Goal: Task Accomplishment & Management: Manage account settings

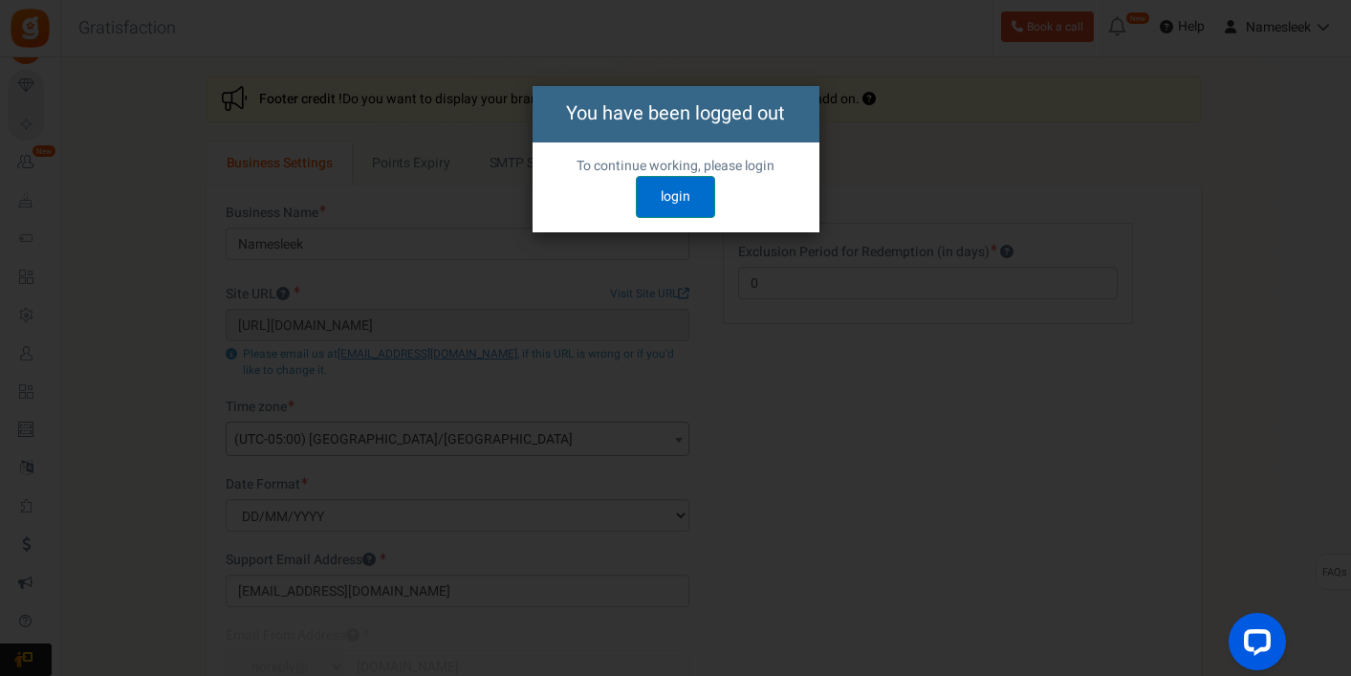
click at [669, 202] on link "login" at bounding box center [675, 197] width 79 height 42
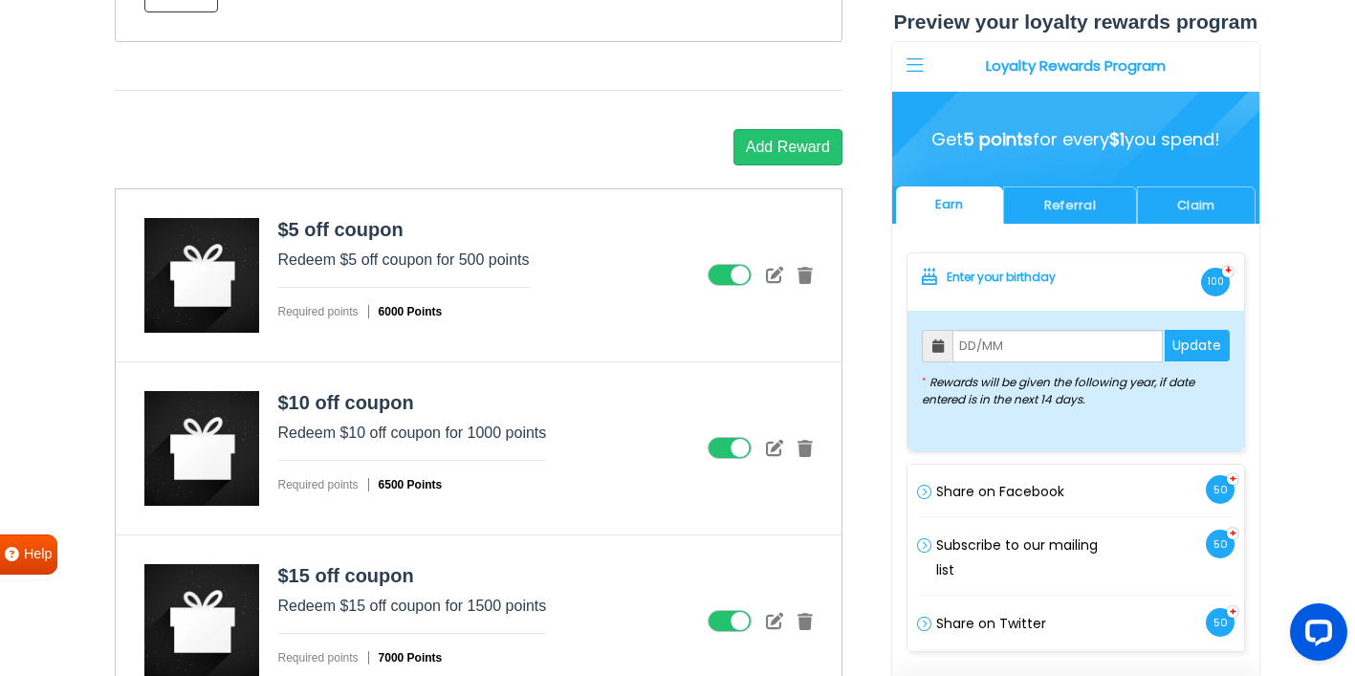
scroll to position [2448, 0]
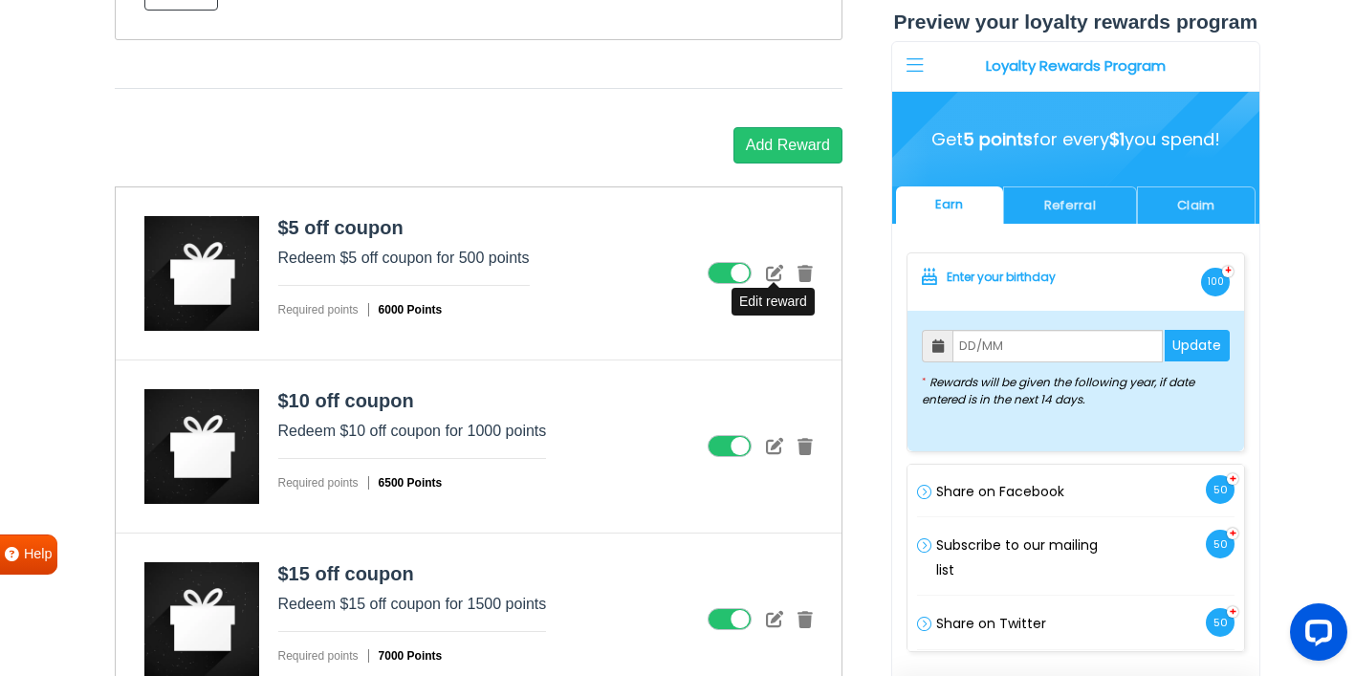
click at [775, 271] on icon at bounding box center [774, 272] width 17 height 17
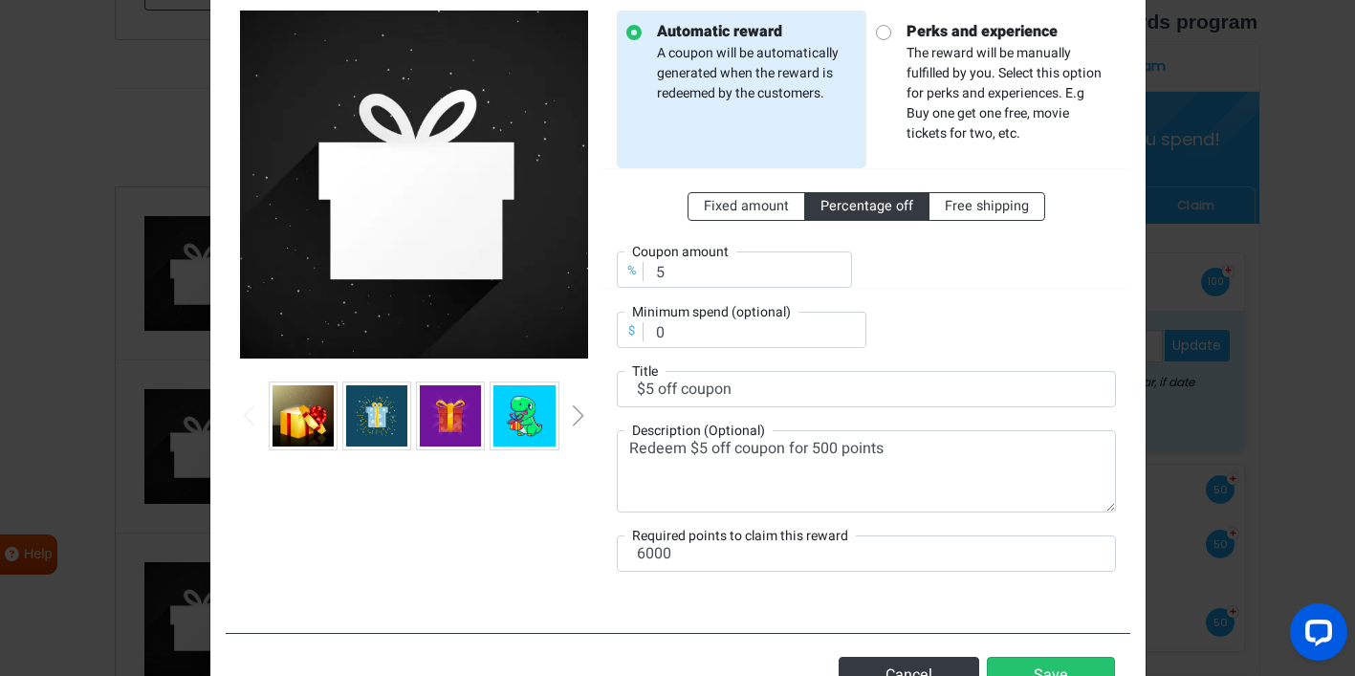
scroll to position [207, 0]
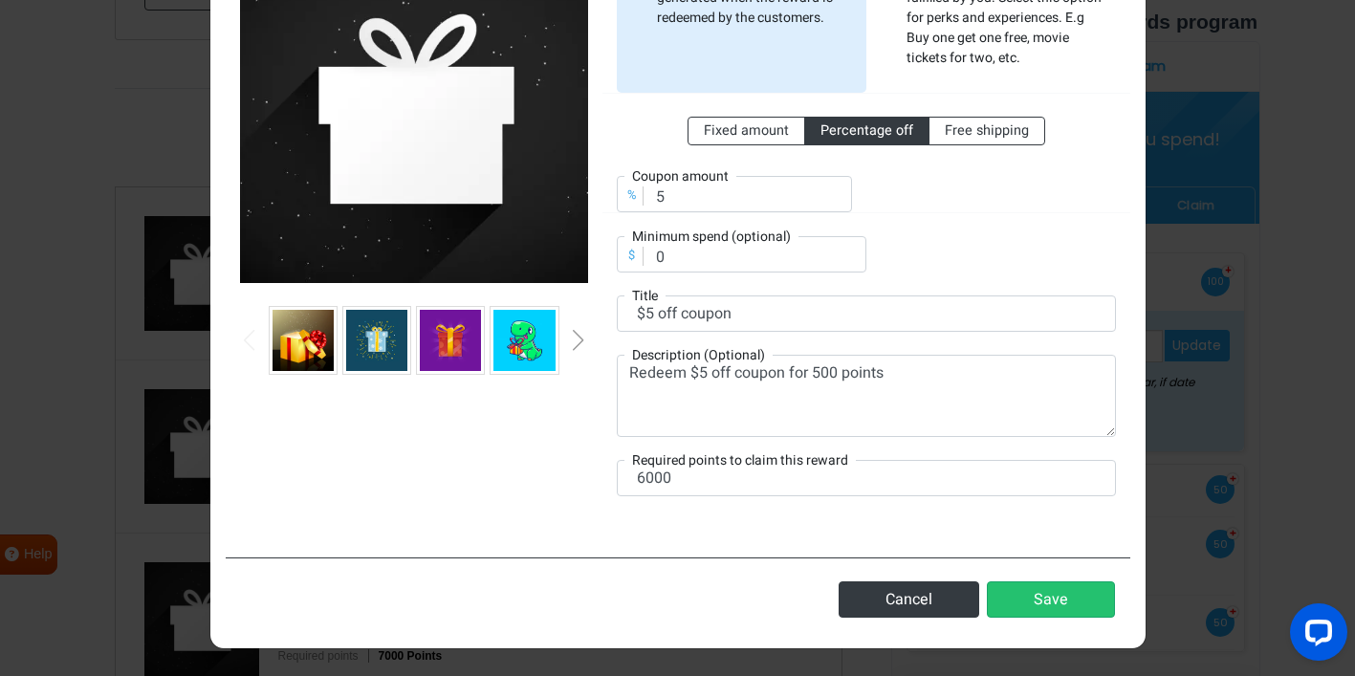
click at [566, 339] on div at bounding box center [414, 340] width 348 height 69
click at [577, 342] on div "Next slide" at bounding box center [579, 340] width 10 height 21
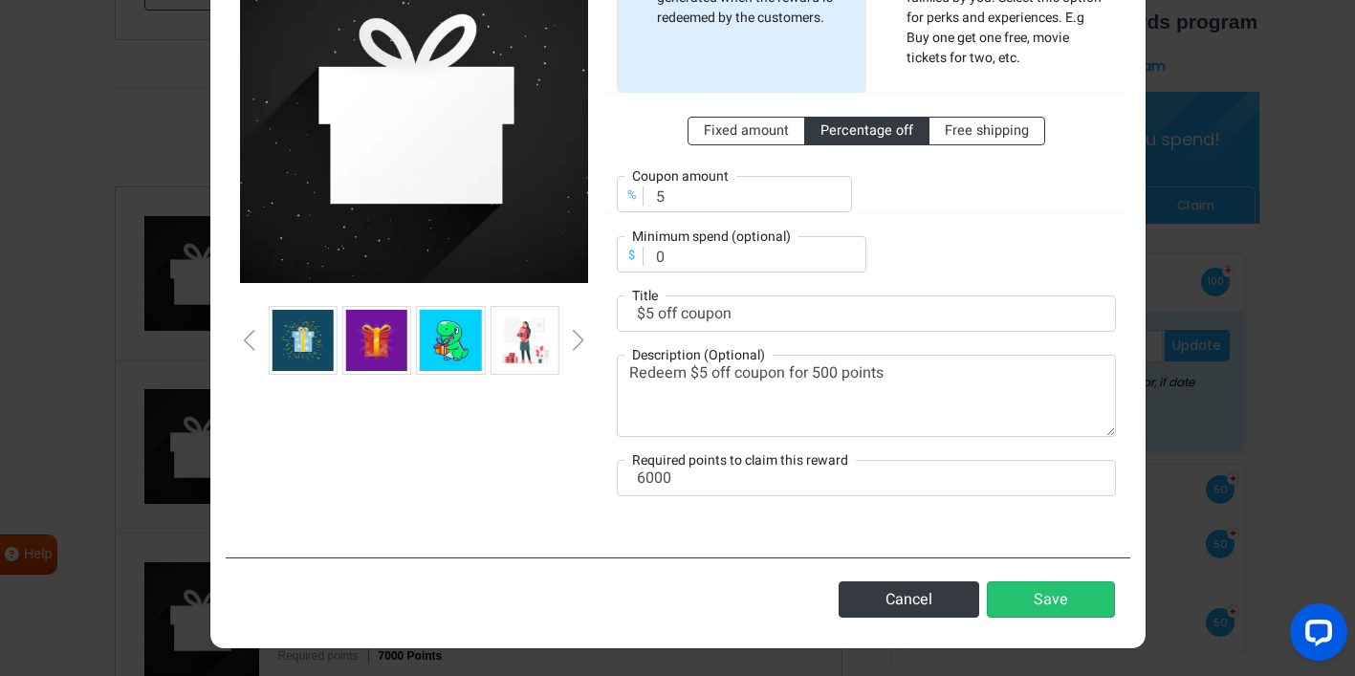
click at [576, 342] on div "Next slide" at bounding box center [579, 340] width 10 height 21
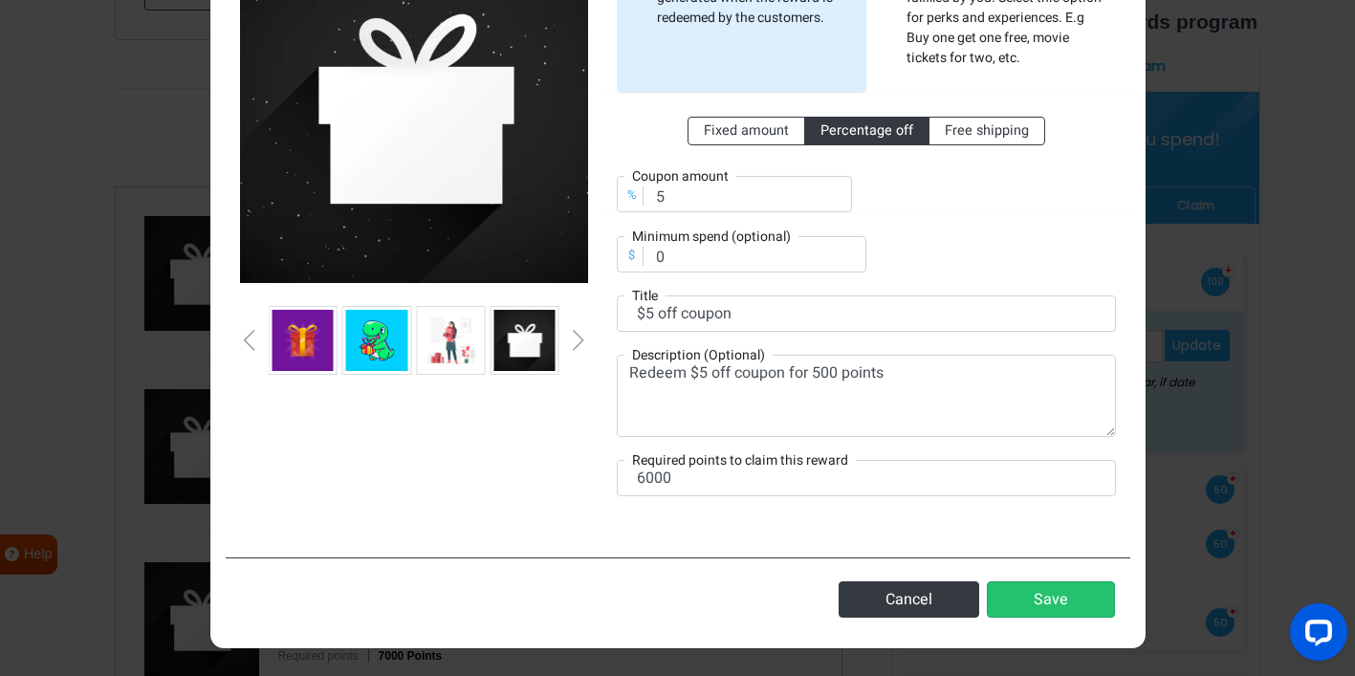
click at [576, 342] on div "Next slide" at bounding box center [579, 340] width 10 height 21
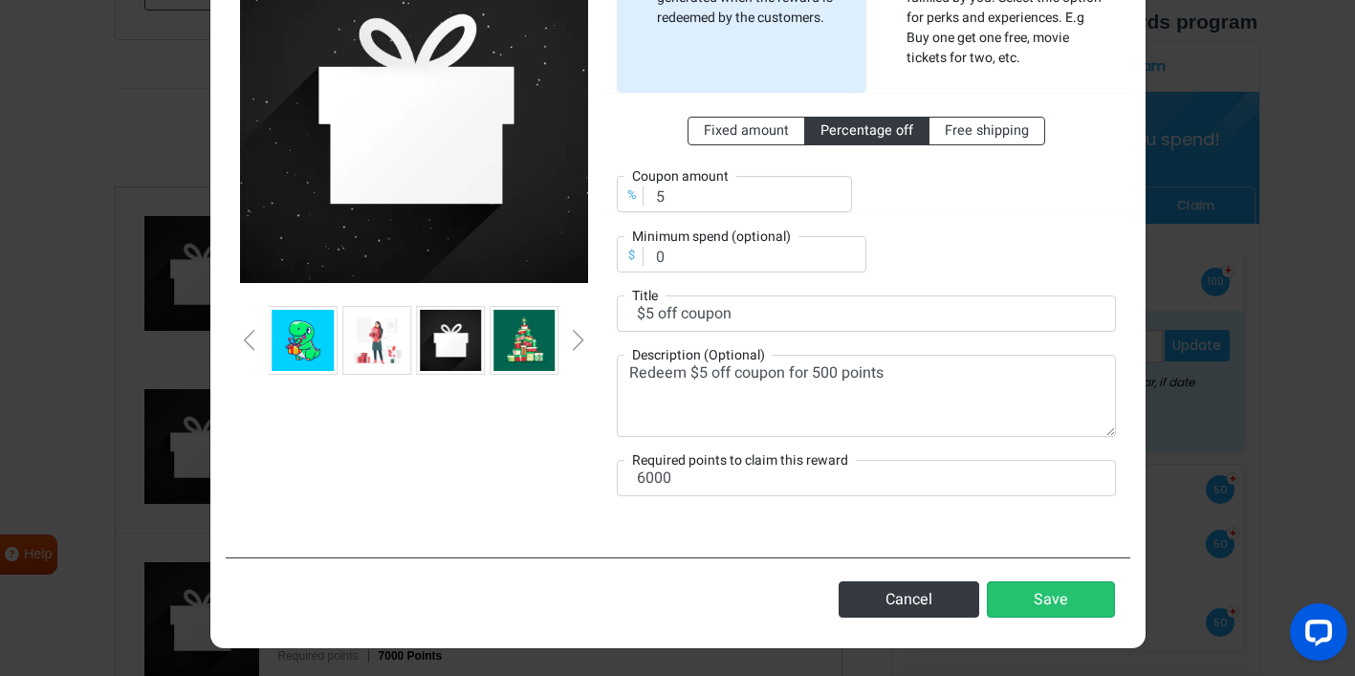
click at [576, 342] on div "Next slide" at bounding box center [579, 340] width 10 height 21
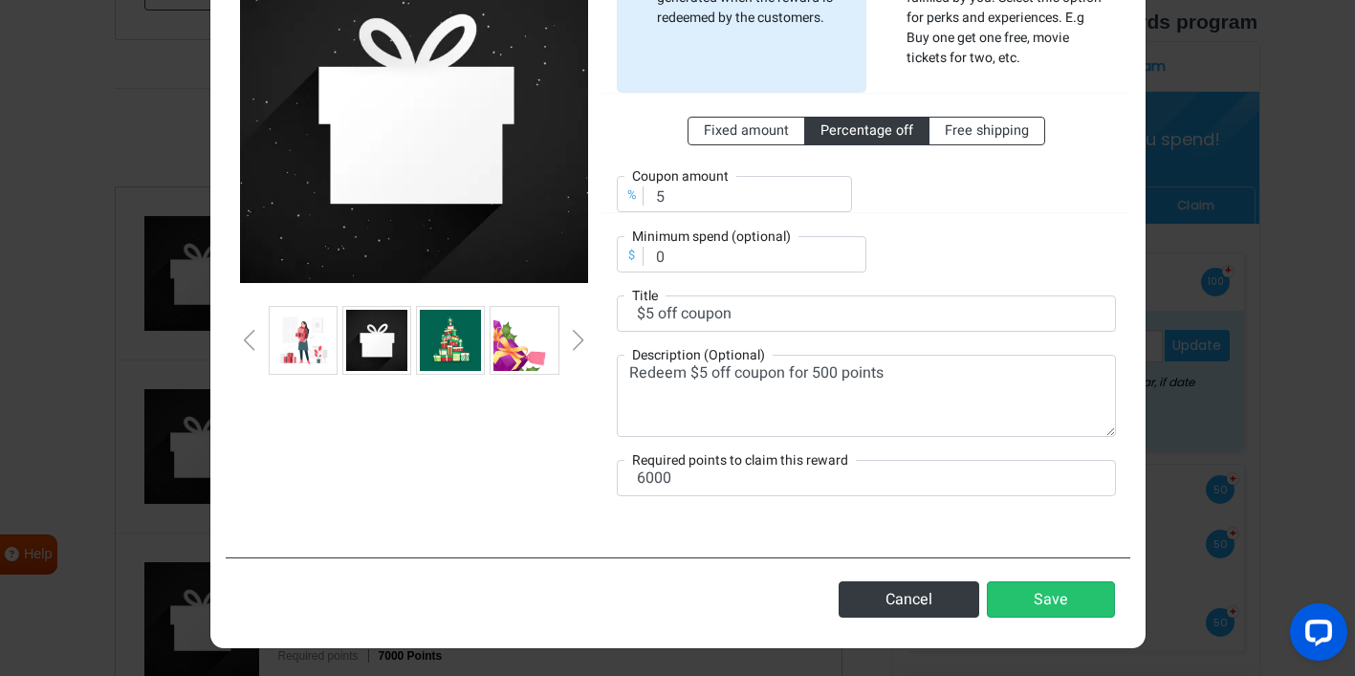
click at [576, 342] on div "Next slide" at bounding box center [579, 340] width 10 height 21
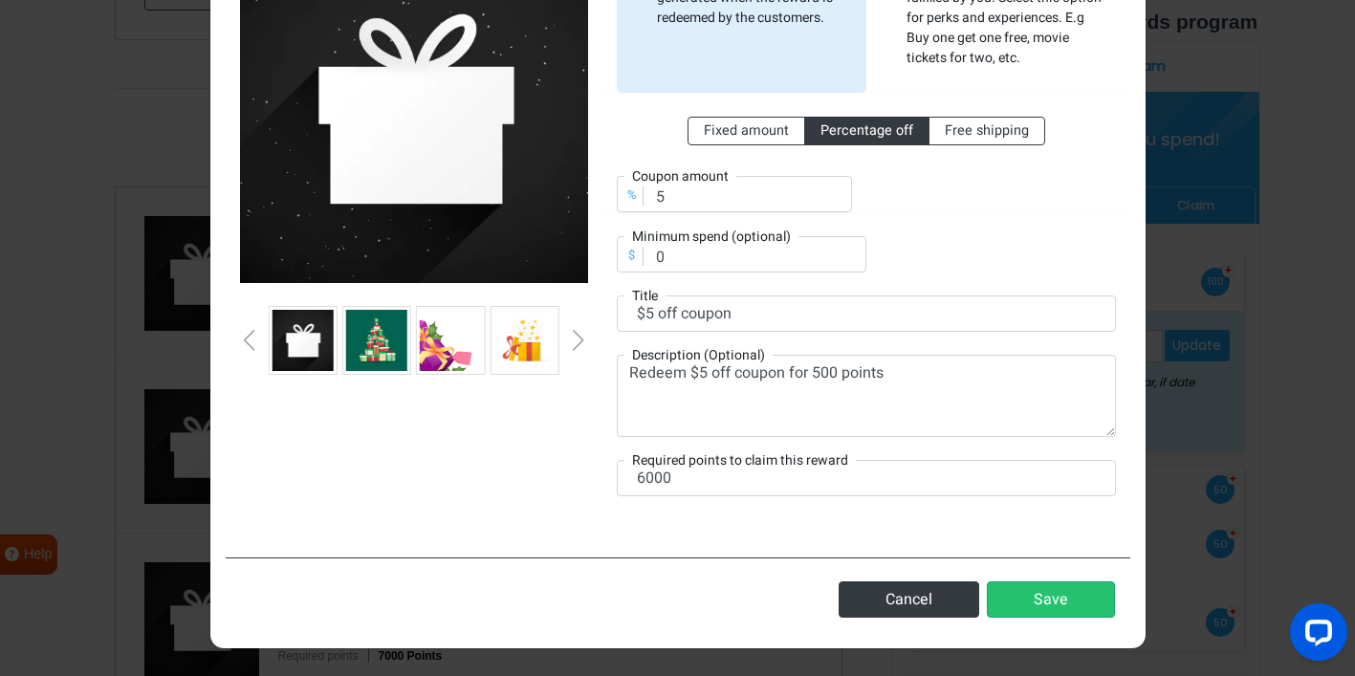
click at [576, 342] on div "Next slide" at bounding box center [579, 340] width 10 height 21
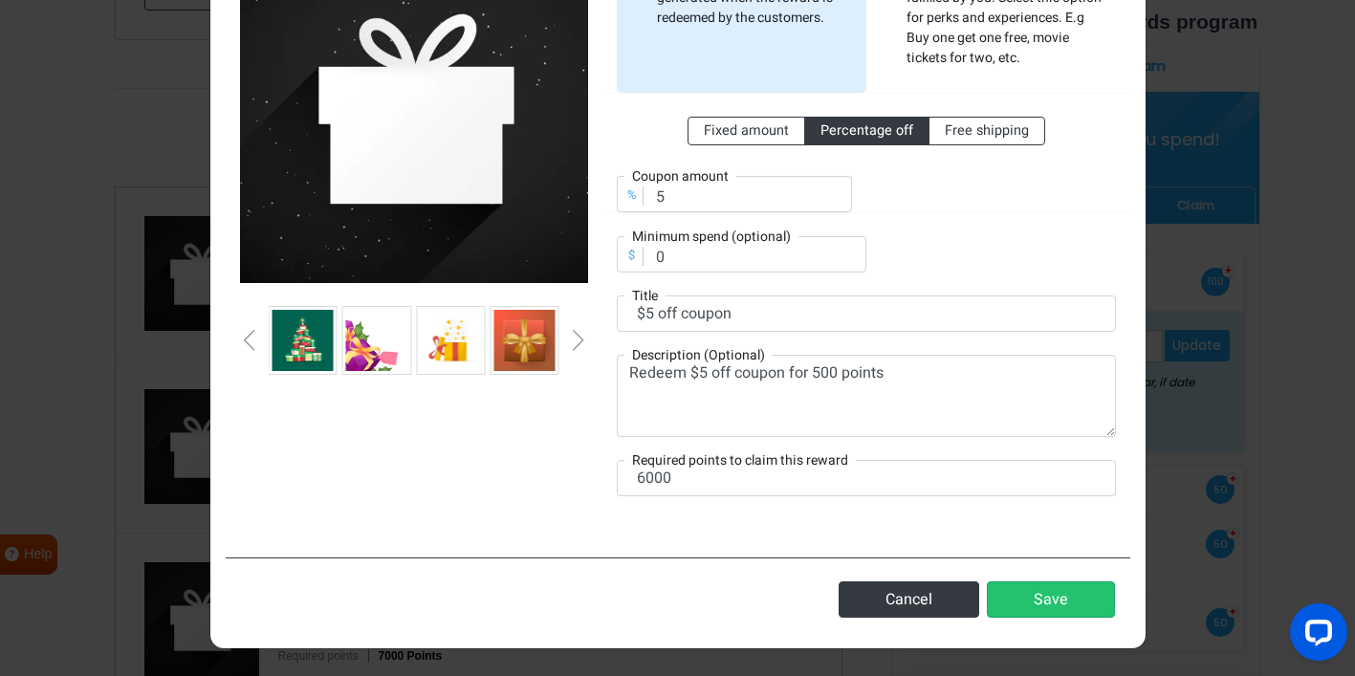
click at [576, 342] on div "Next slide" at bounding box center [579, 340] width 10 height 21
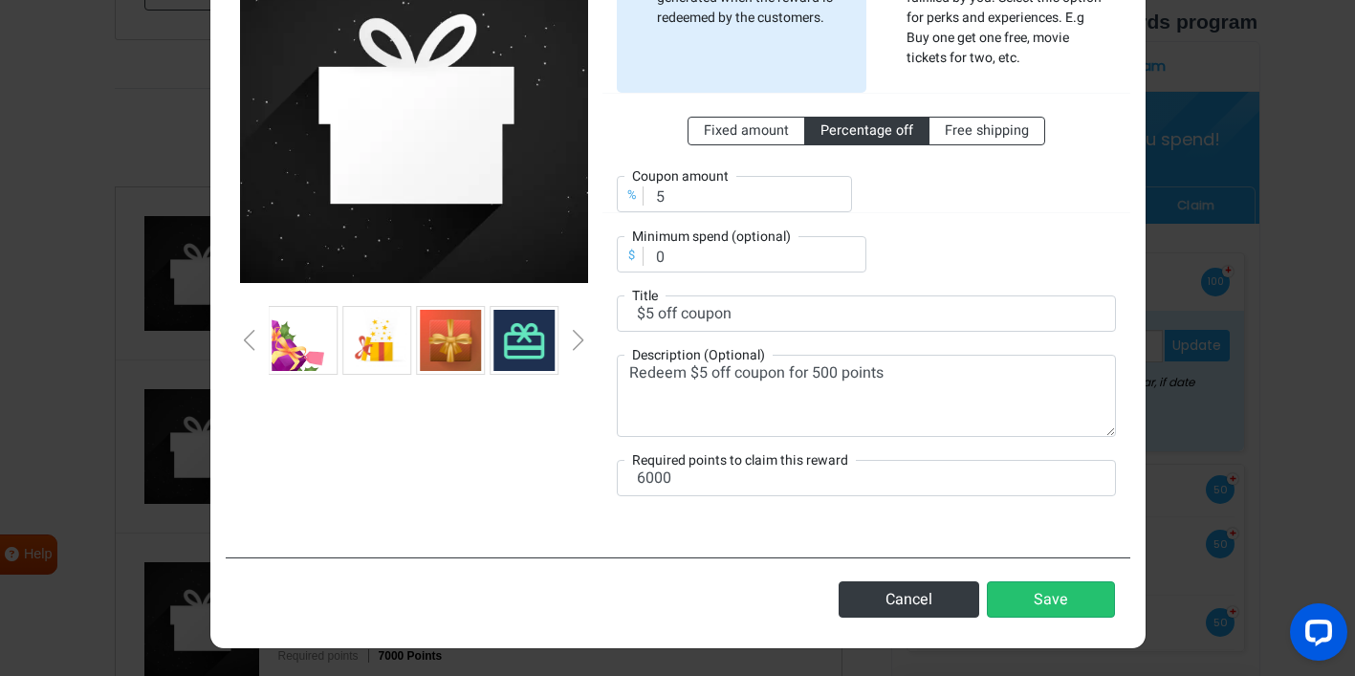
click at [576, 342] on div "Next slide" at bounding box center [579, 340] width 10 height 21
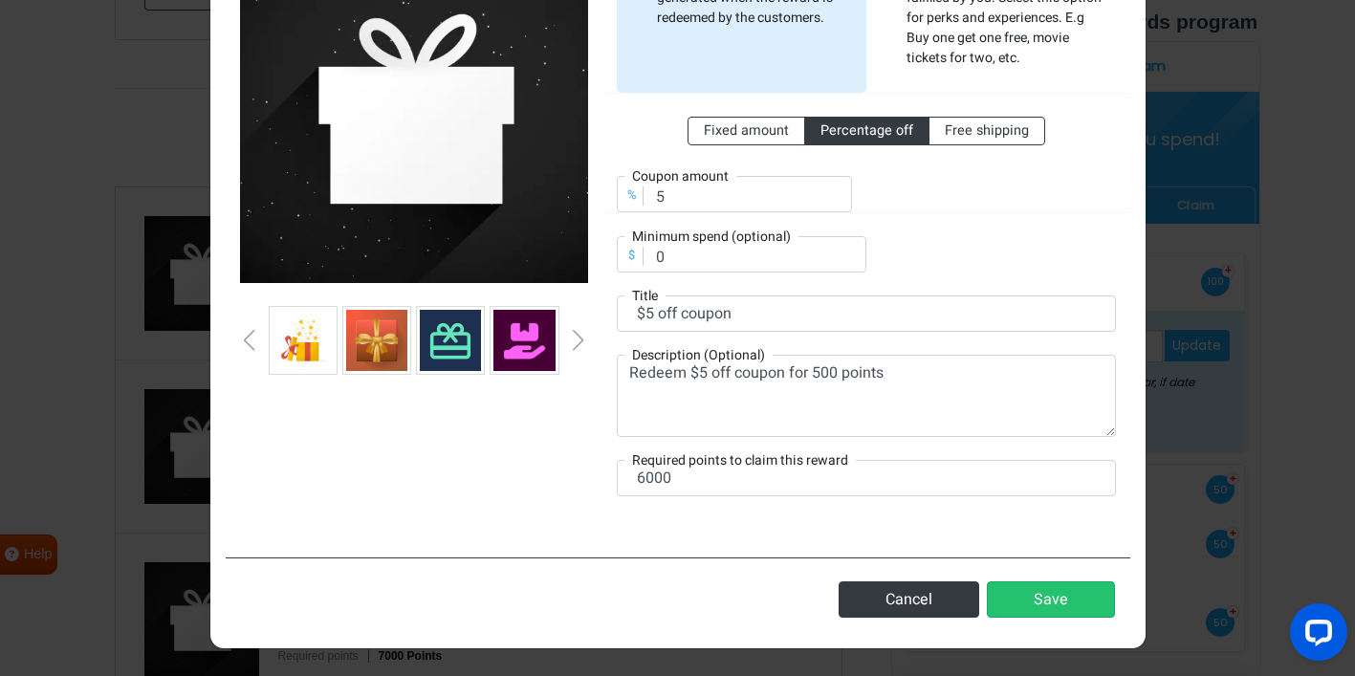
click at [576, 342] on div "Next slide" at bounding box center [579, 340] width 10 height 21
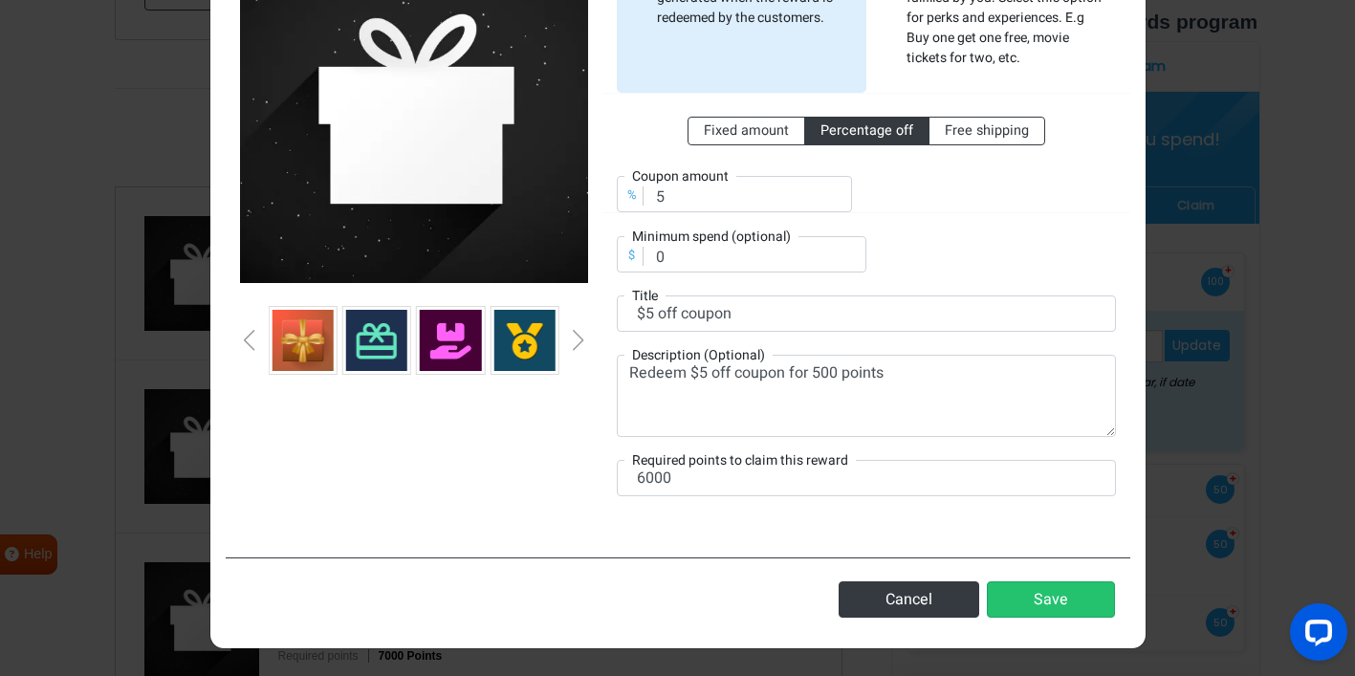
click at [576, 342] on div "Next slide" at bounding box center [579, 340] width 10 height 21
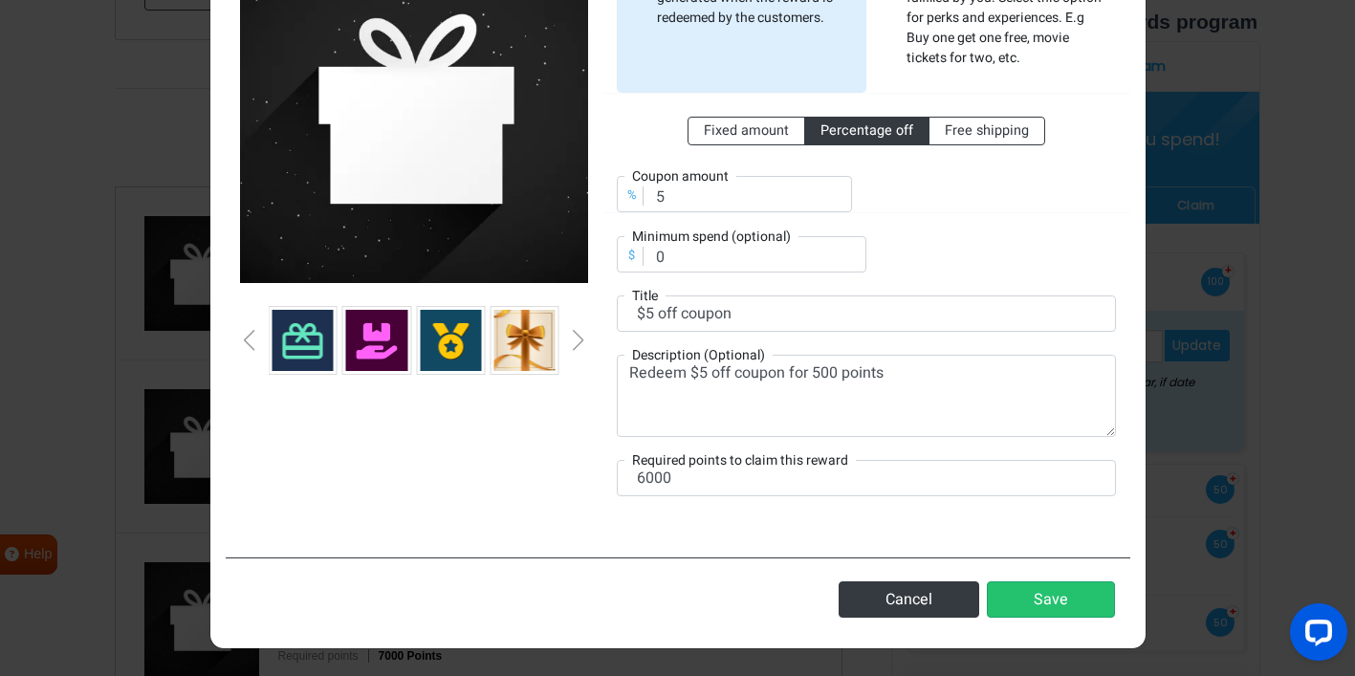
click at [576, 342] on div "Next slide" at bounding box center [579, 340] width 10 height 21
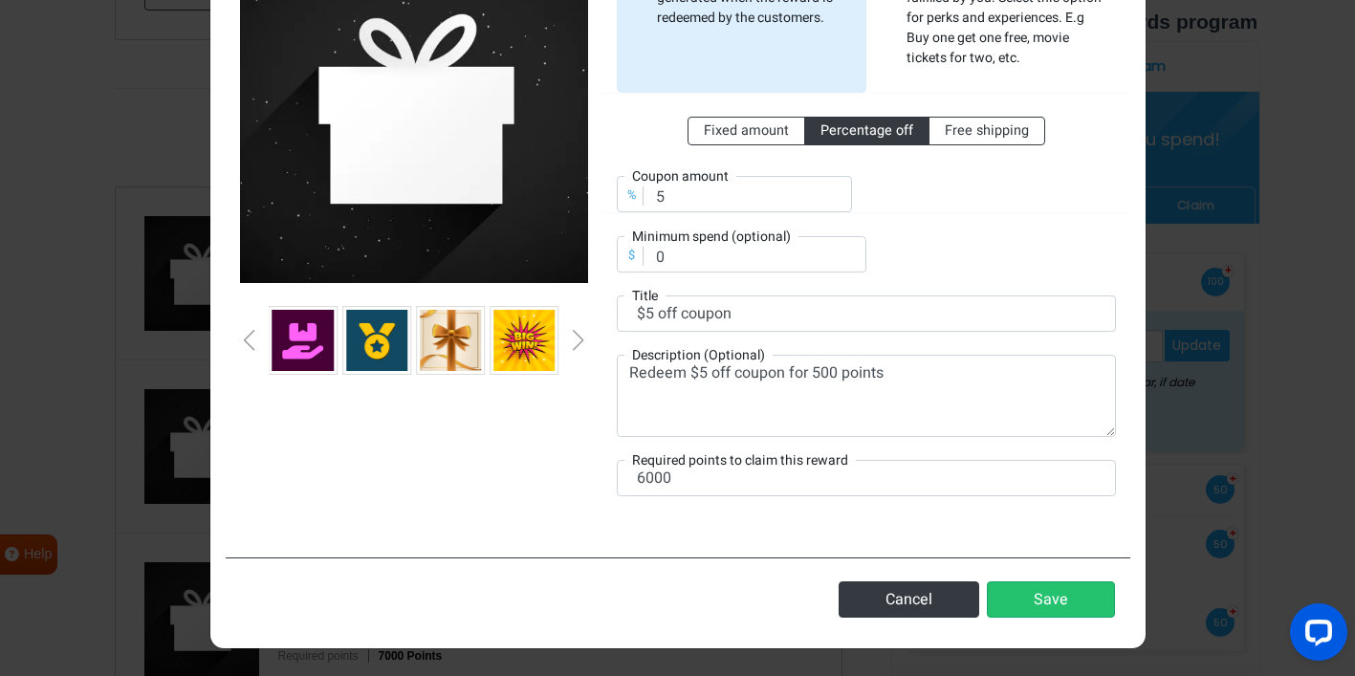
click at [576, 342] on div "Next slide" at bounding box center [579, 340] width 10 height 21
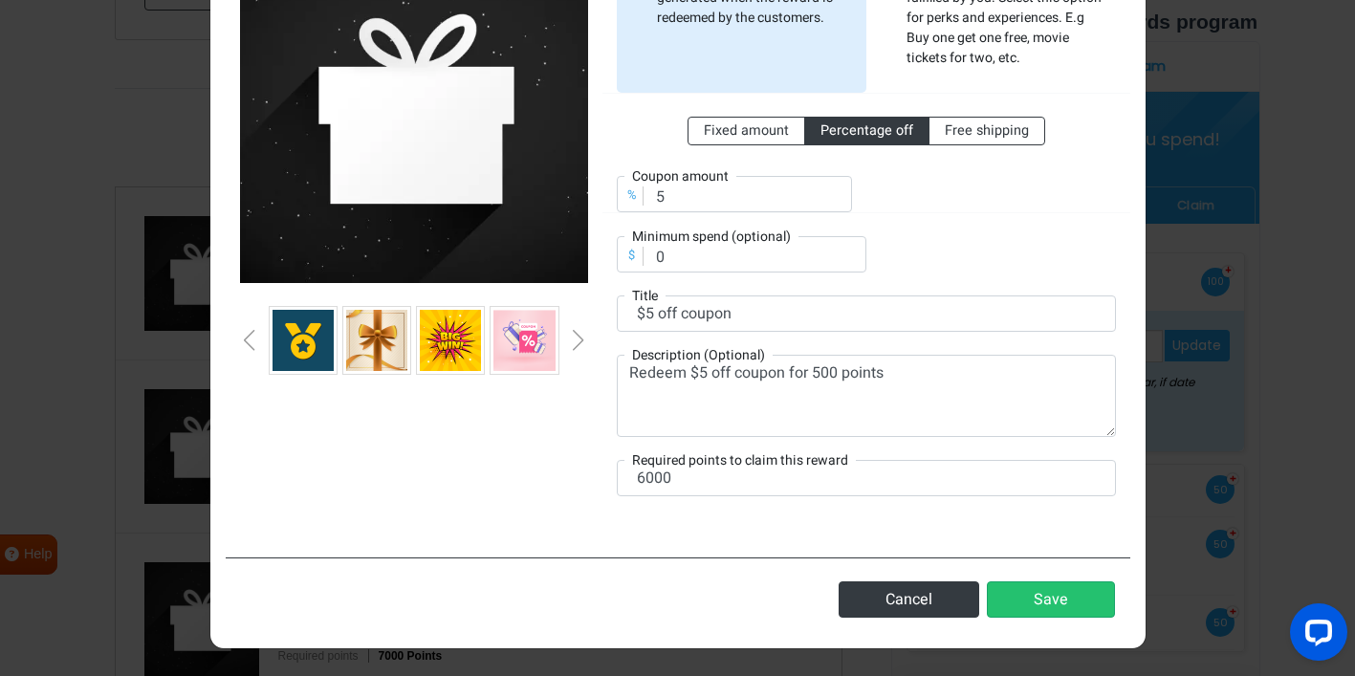
click at [576, 342] on div "Next slide" at bounding box center [579, 340] width 10 height 21
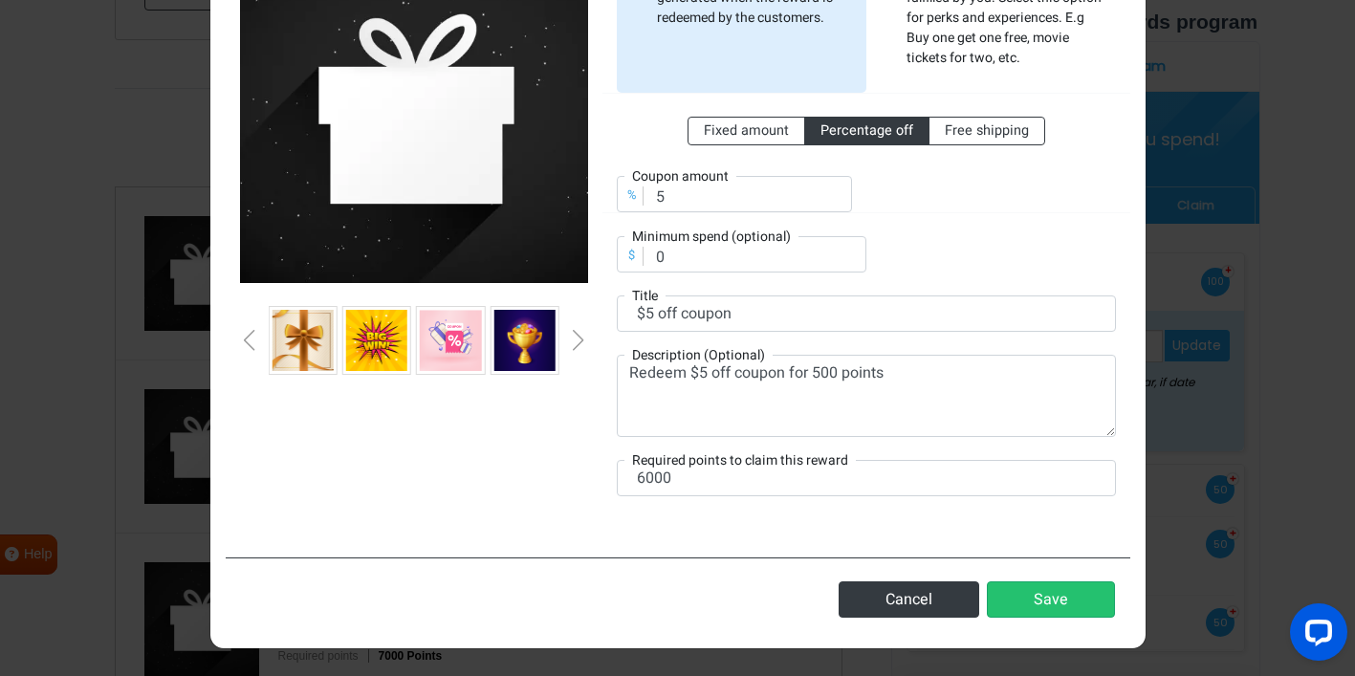
click at [576, 342] on div "Next slide" at bounding box center [579, 340] width 10 height 21
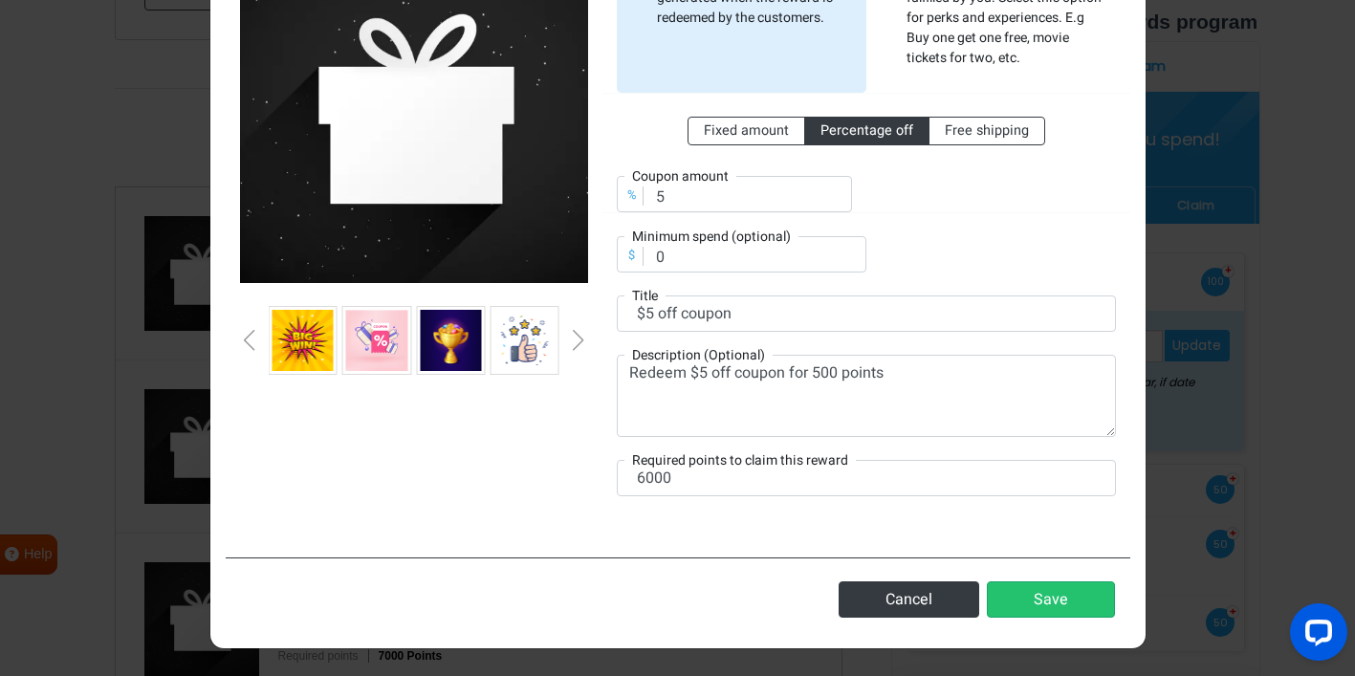
click at [576, 342] on div "Next slide" at bounding box center [579, 340] width 10 height 21
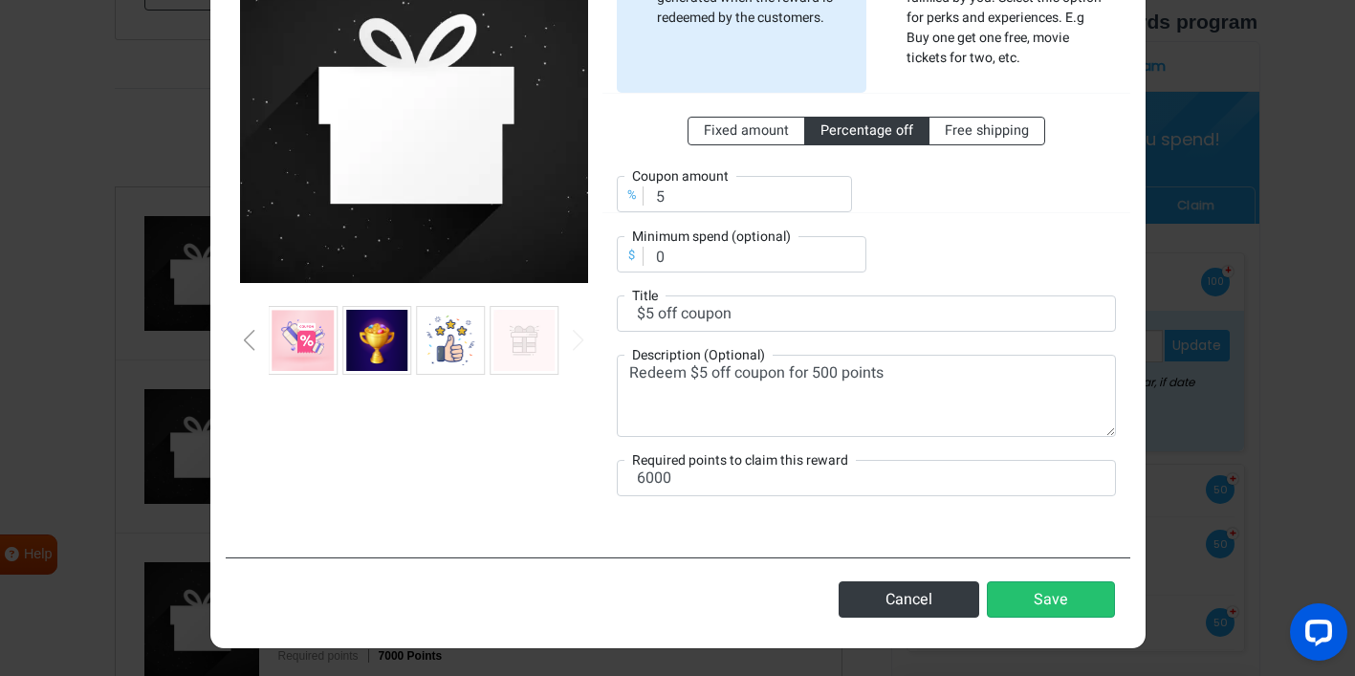
click at [576, 342] on div "Next slide" at bounding box center [579, 340] width 10 height 21
click at [643, 476] on input "6000" at bounding box center [866, 478] width 499 height 36
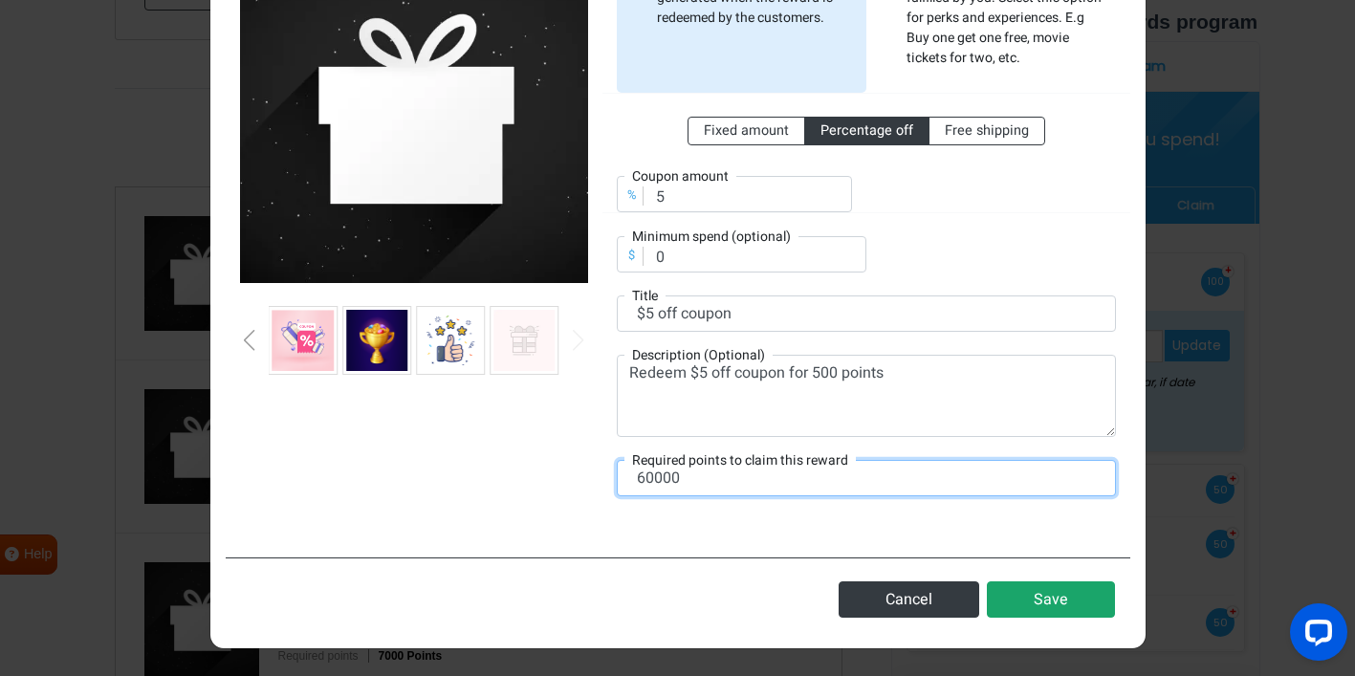
type input "60000"
click at [1041, 591] on button "Save" at bounding box center [1051, 599] width 128 height 36
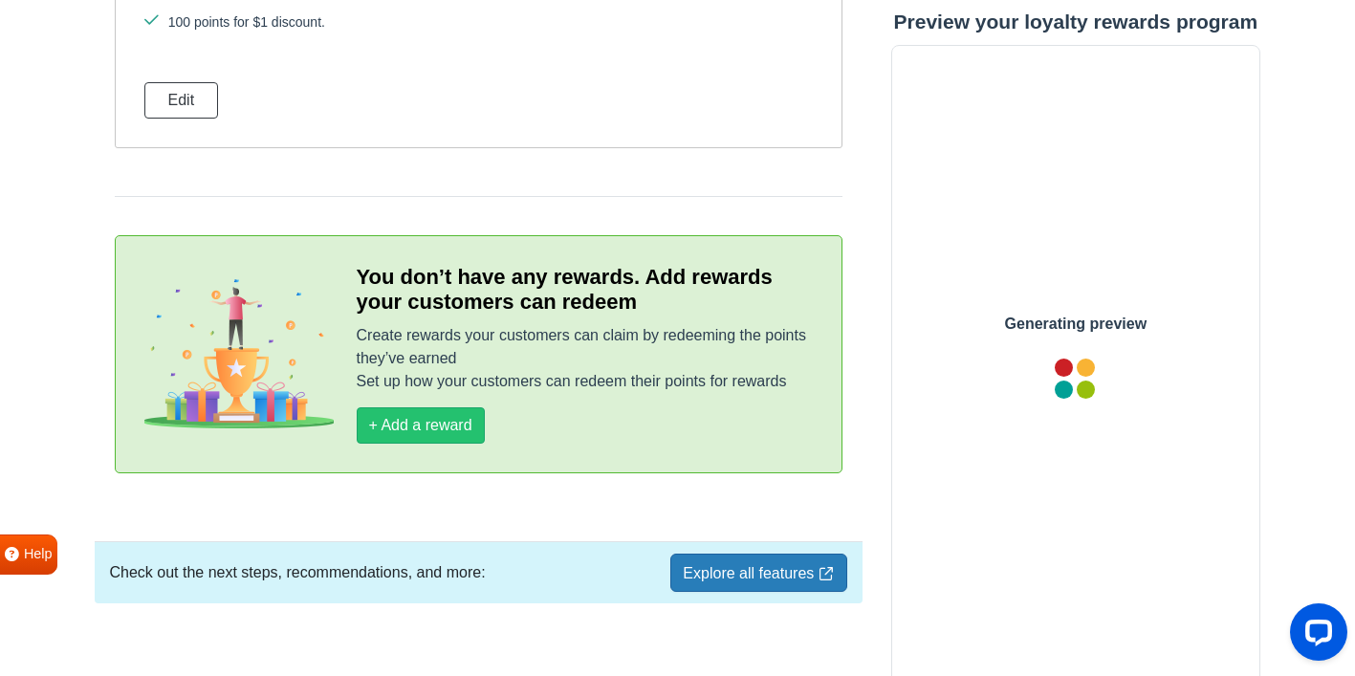
scroll to position [2363, 0]
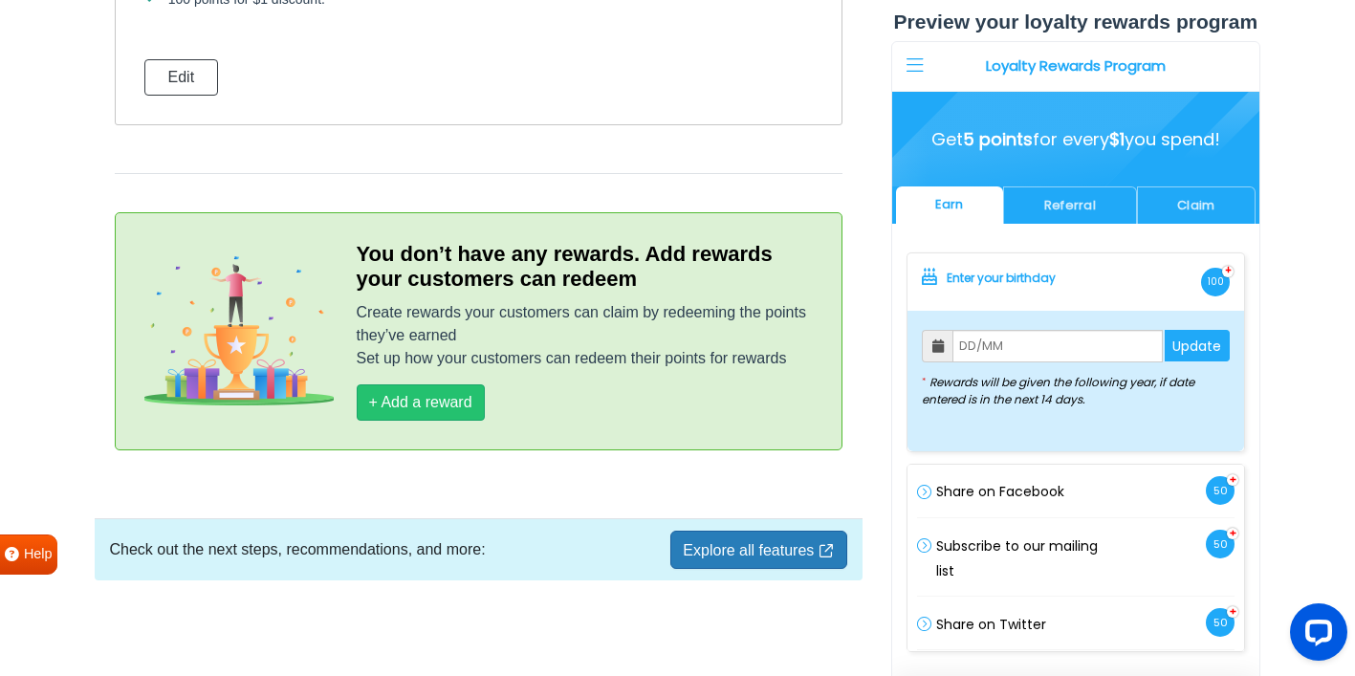
click at [771, 451] on div "Pay using points Customers can redeem their points to get discounts at checkout…" at bounding box center [479, 188] width 766 height 622
click at [459, 411] on button "+ Add a reward" at bounding box center [421, 402] width 128 height 36
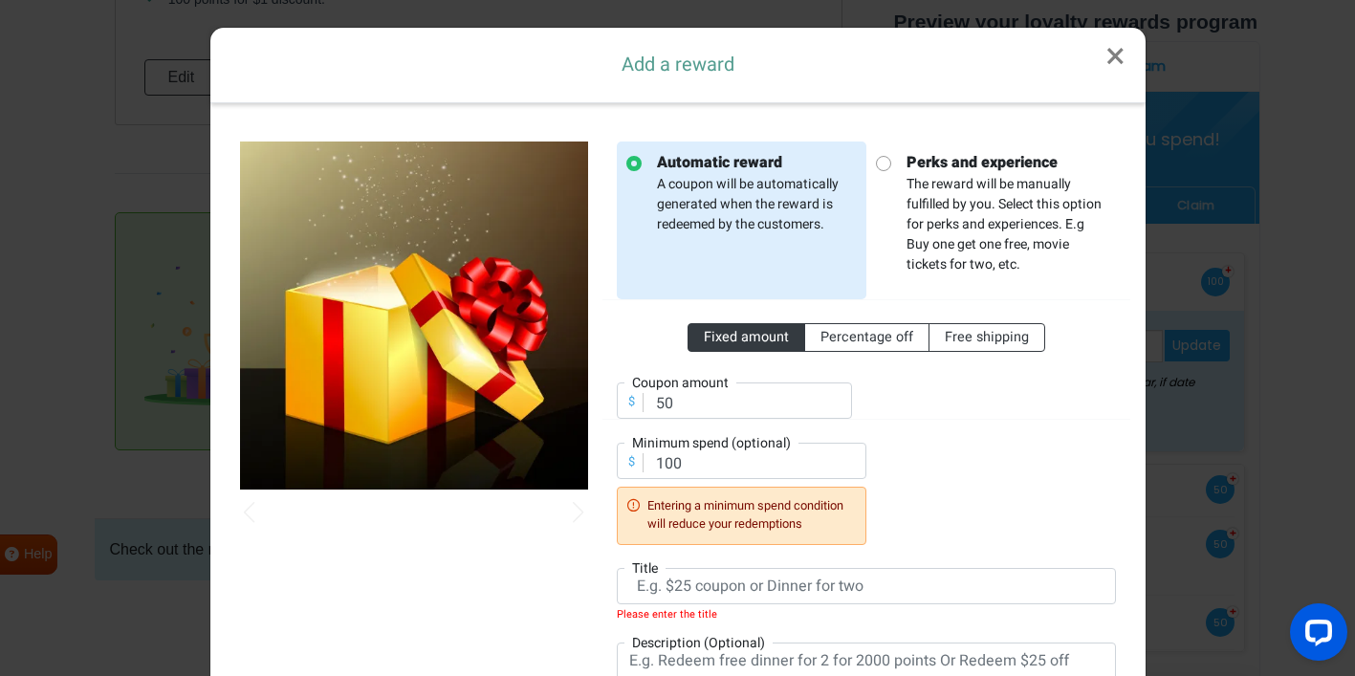
scroll to position [0, 0]
click at [1120, 48] on link "×" at bounding box center [1115, 57] width 60 height 58
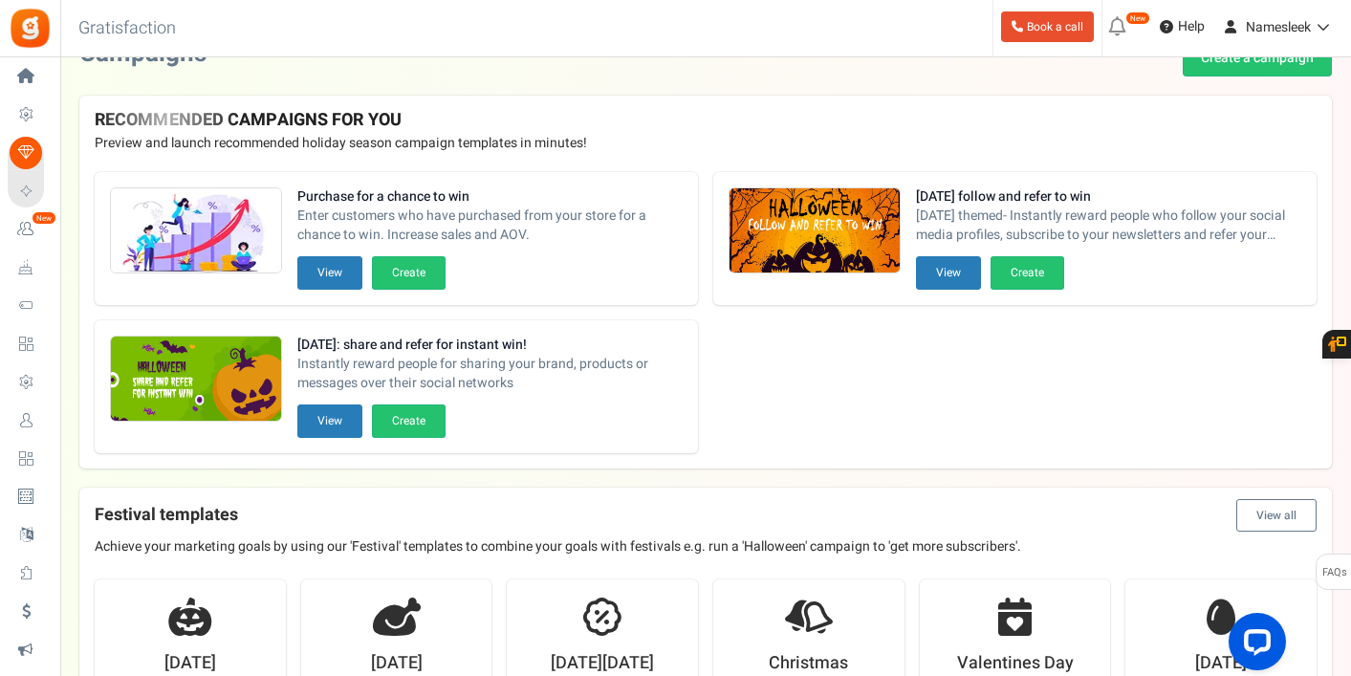
scroll to position [38, 0]
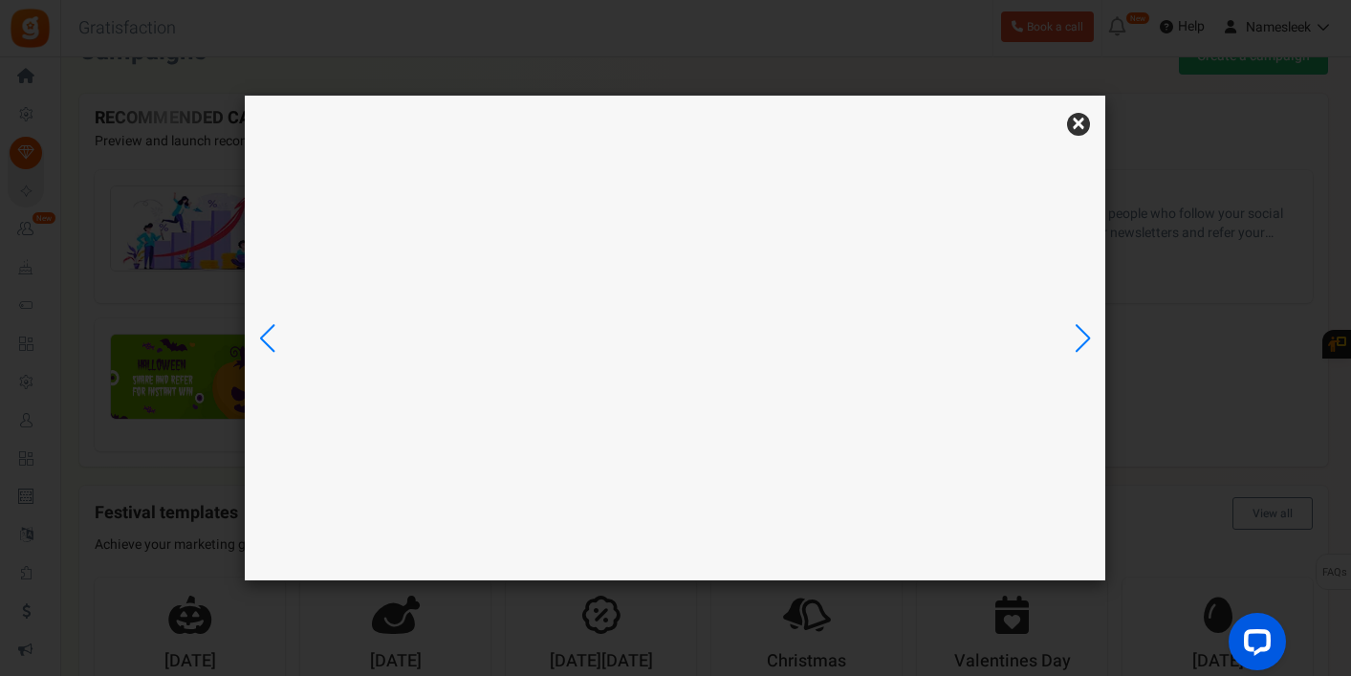
click at [12, 91] on div "× YOU ASKED. WE LISTENED. New" at bounding box center [675, 338] width 1351 height 676
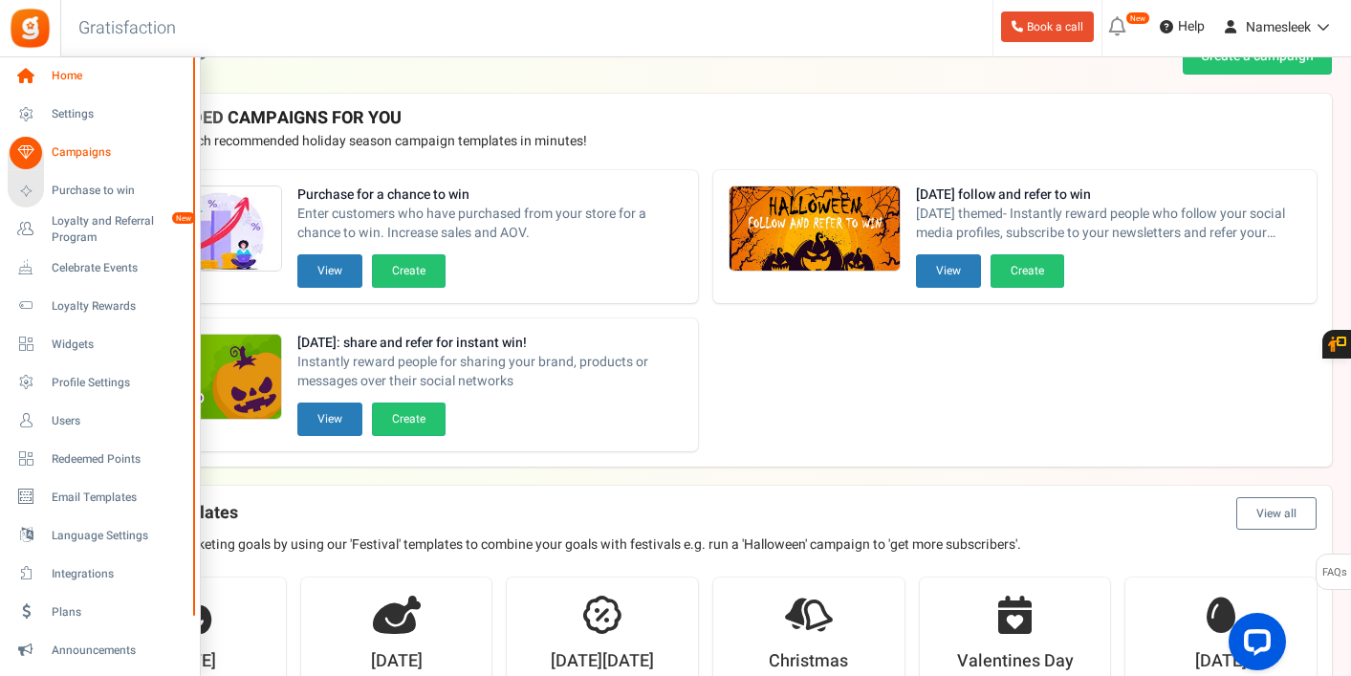
click at [12, 90] on link "Home" at bounding box center [100, 76] width 184 height 33
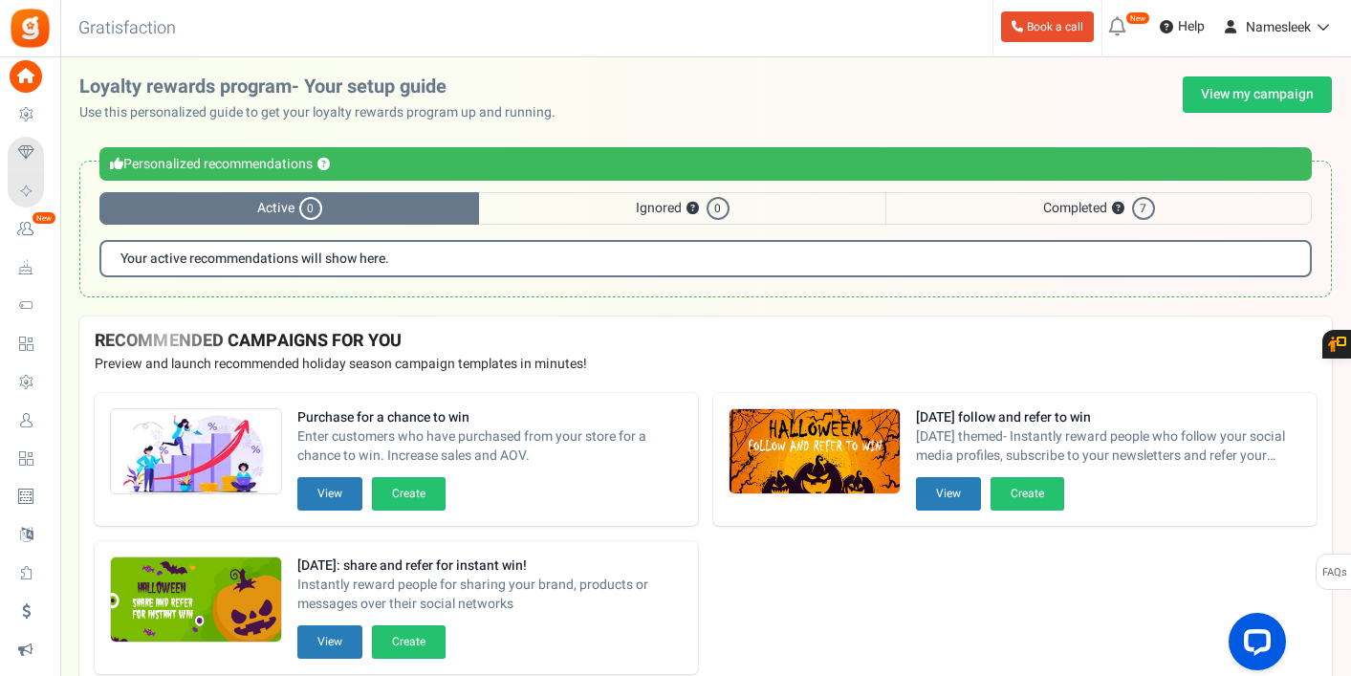
click at [335, 156] on div "Personalized recommendations ?" at bounding box center [705, 163] width 1212 height 33
click at [1076, 211] on span "Completed ? 7" at bounding box center [1098, 208] width 426 height 33
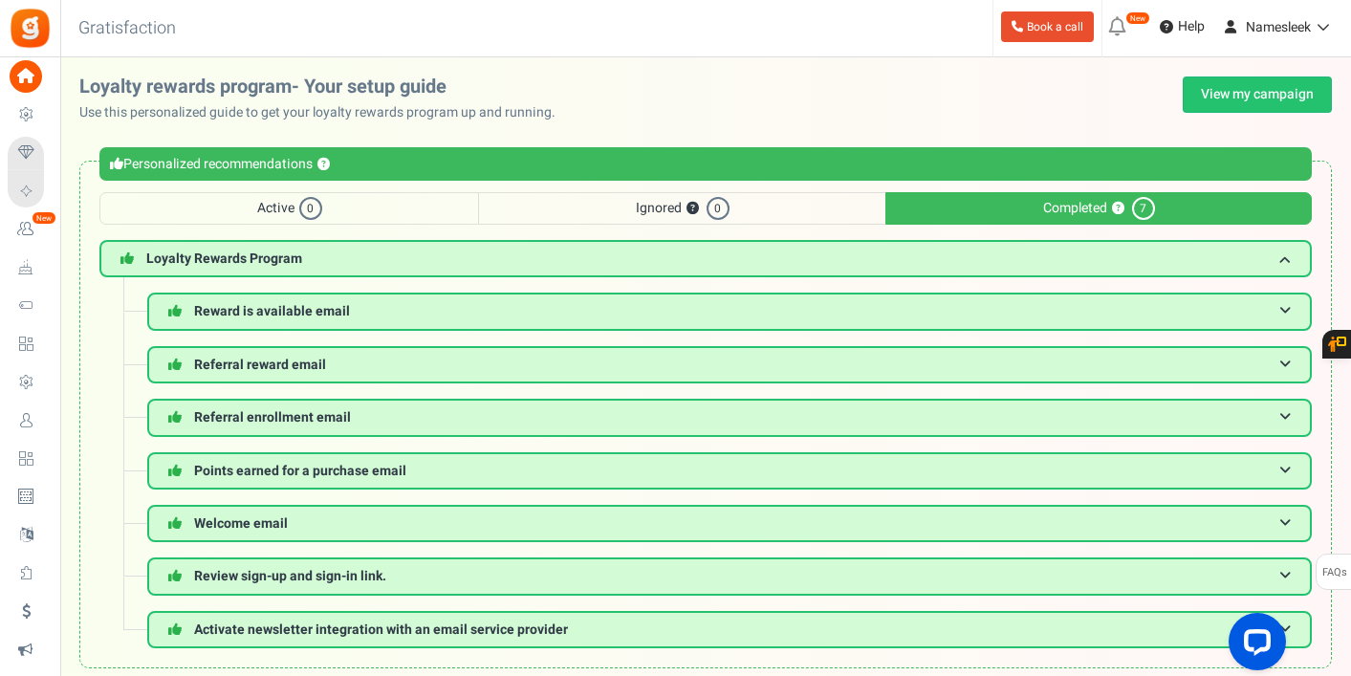
click at [117, 446] on div "Reward is available email This email is sent to inform users that they have ear…" at bounding box center [705, 471] width 1212 height 356
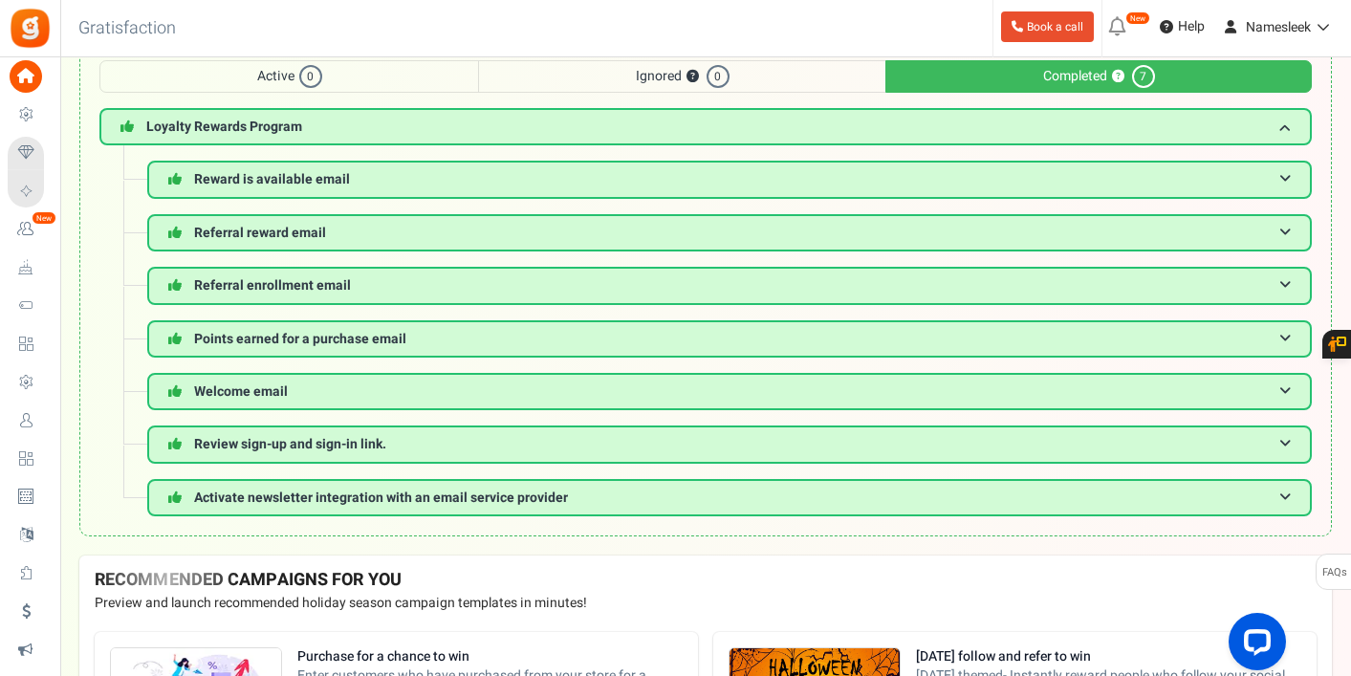
scroll to position [153, 0]
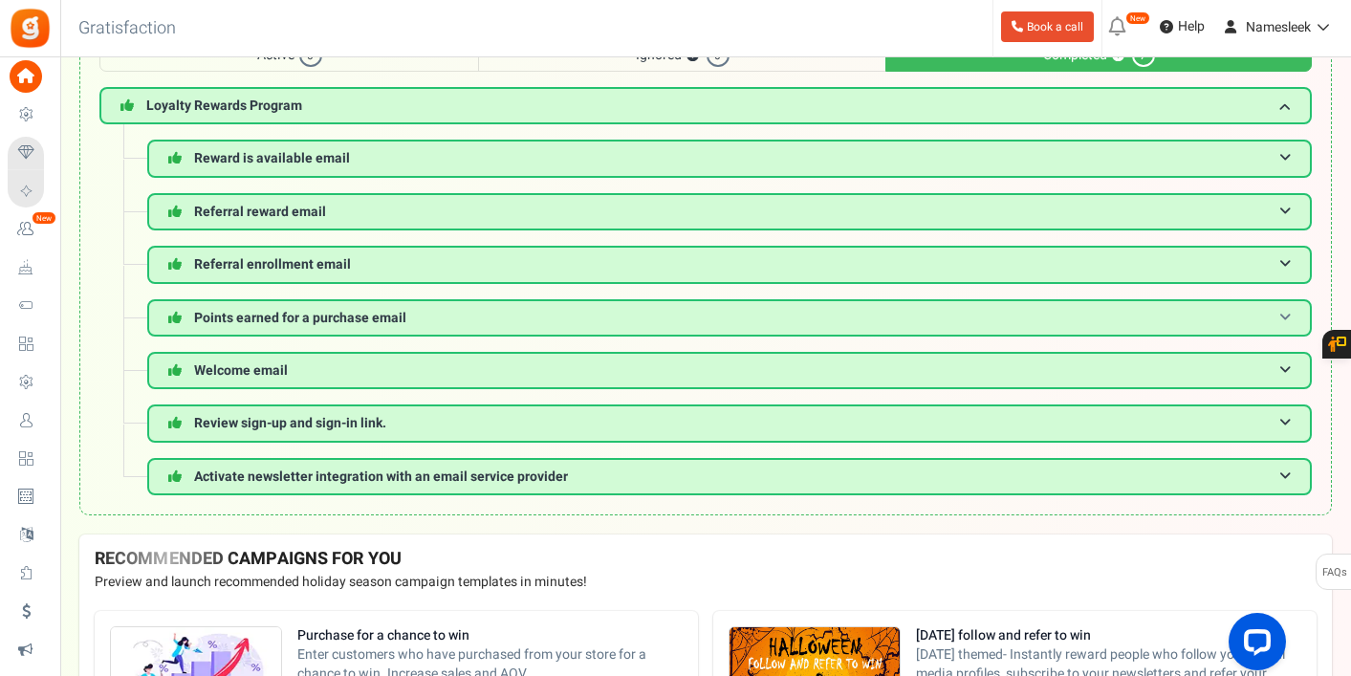
click at [322, 330] on h3 "Points earned for a purchase email" at bounding box center [729, 317] width 1165 height 37
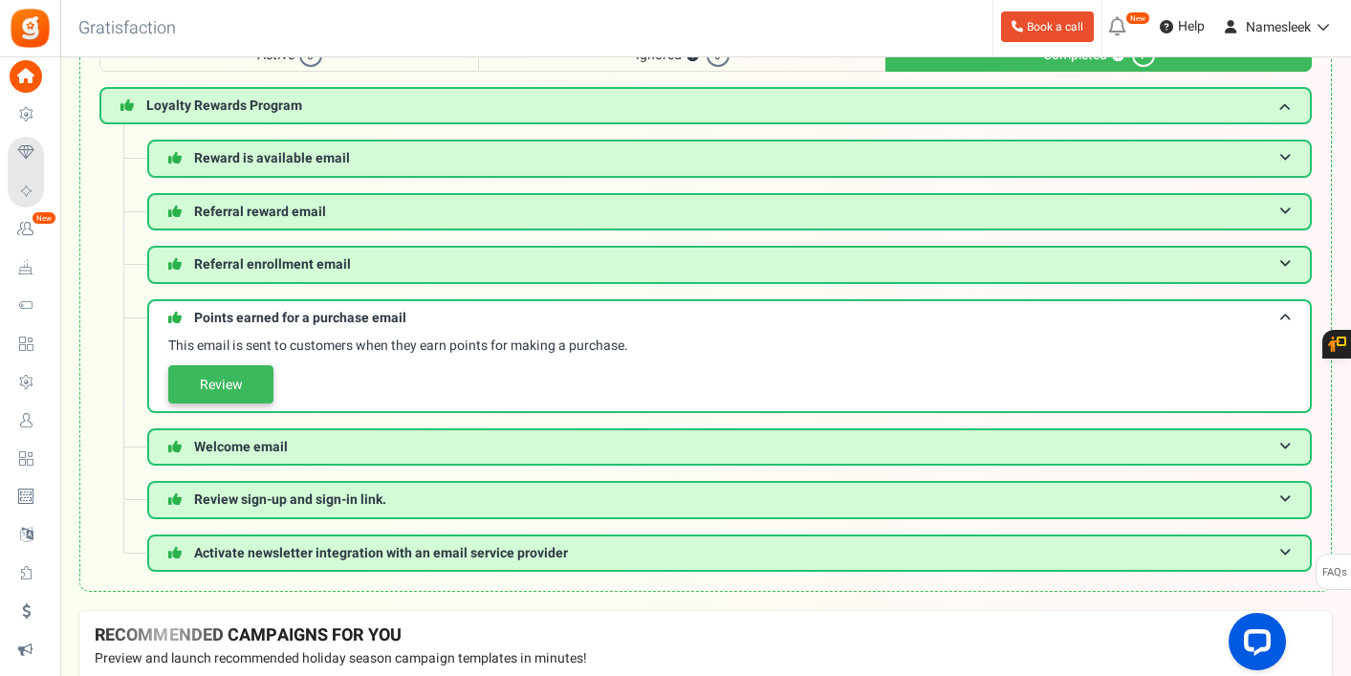
click at [240, 384] on link "Review" at bounding box center [220, 384] width 105 height 38
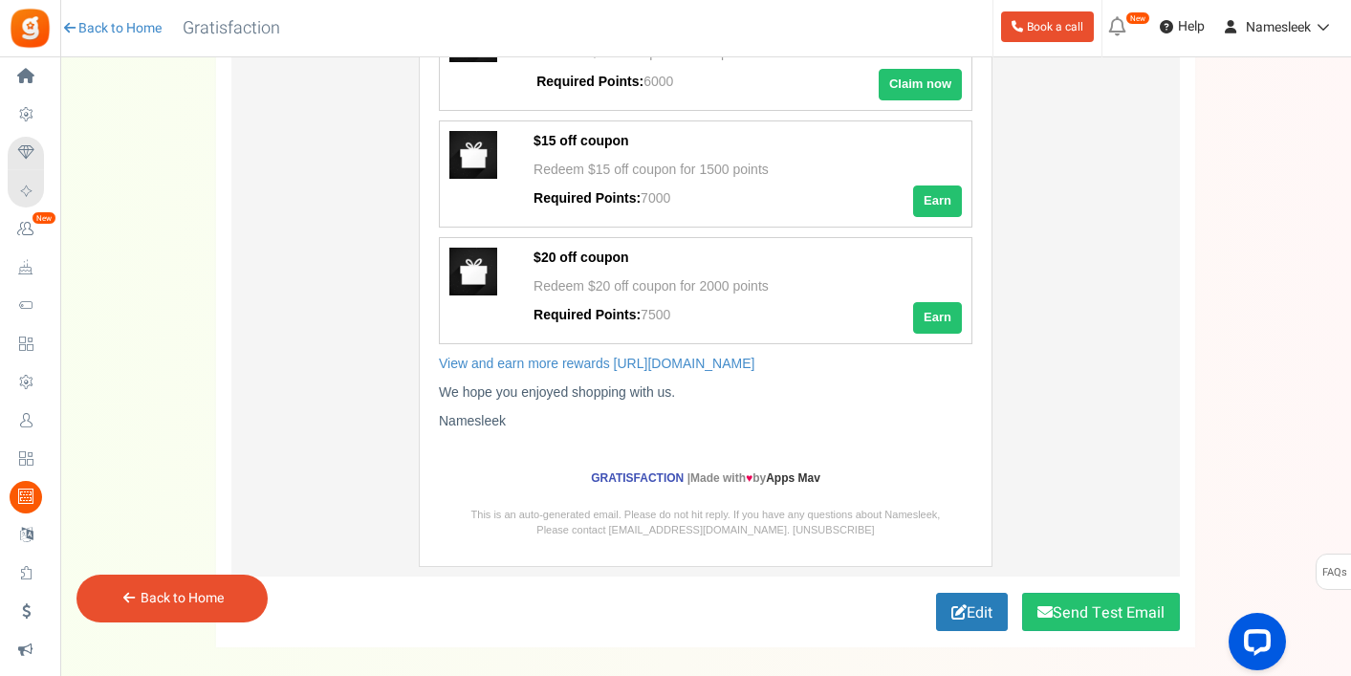
scroll to position [535, 0]
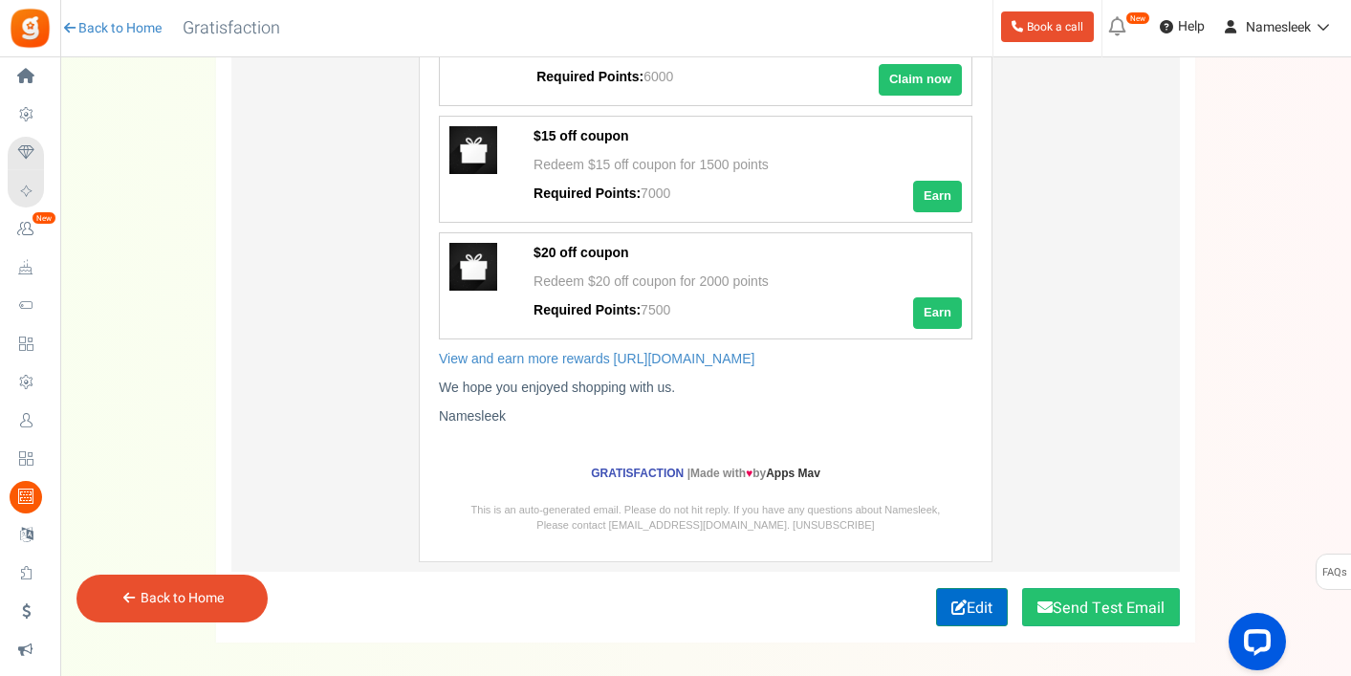
click at [962, 621] on link "Edit" at bounding box center [972, 607] width 72 height 38
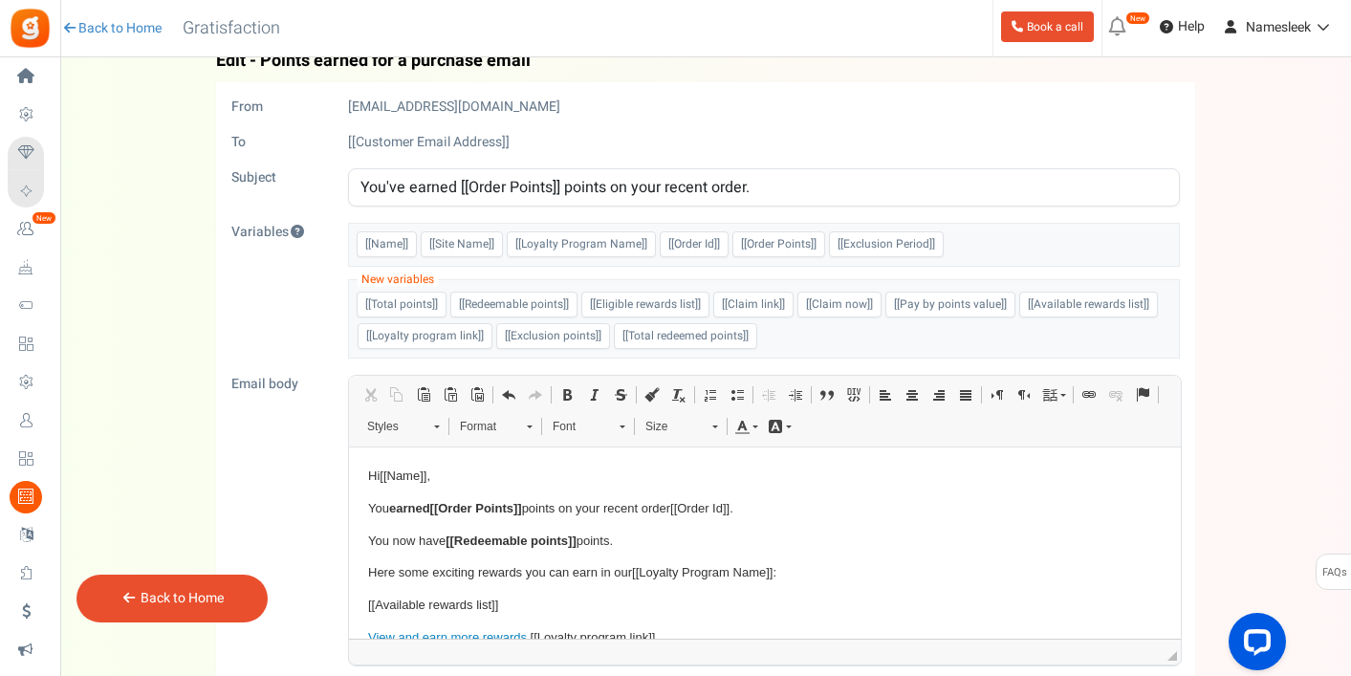
scroll to position [0, 0]
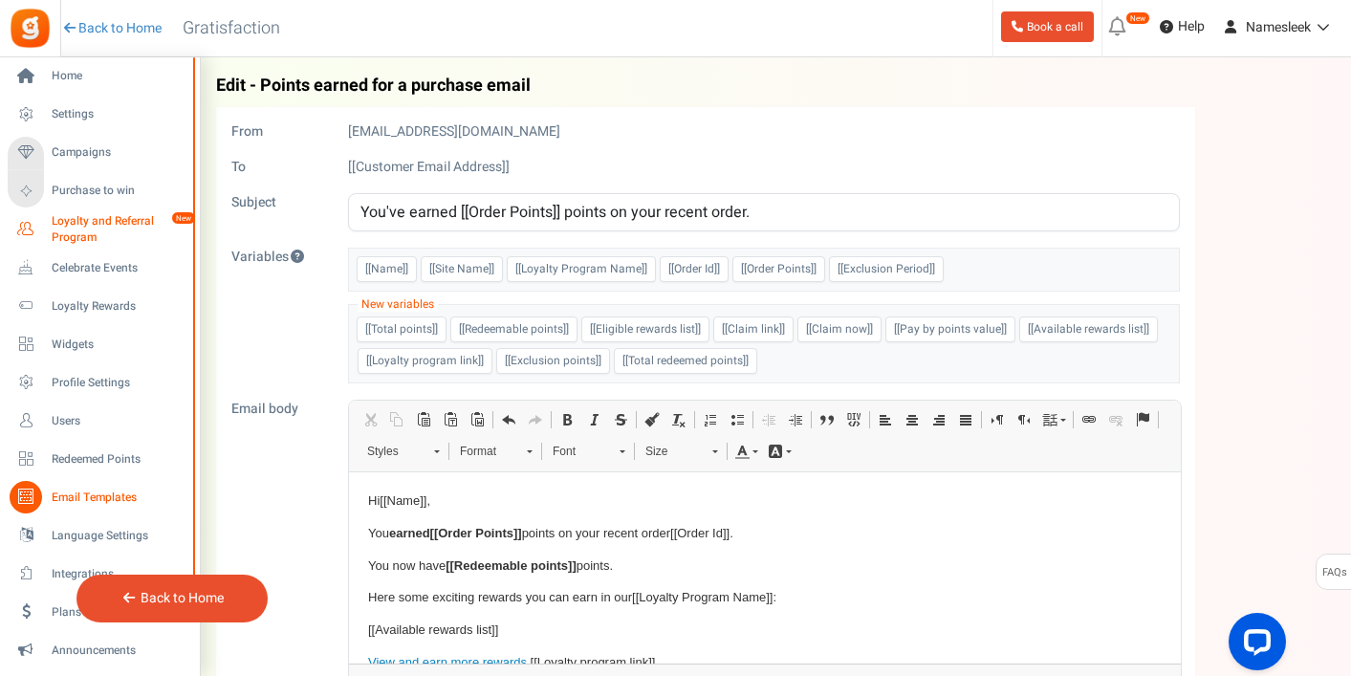
click at [65, 225] on span "Loyalty and Referral Program" at bounding box center [122, 229] width 140 height 33
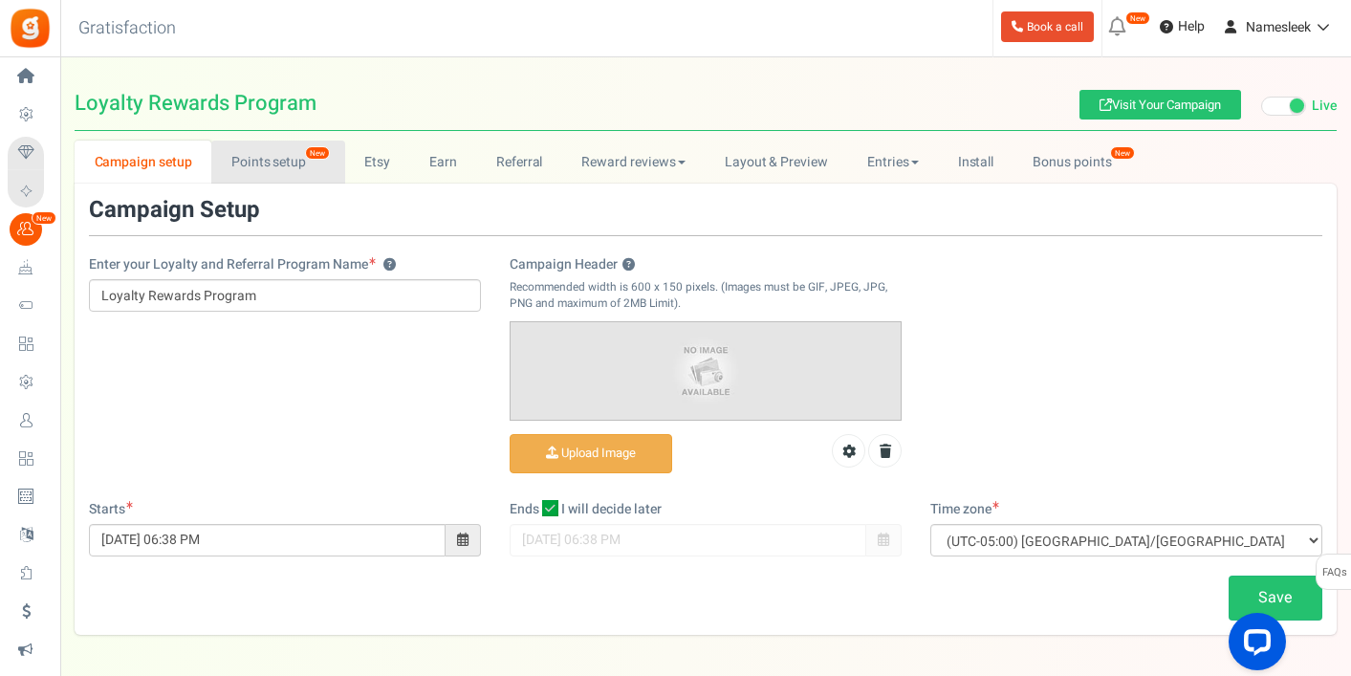
click at [301, 155] on link "Points setup New" at bounding box center [277, 162] width 133 height 43
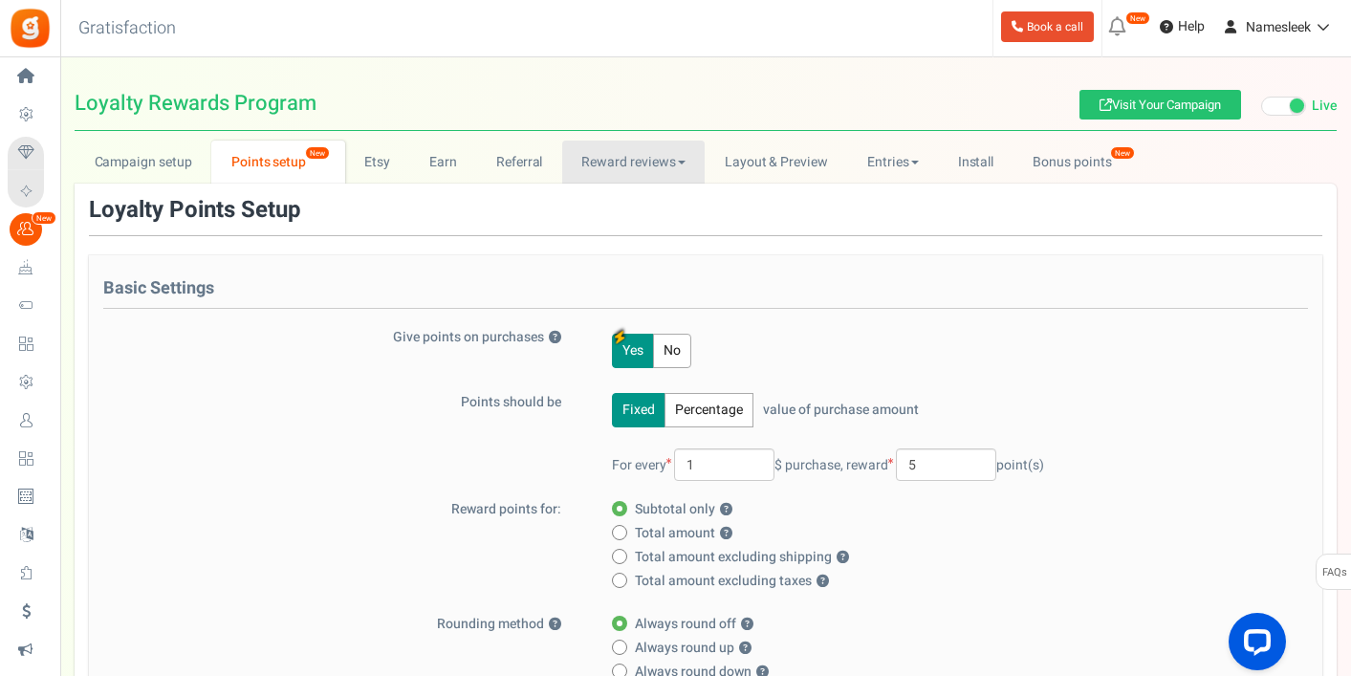
click at [686, 165] on link "Reward reviews" at bounding box center [633, 162] width 142 height 43
click at [757, 166] on link "Layout & Preview" at bounding box center [776, 162] width 142 height 43
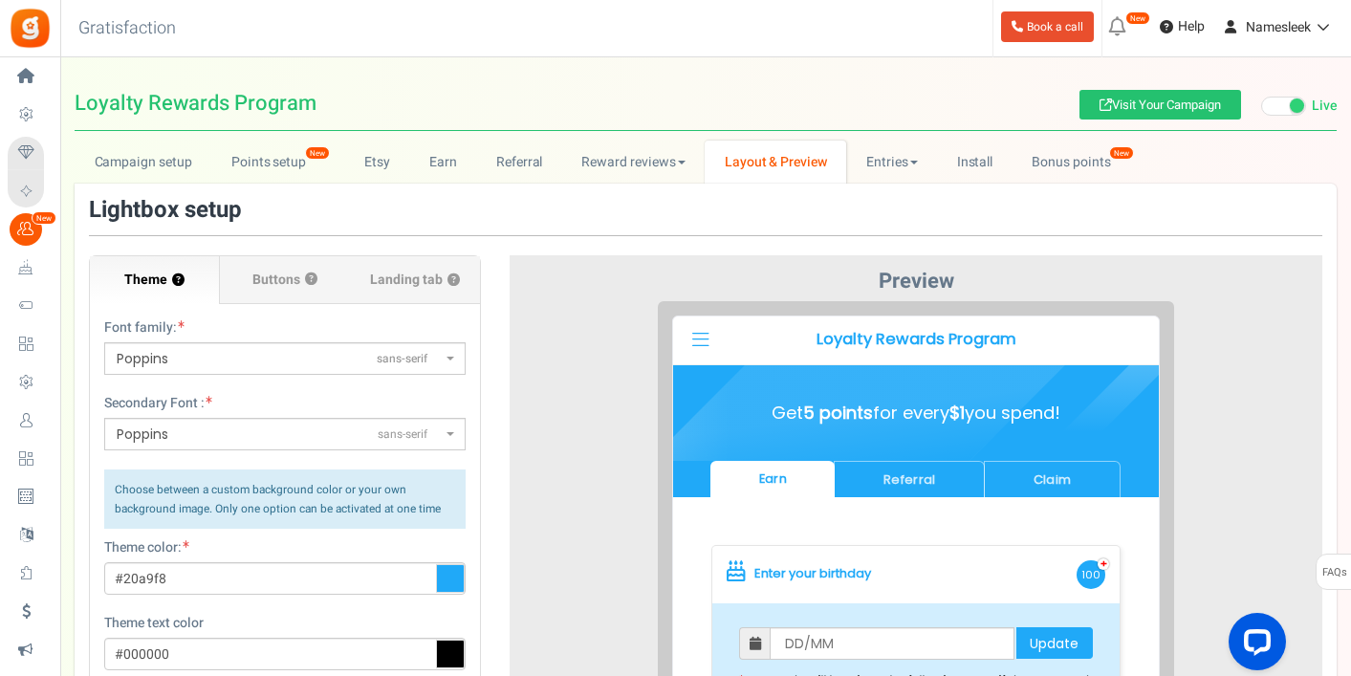
click at [589, 380] on div at bounding box center [916, 649] width 784 height 696
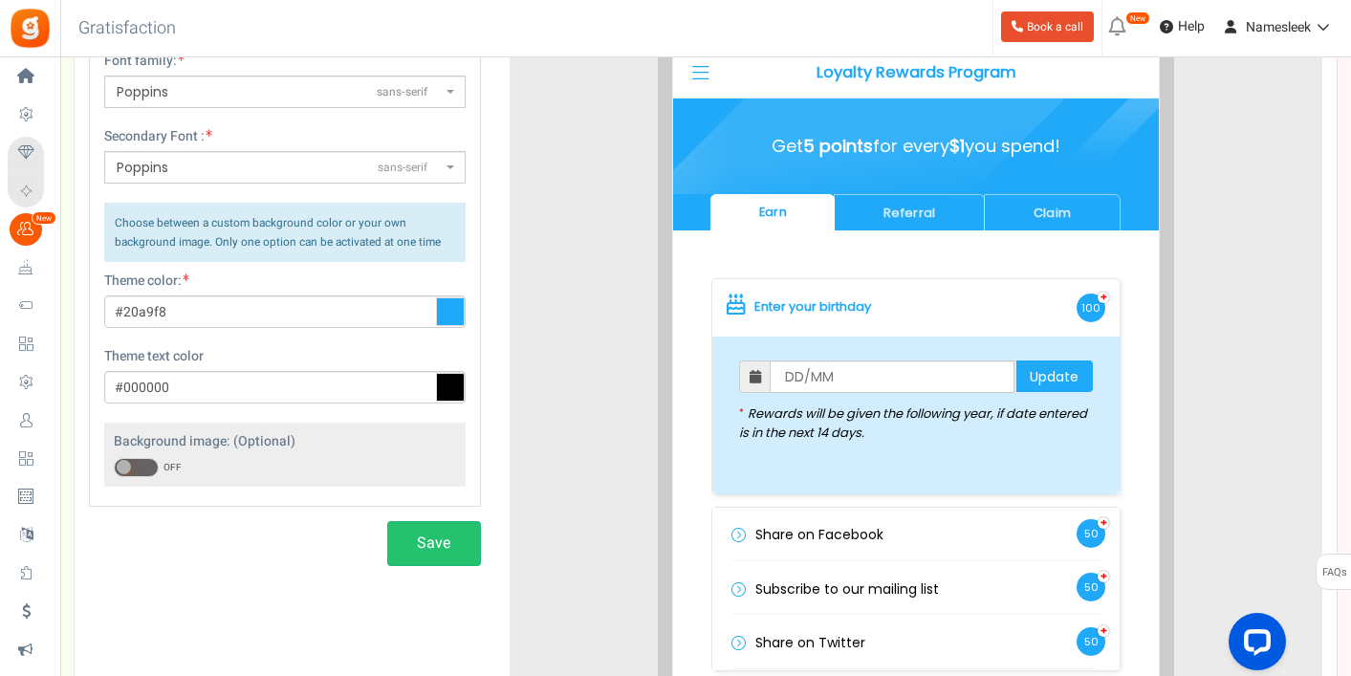
scroll to position [268, 0]
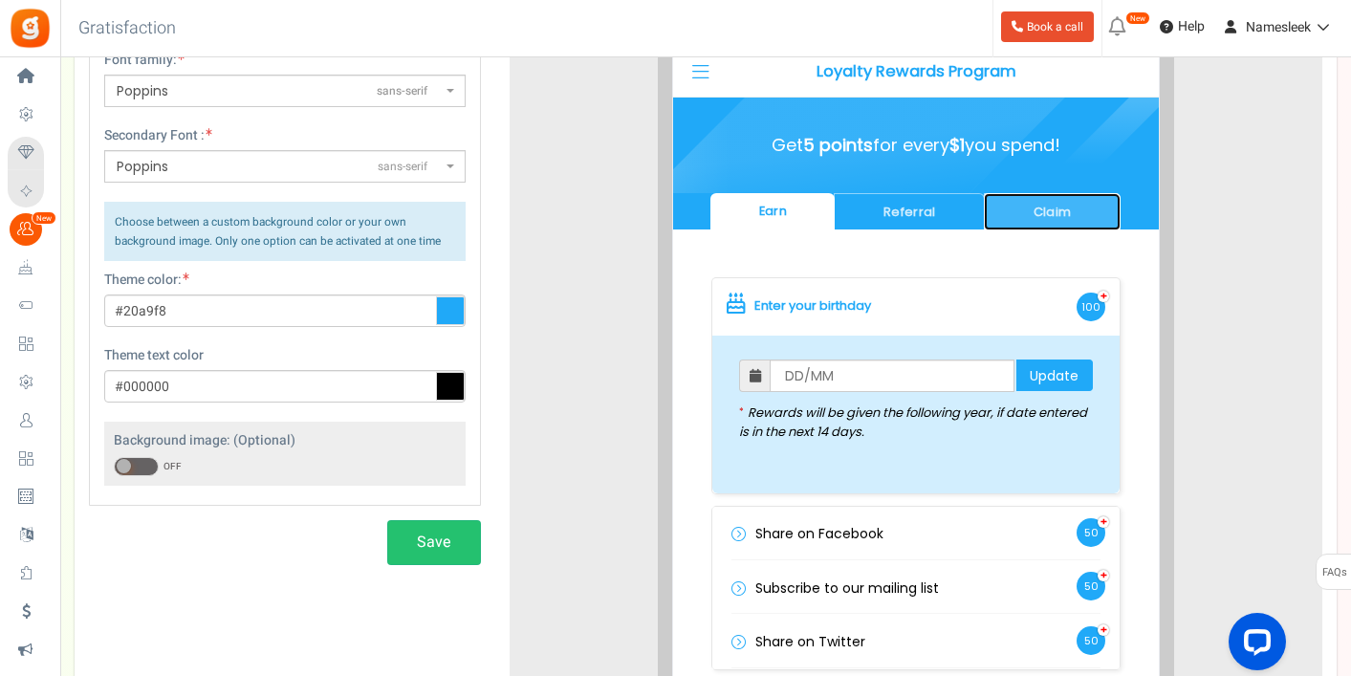
click at [1025, 200] on link "Claim" at bounding box center [1038, 196] width 137 height 37
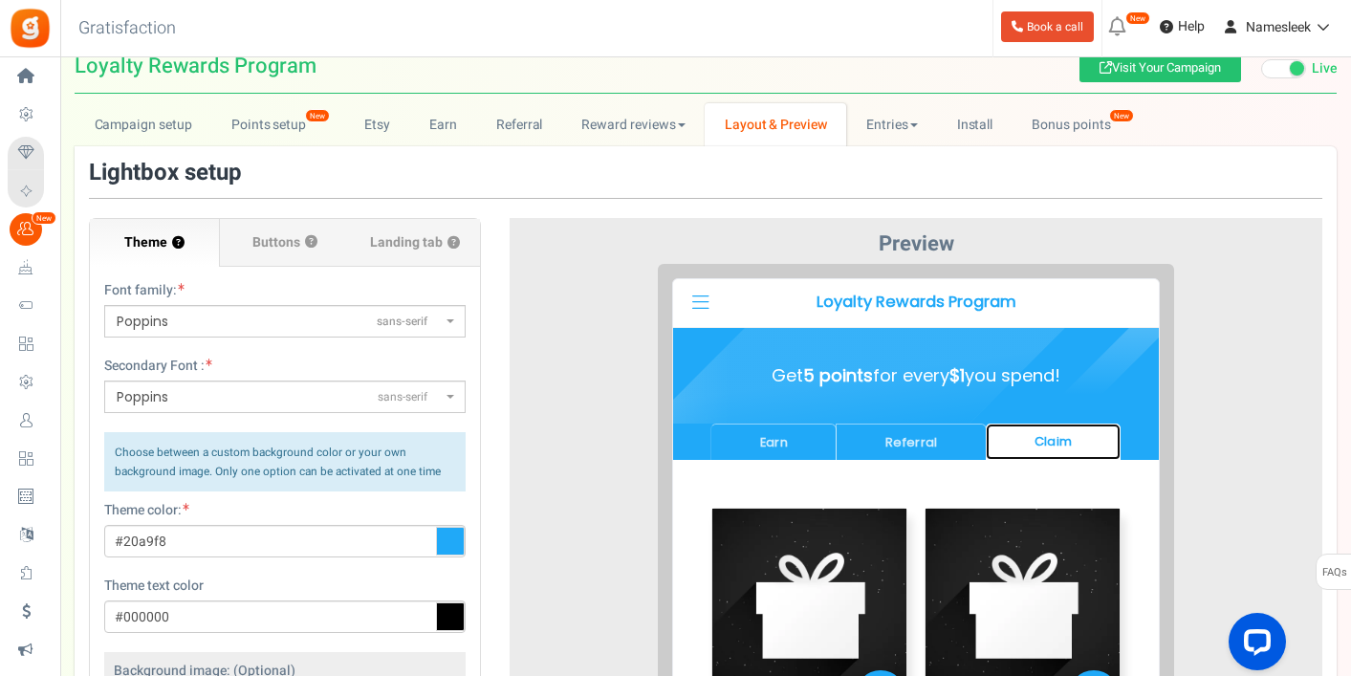
scroll to position [0, 0]
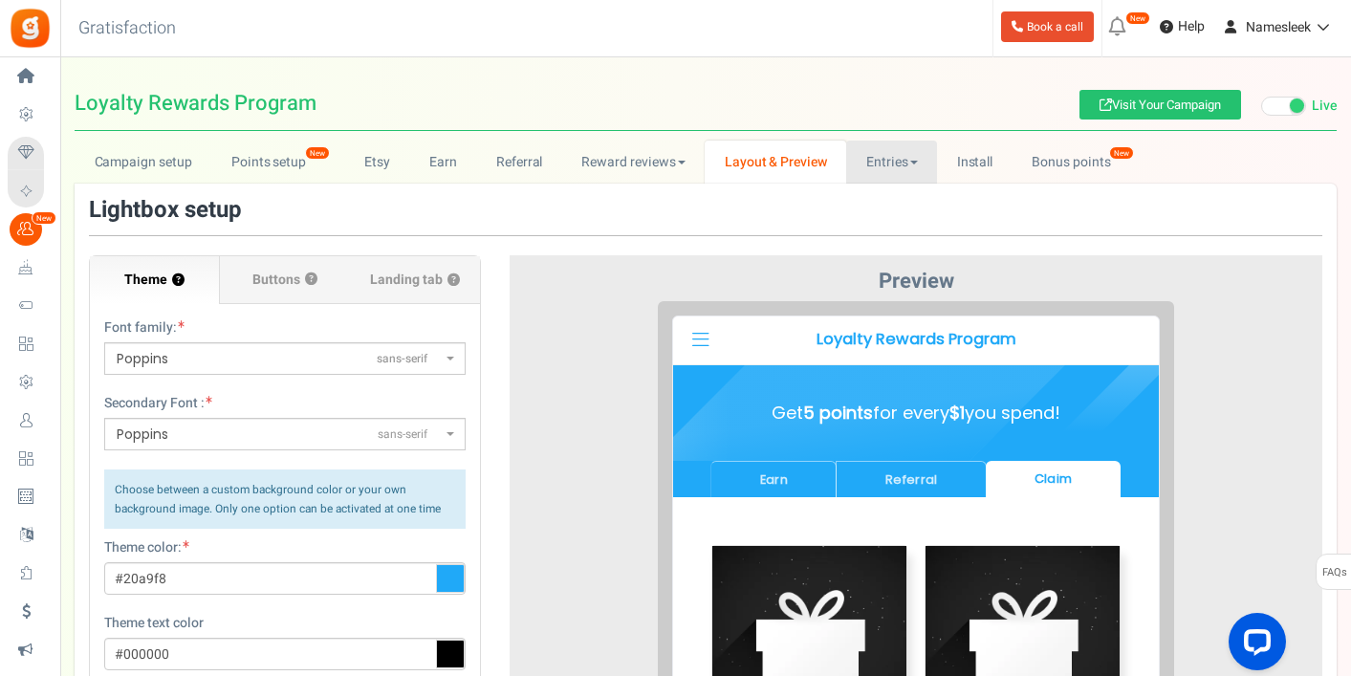
click at [921, 156] on link "Entries" at bounding box center [891, 162] width 91 height 43
click at [881, 209] on link "Entries" at bounding box center [922, 204] width 153 height 28
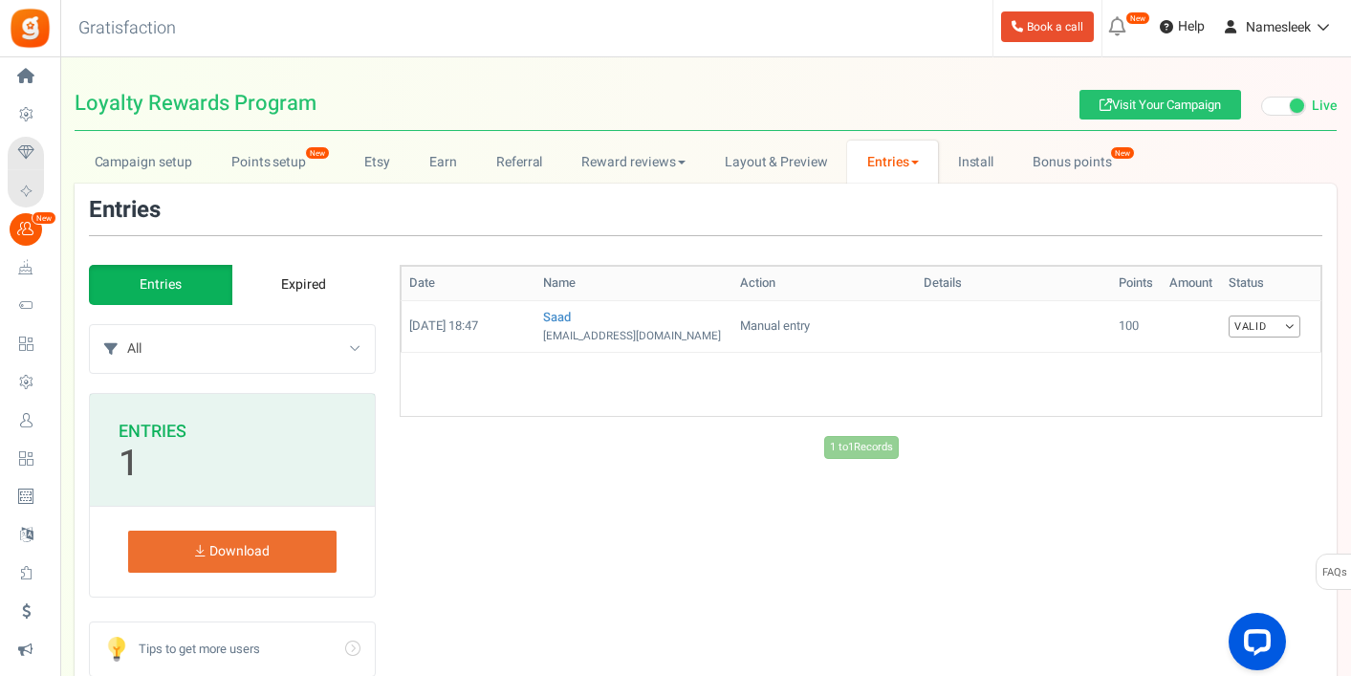
click at [905, 171] on link "Entries" at bounding box center [892, 162] width 91 height 43
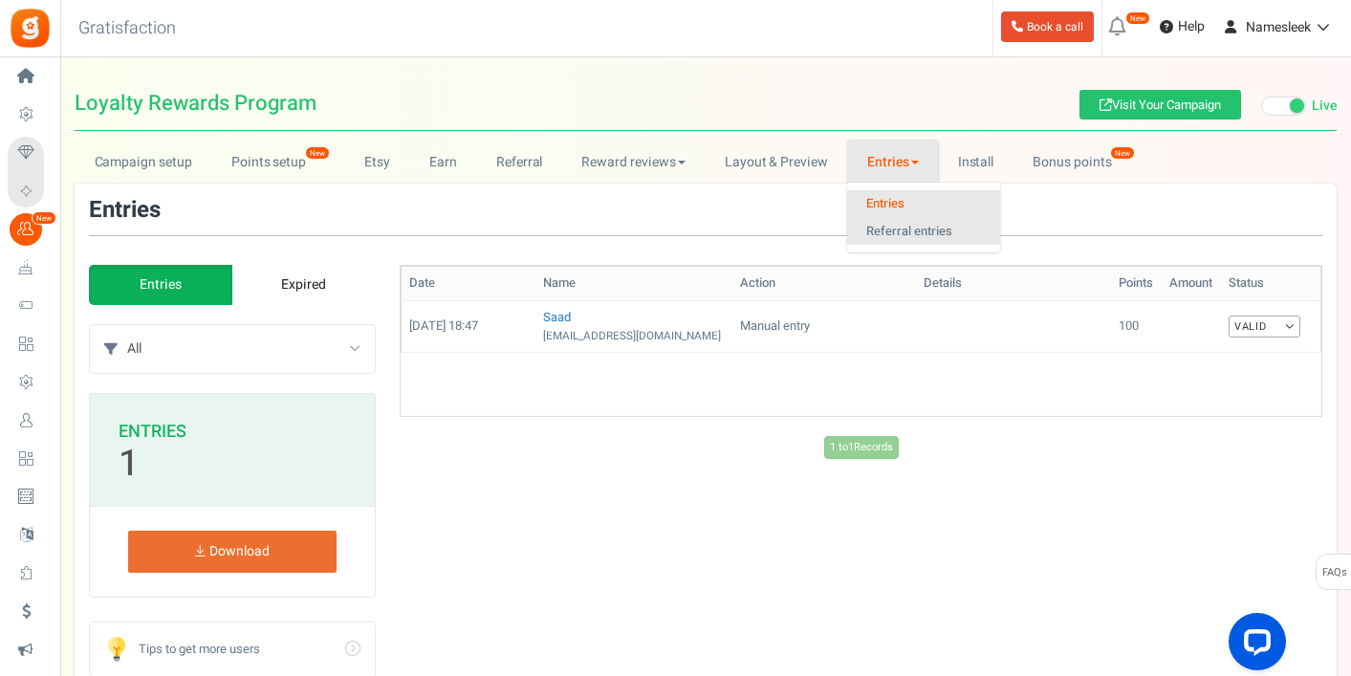
click at [899, 229] on link "Referral entries" at bounding box center [923, 232] width 153 height 28
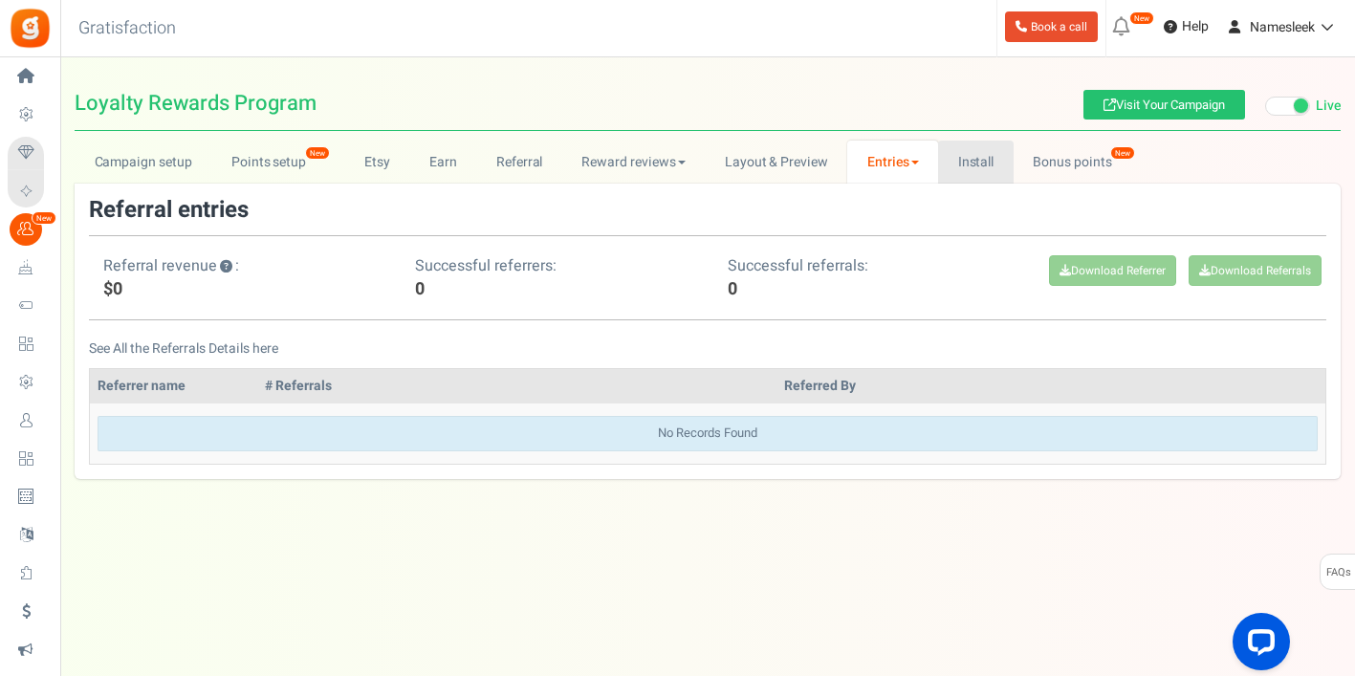
click at [984, 167] on link "Install" at bounding box center [976, 162] width 76 height 43
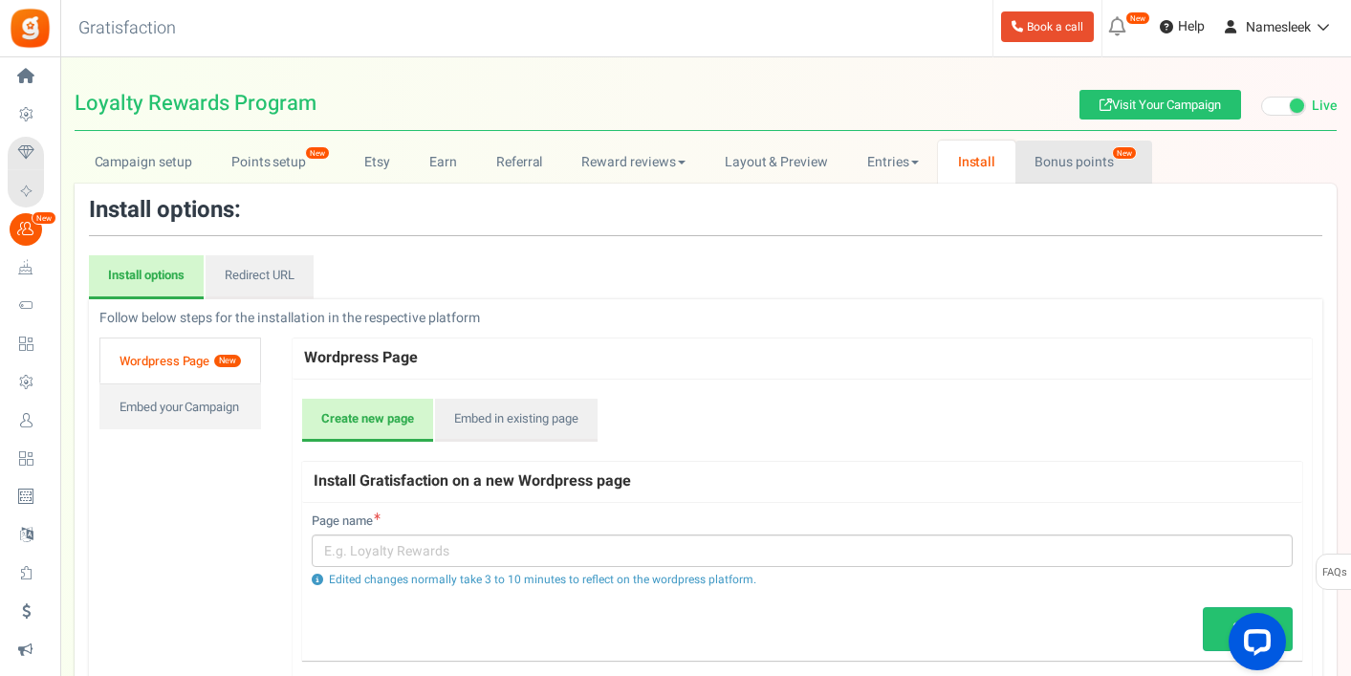
click at [1060, 161] on link "Bonus points New" at bounding box center [1083, 162] width 137 height 43
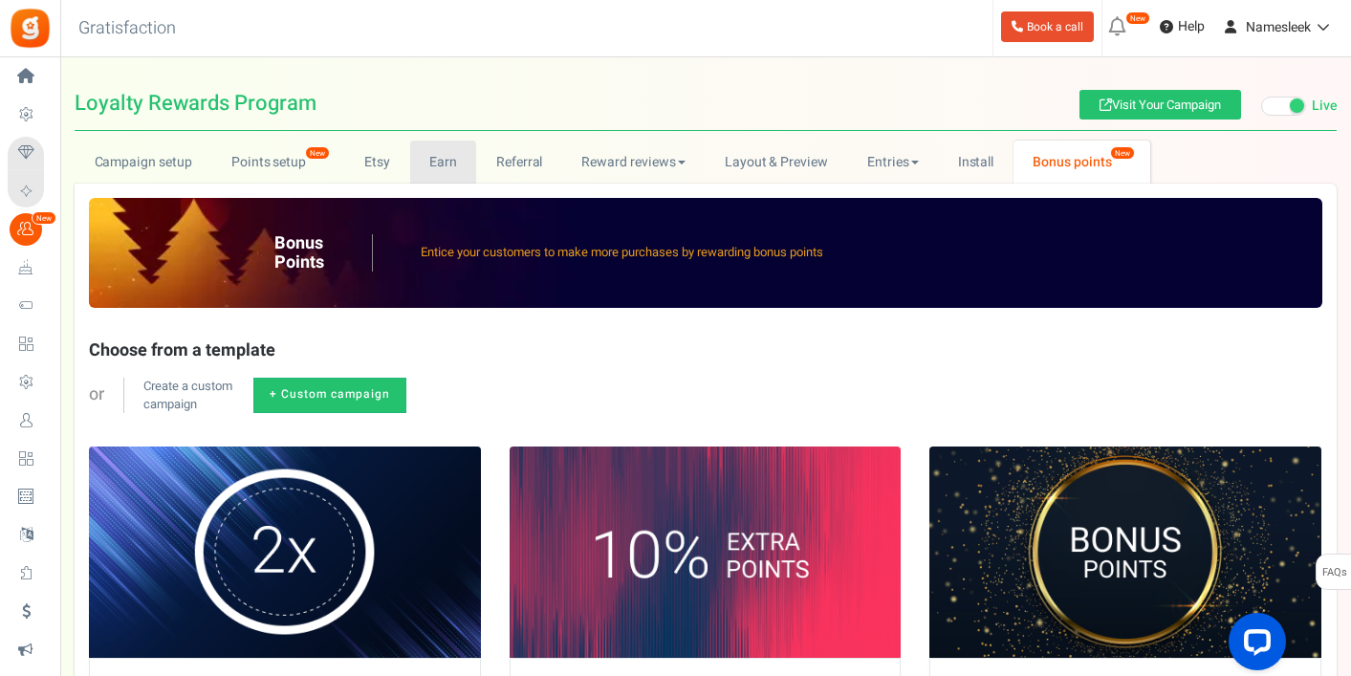
click at [434, 154] on link "Earn" at bounding box center [443, 162] width 67 height 43
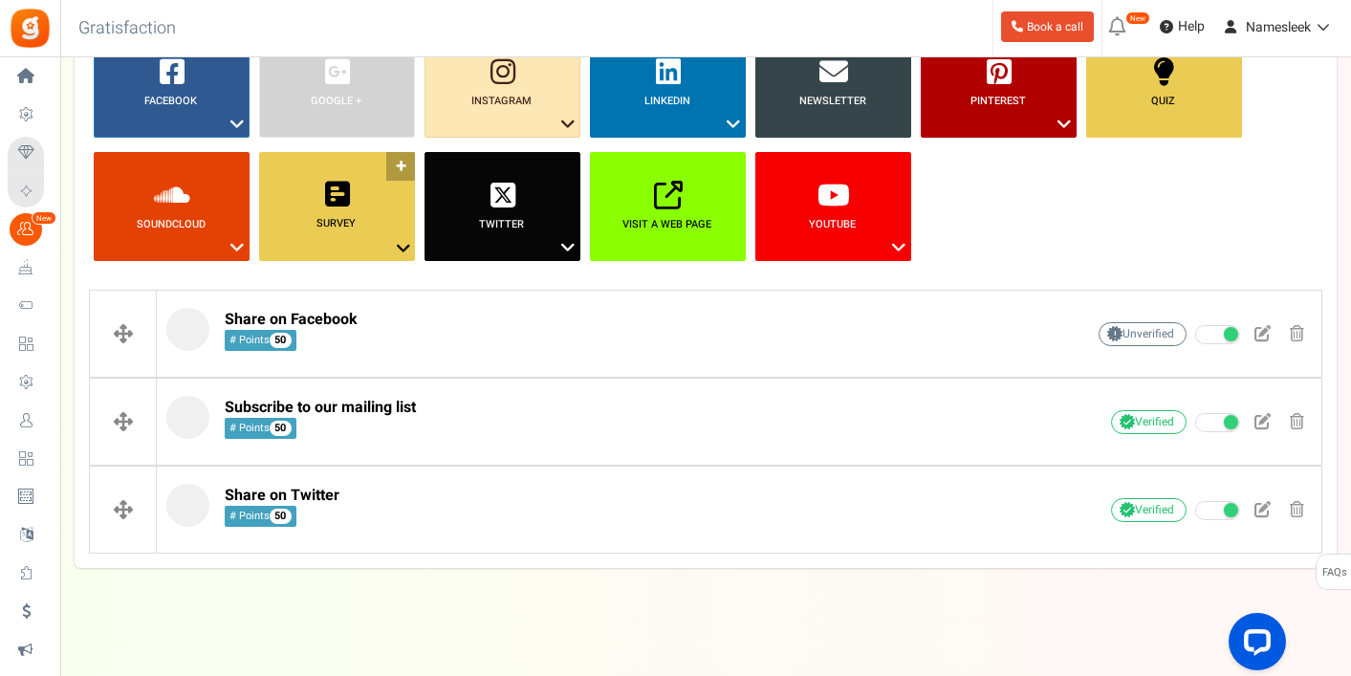
scroll to position [234, 0]
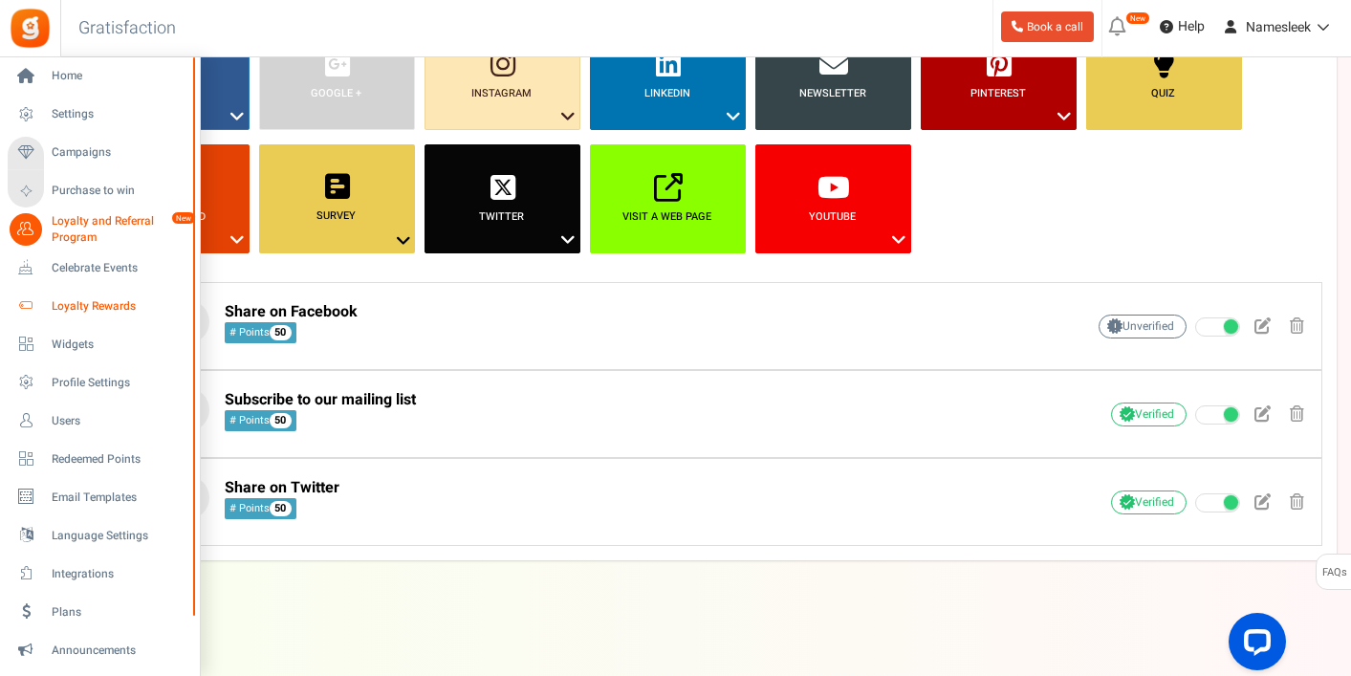
click at [38, 307] on icon at bounding box center [26, 306] width 33 height 33
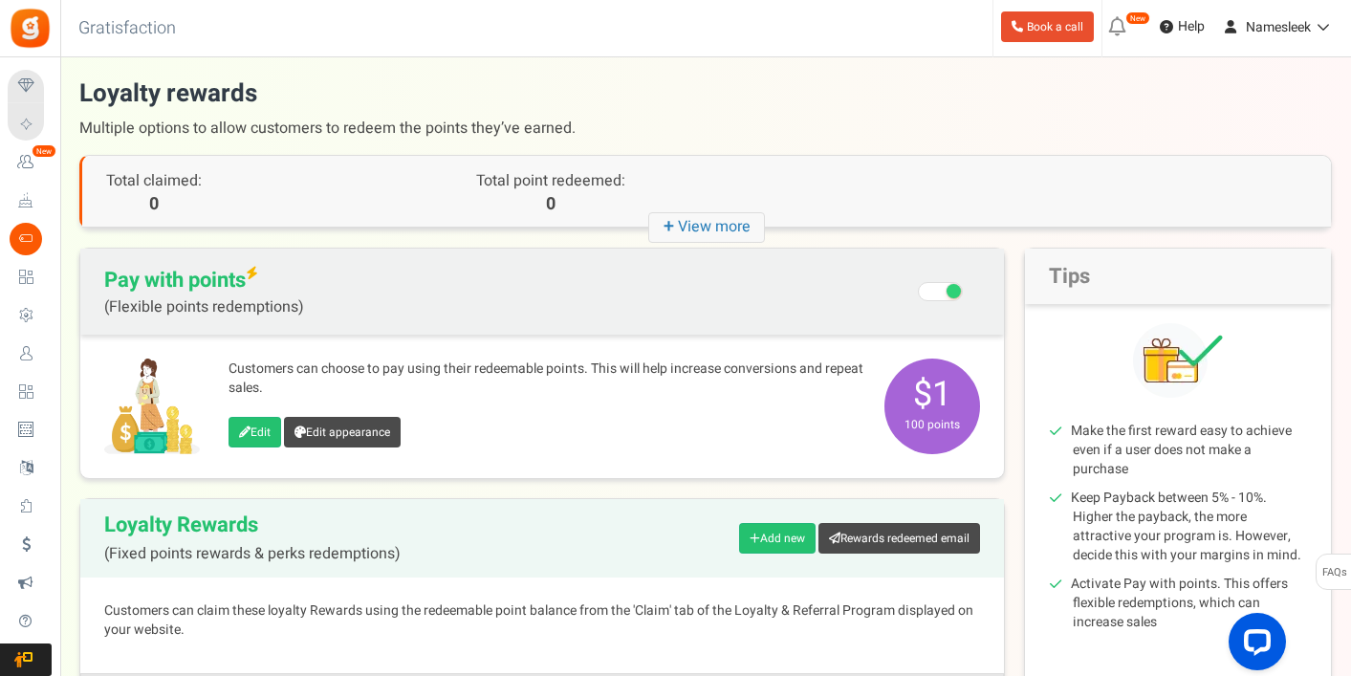
click at [329, 226] on div "Total claimed: 0" at bounding box center [238, 191] width 313 height 71
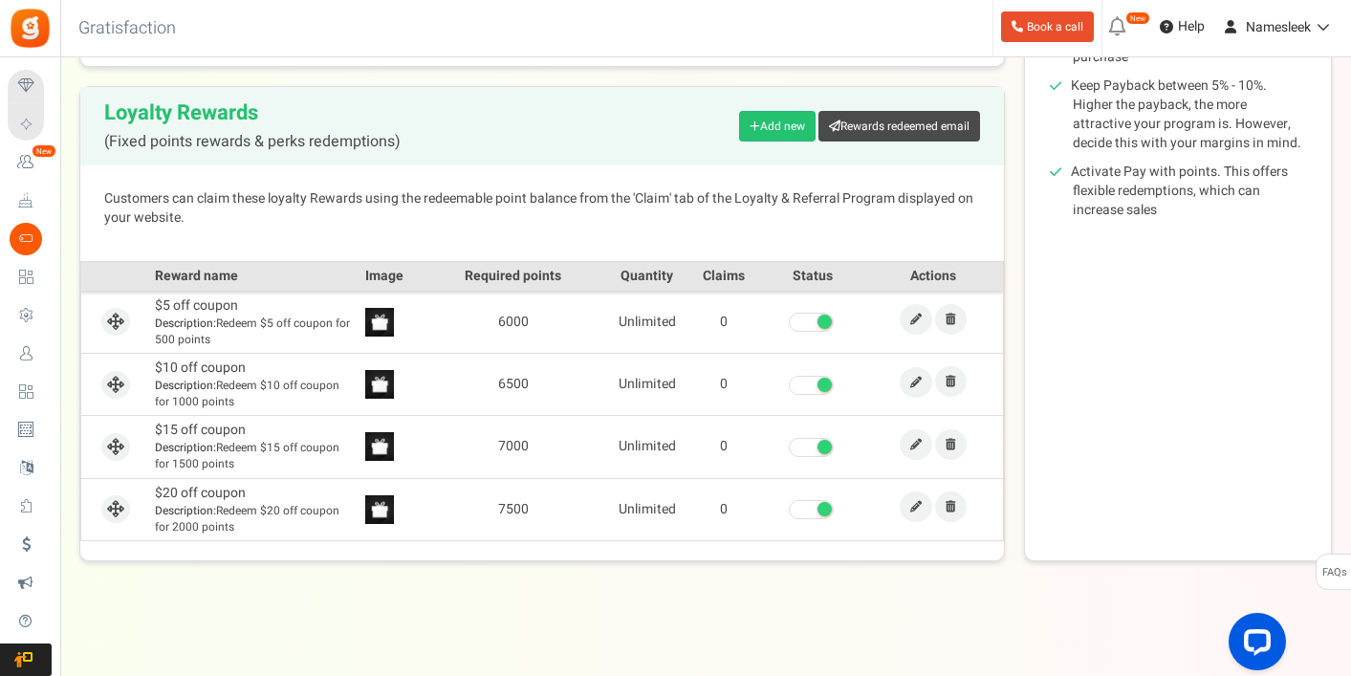
scroll to position [413, 0]
click at [917, 322] on icon at bounding box center [915, 318] width 11 height 11
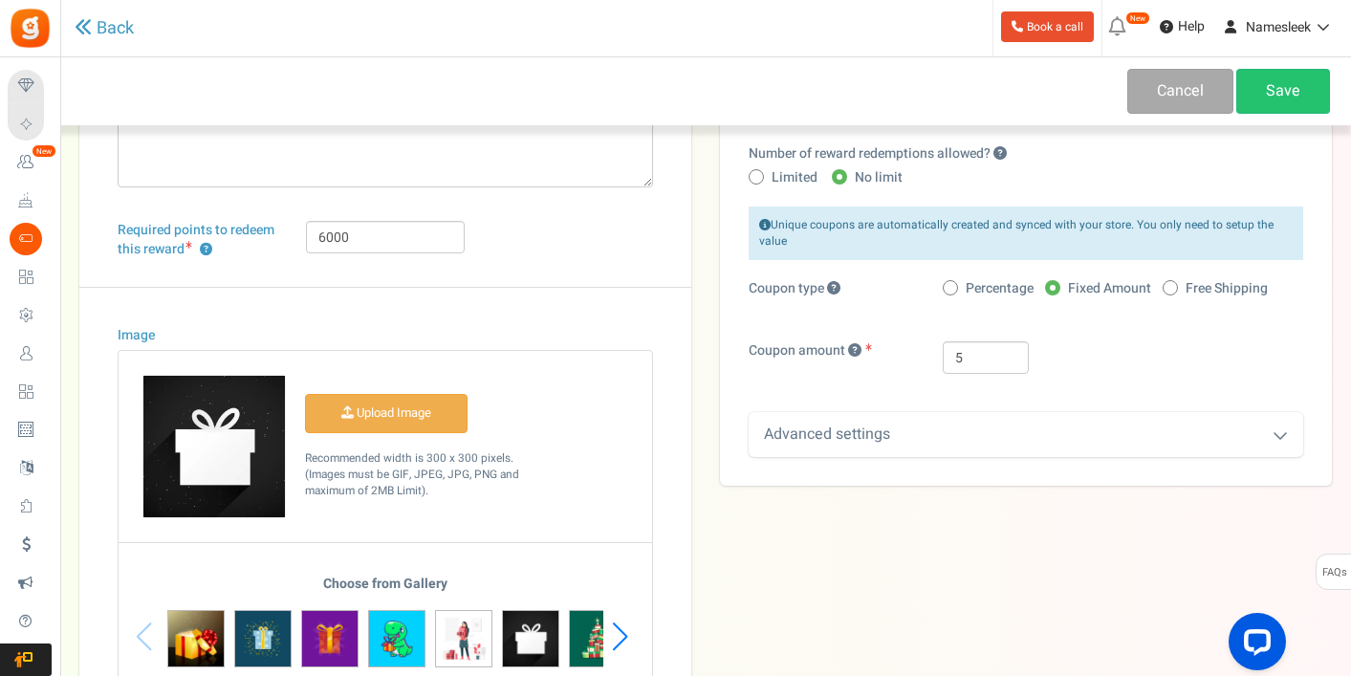
scroll to position [191, 0]
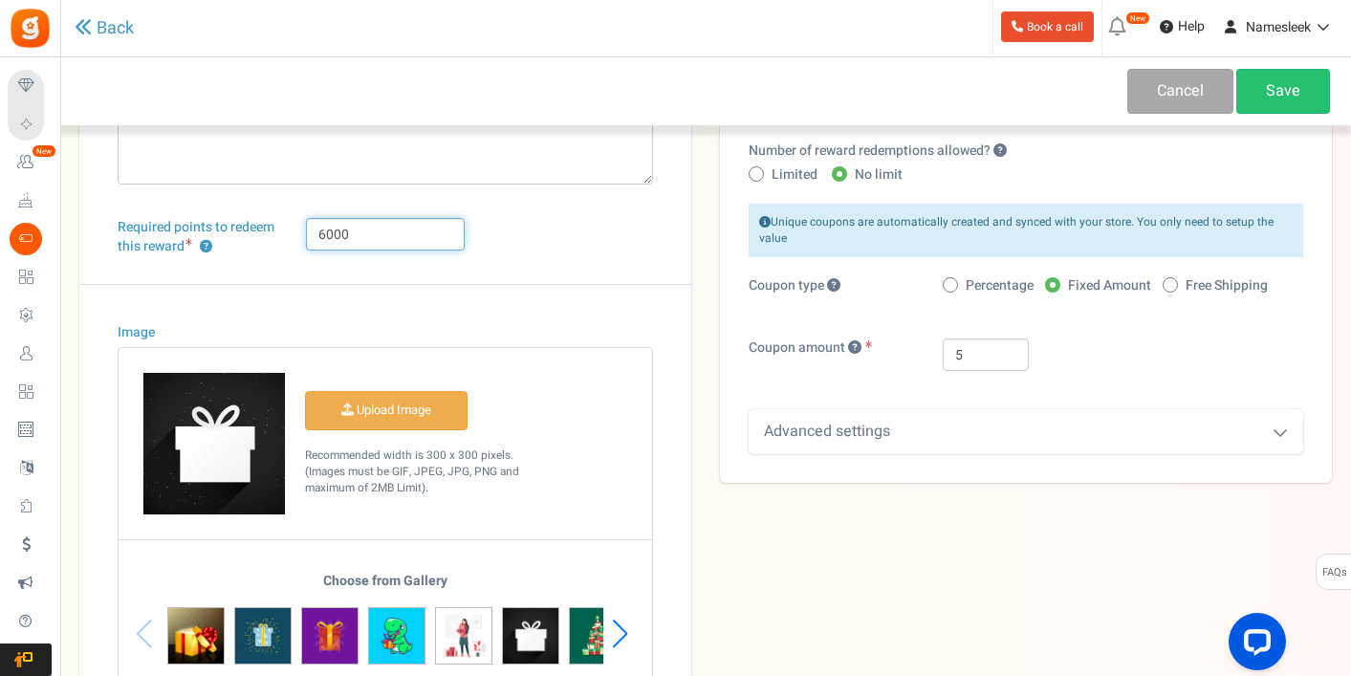
click at [327, 235] on input "6000" at bounding box center [386, 234] width 160 height 33
type input "60000"
click at [494, 240] on div "Required points to redeem this reward ? 60000" at bounding box center [385, 251] width 564 height 66
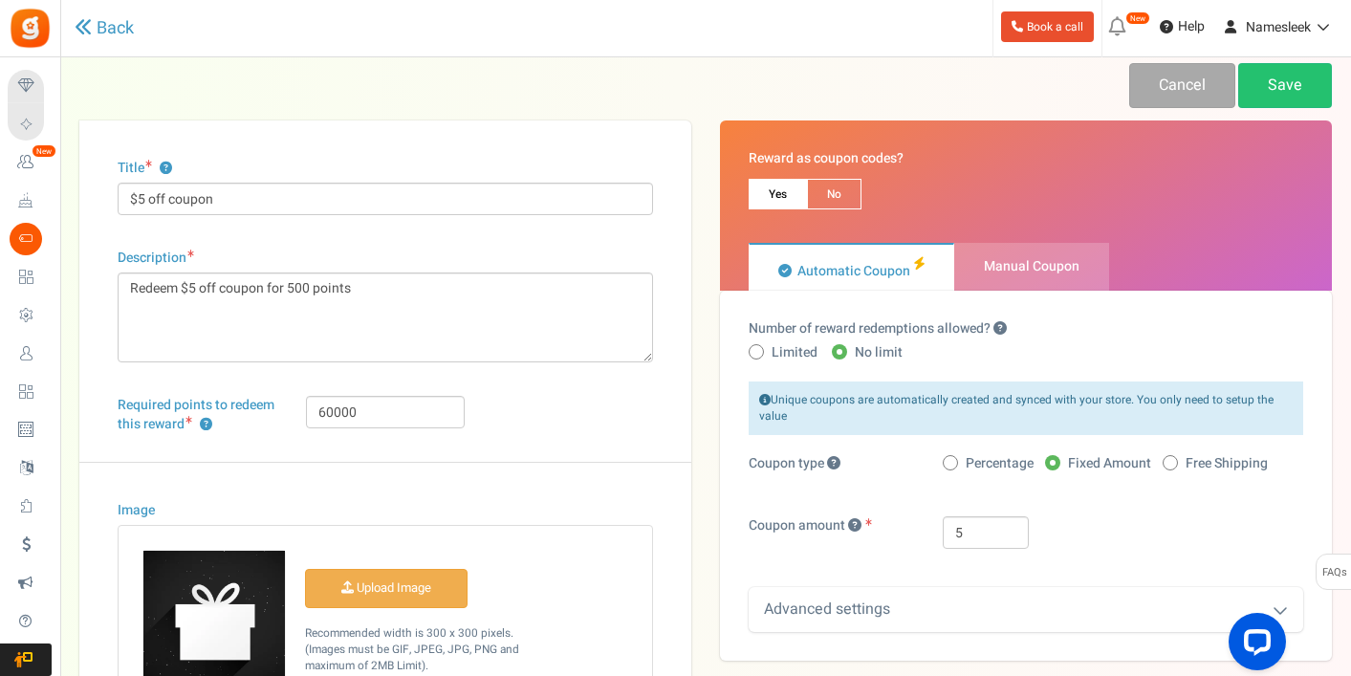
scroll to position [0, 0]
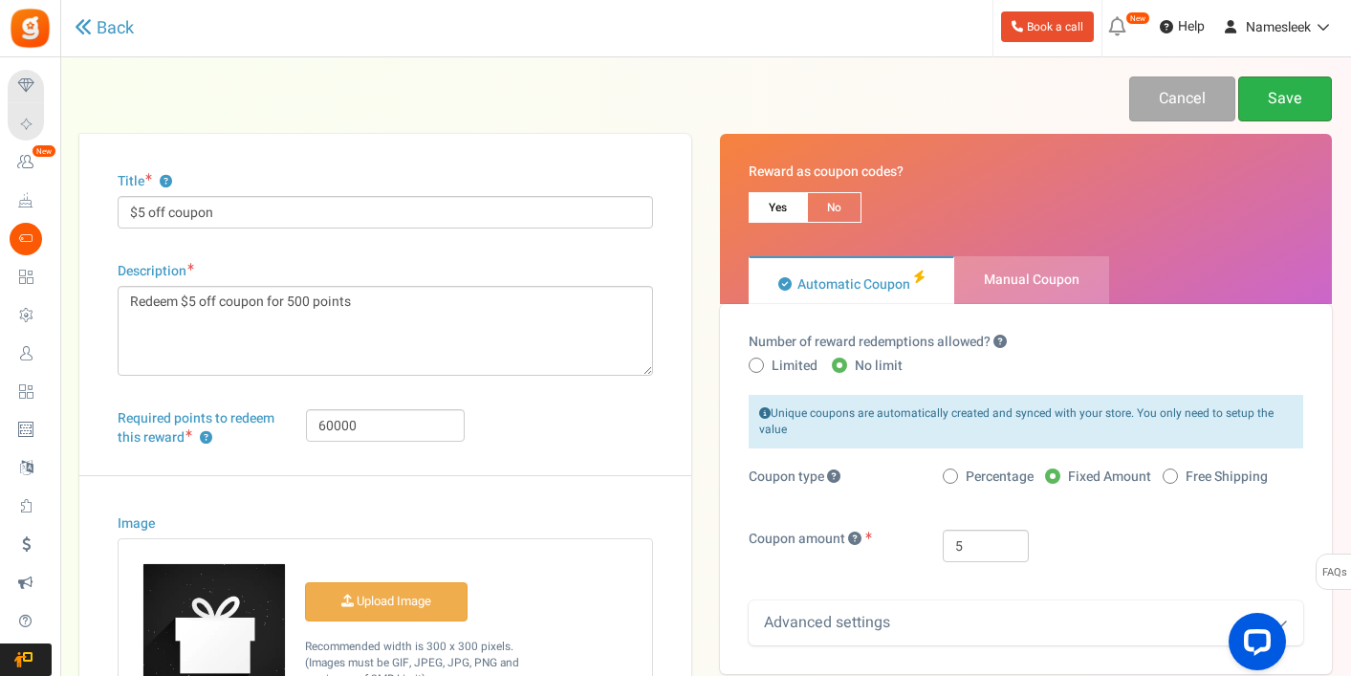
click at [1270, 112] on link "Save" at bounding box center [1285, 98] width 94 height 45
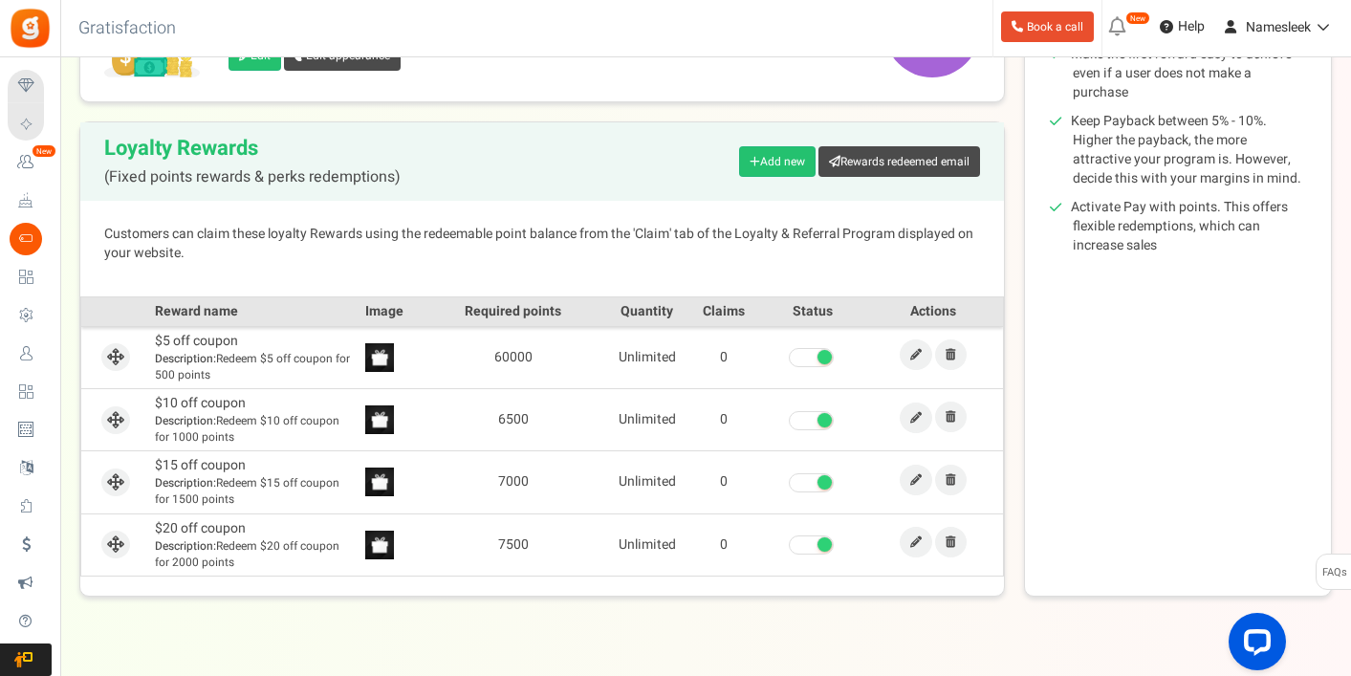
scroll to position [413, 0]
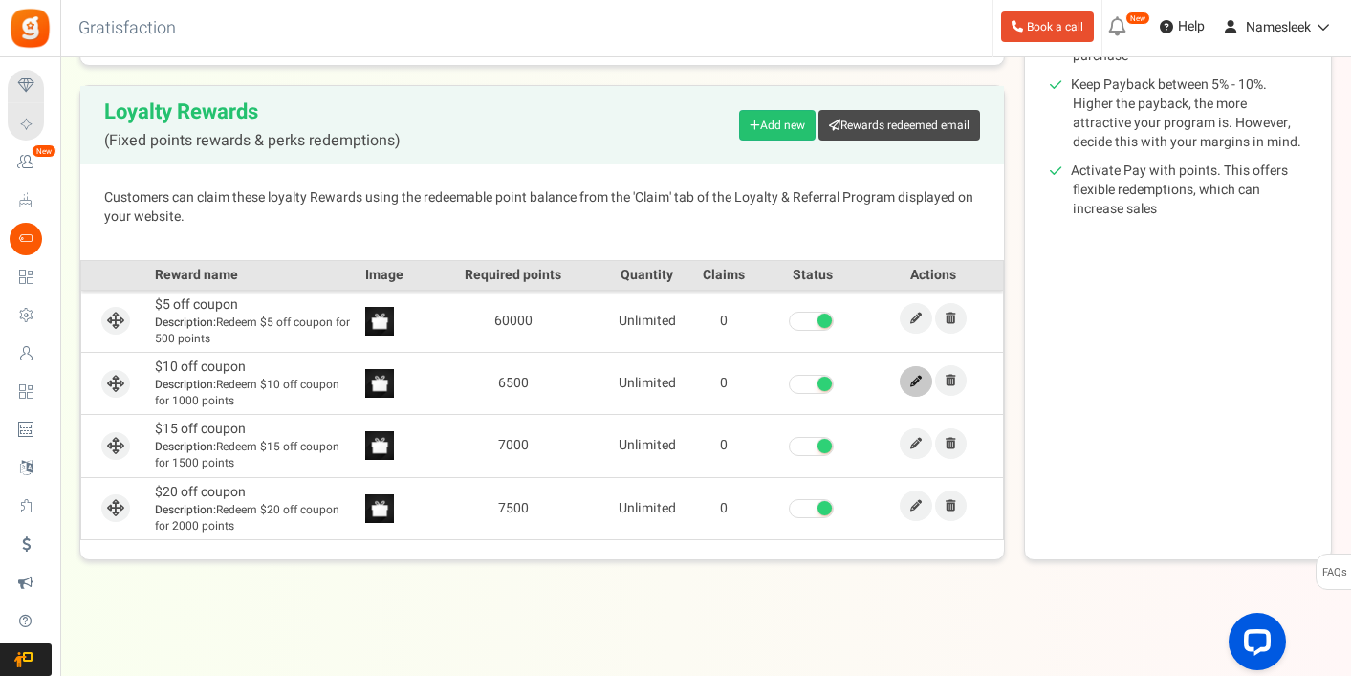
click at [919, 381] on icon at bounding box center [915, 381] width 11 height 11
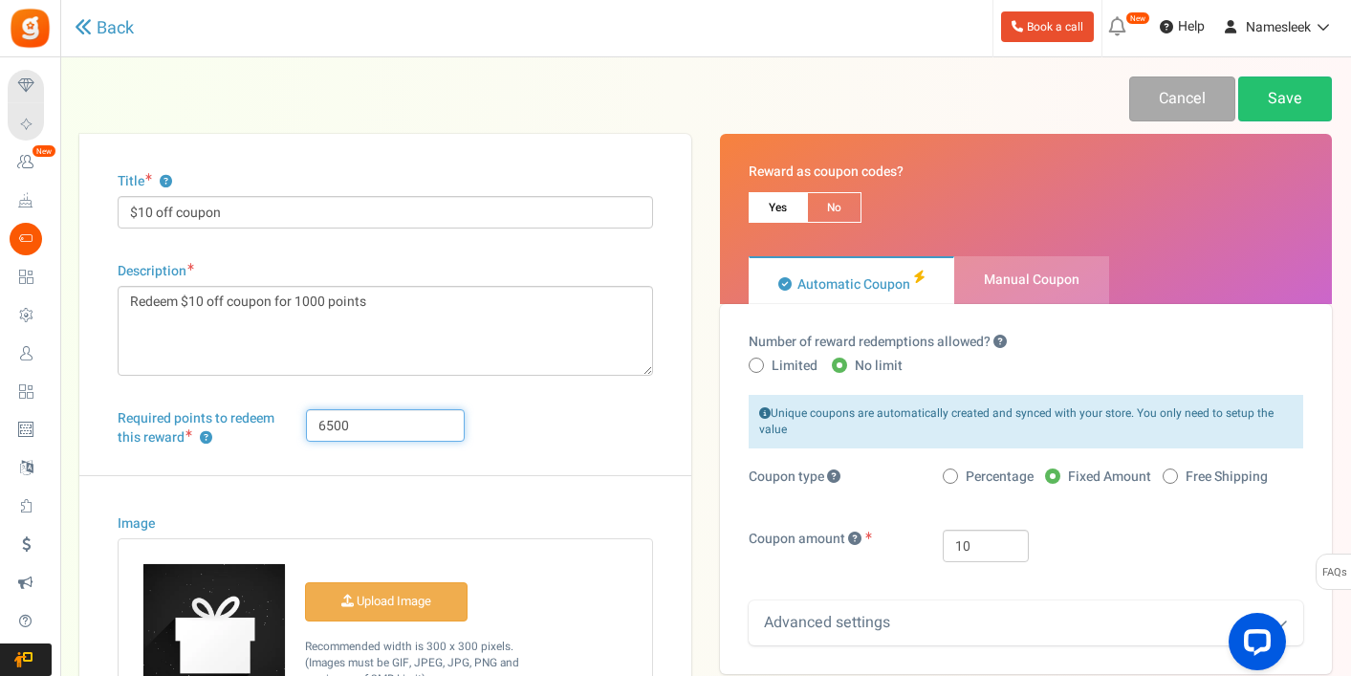
click at [323, 426] on input "6500" at bounding box center [386, 425] width 160 height 33
click at [339, 421] on input "60500" at bounding box center [386, 425] width 160 height 33
type input "65000"
click at [1276, 101] on link "Save" at bounding box center [1285, 98] width 94 height 45
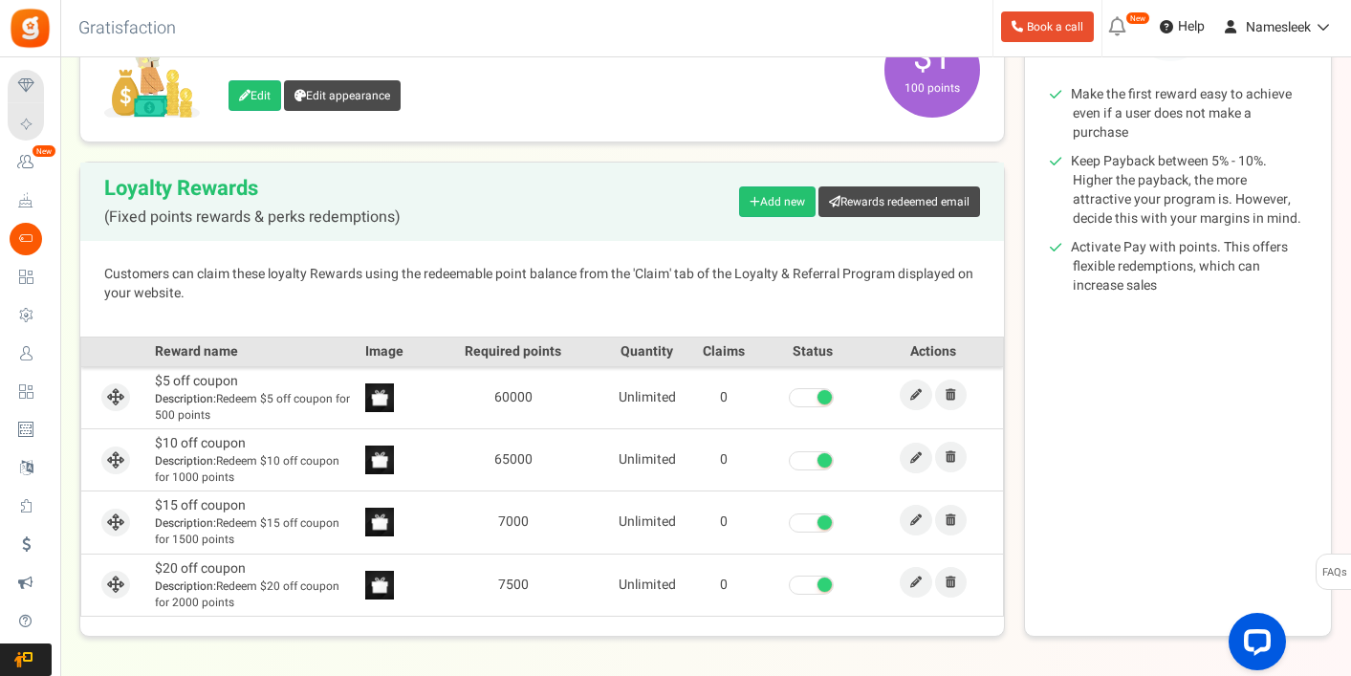
scroll to position [413, 0]
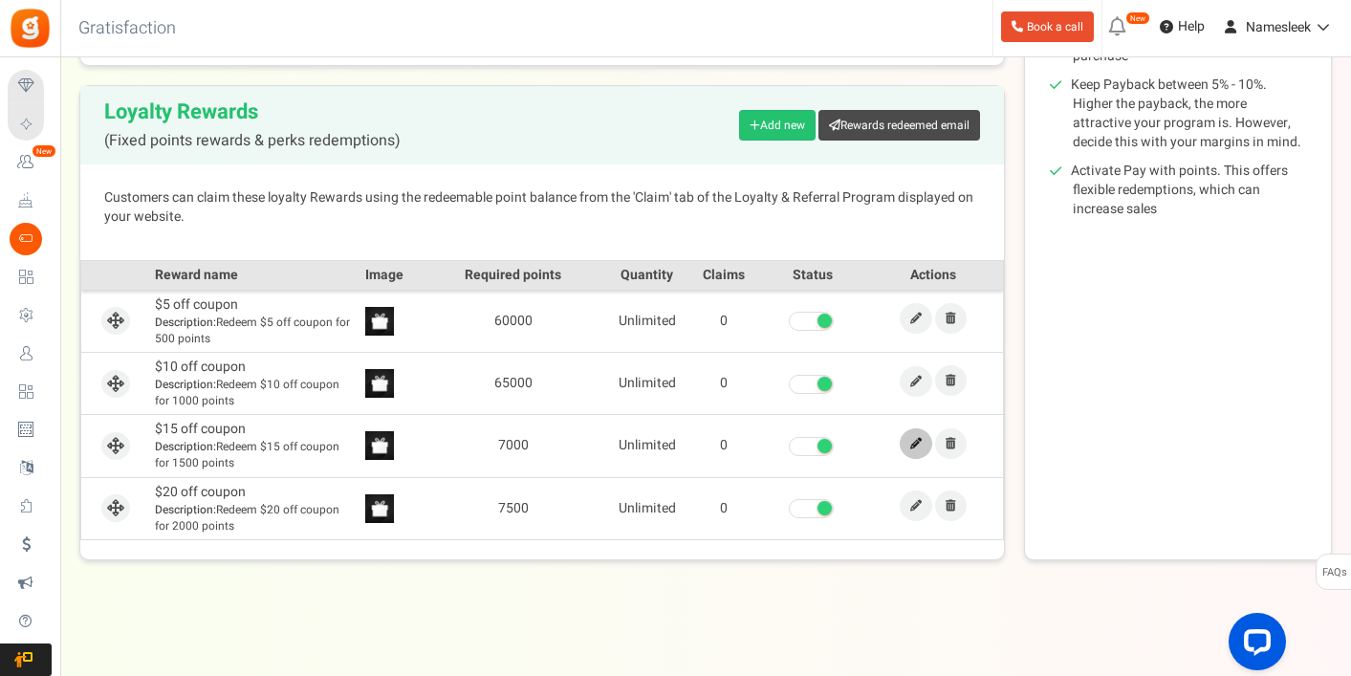
click at [914, 444] on icon at bounding box center [915, 443] width 11 height 11
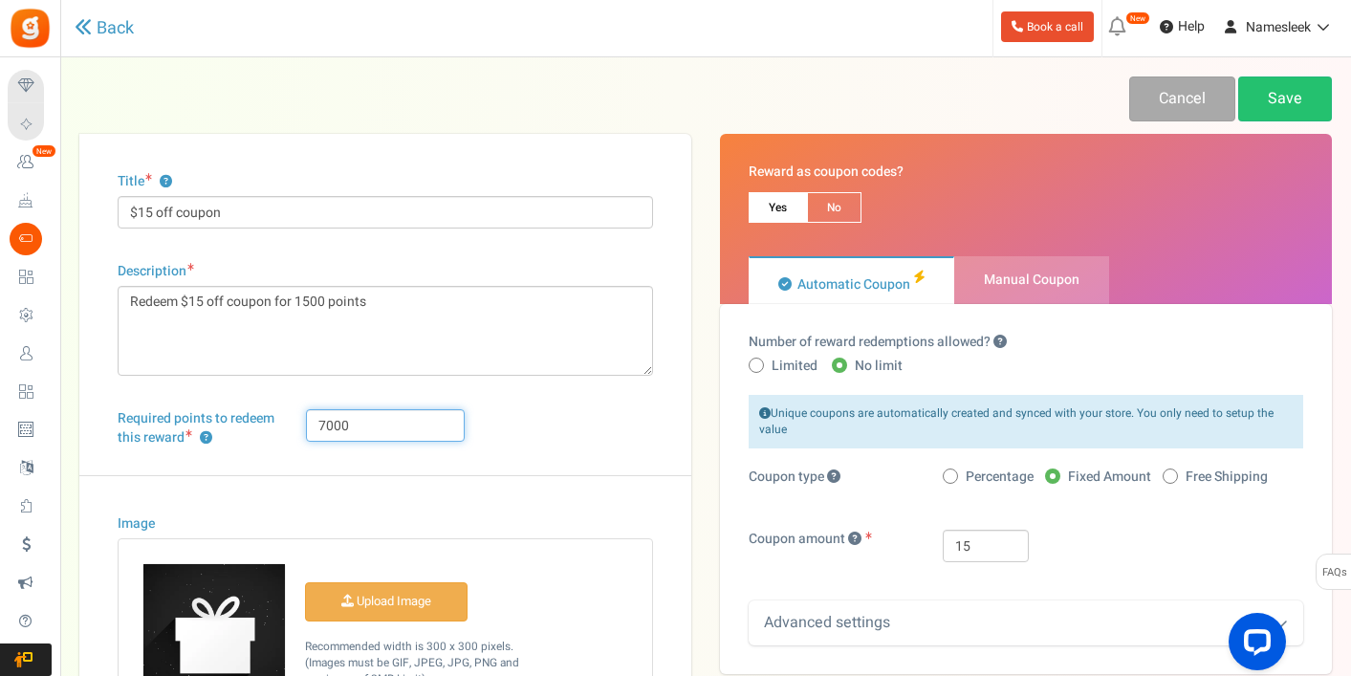
click at [325, 423] on input "7000" at bounding box center [386, 425] width 160 height 33
type input "70000"
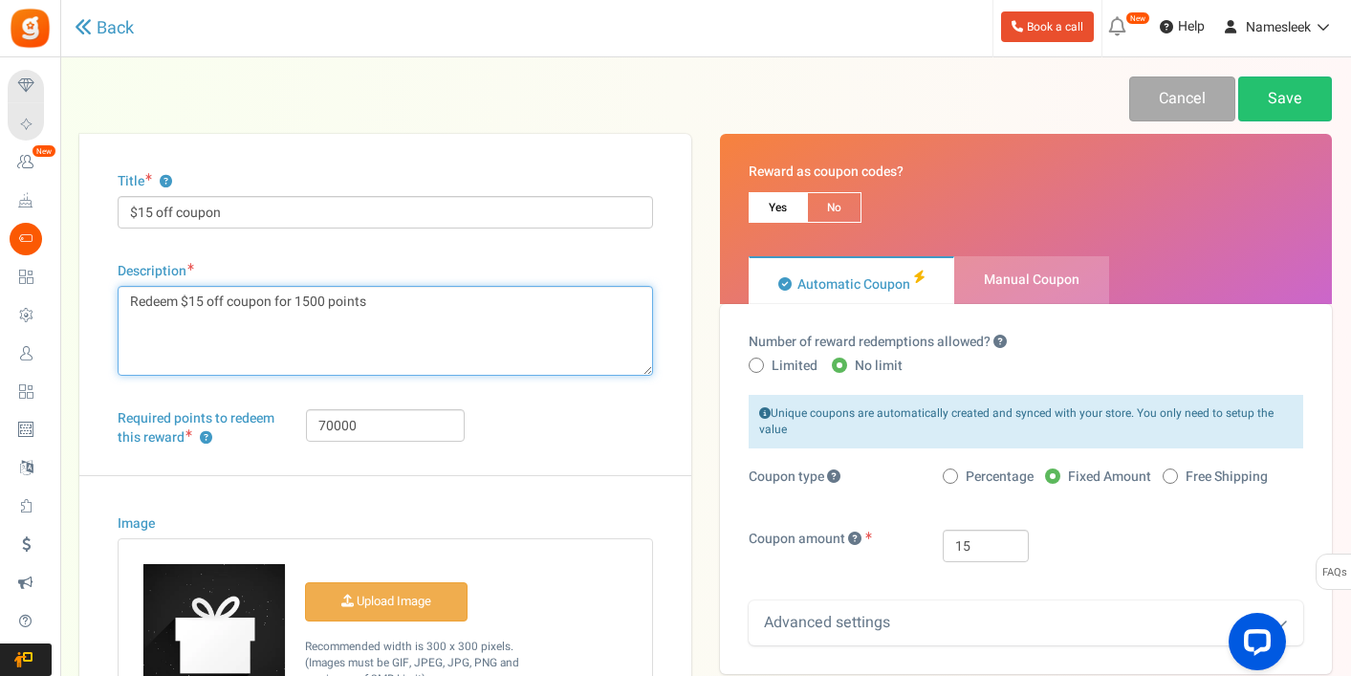
drag, startPoint x: 324, startPoint y: 304, endPoint x: 298, endPoint y: 304, distance: 25.8
click at [298, 304] on textarea "Redeem $15 off coupon for 1500 points" at bounding box center [385, 331] width 535 height 90
type textarea "Redeem $15 off coupon for 70000 points"
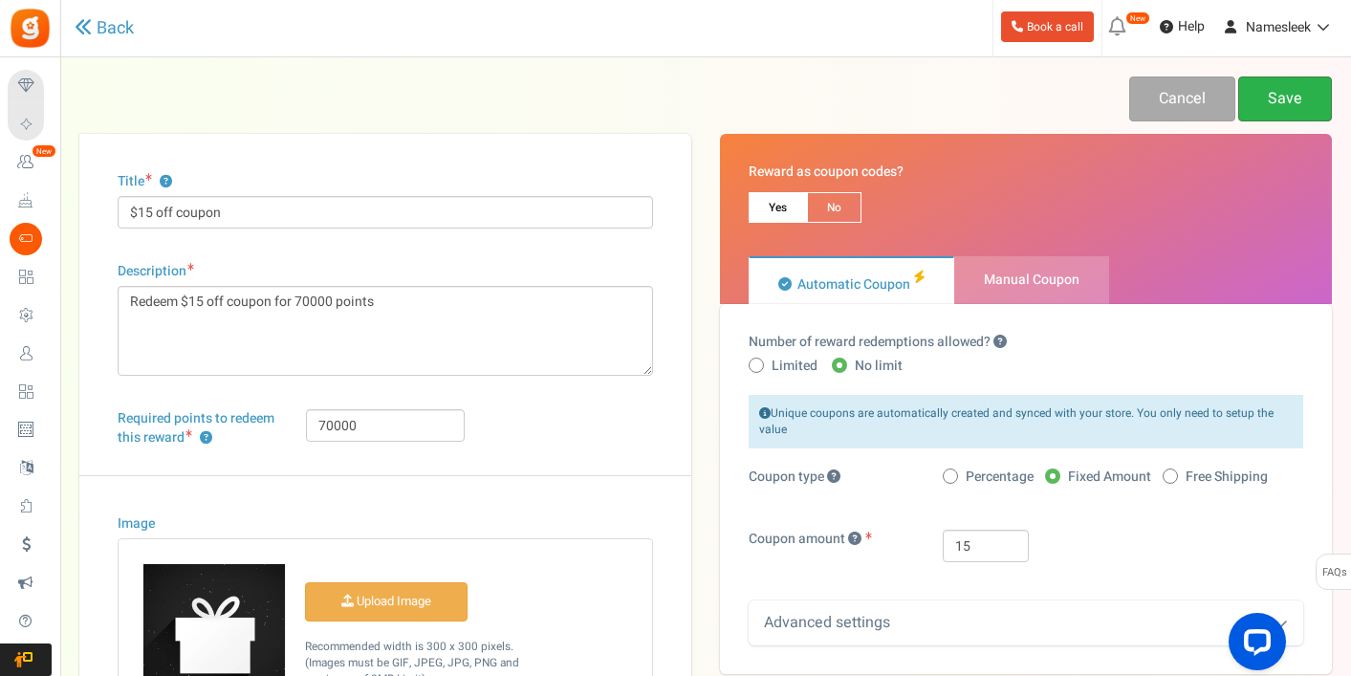
click at [1286, 102] on link "Save" at bounding box center [1285, 98] width 94 height 45
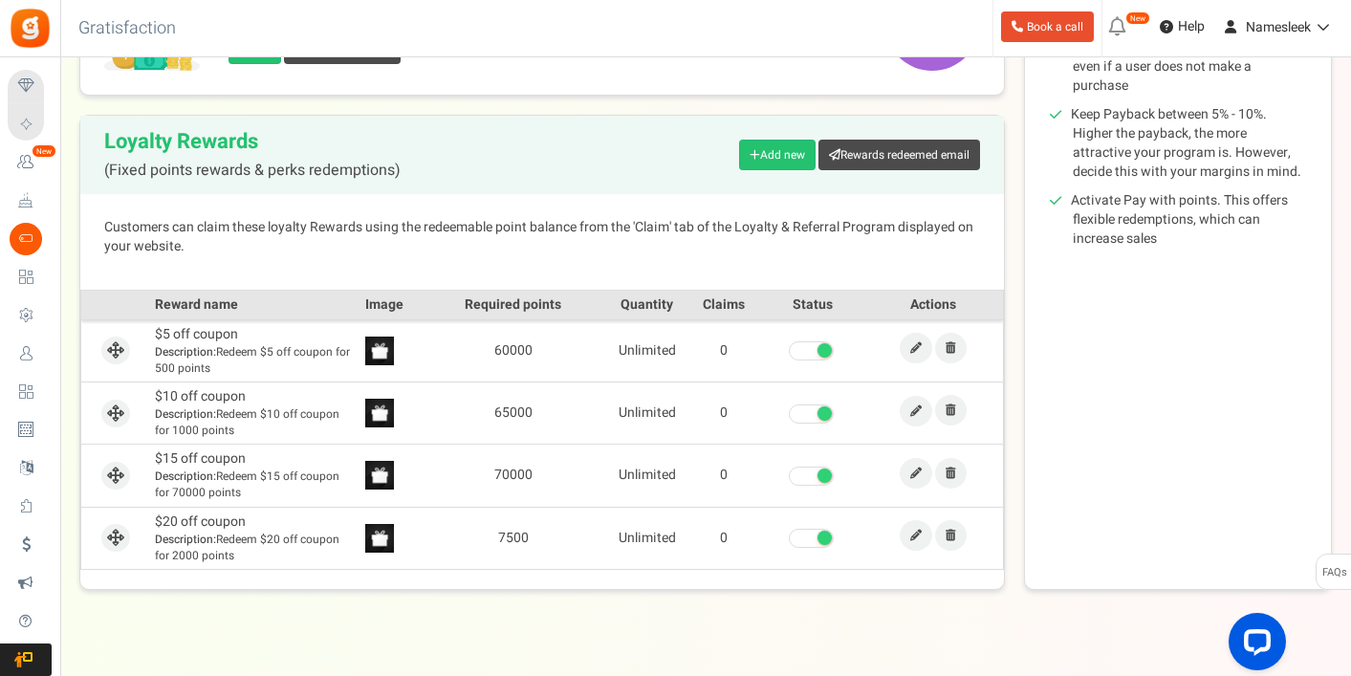
scroll to position [413, 0]
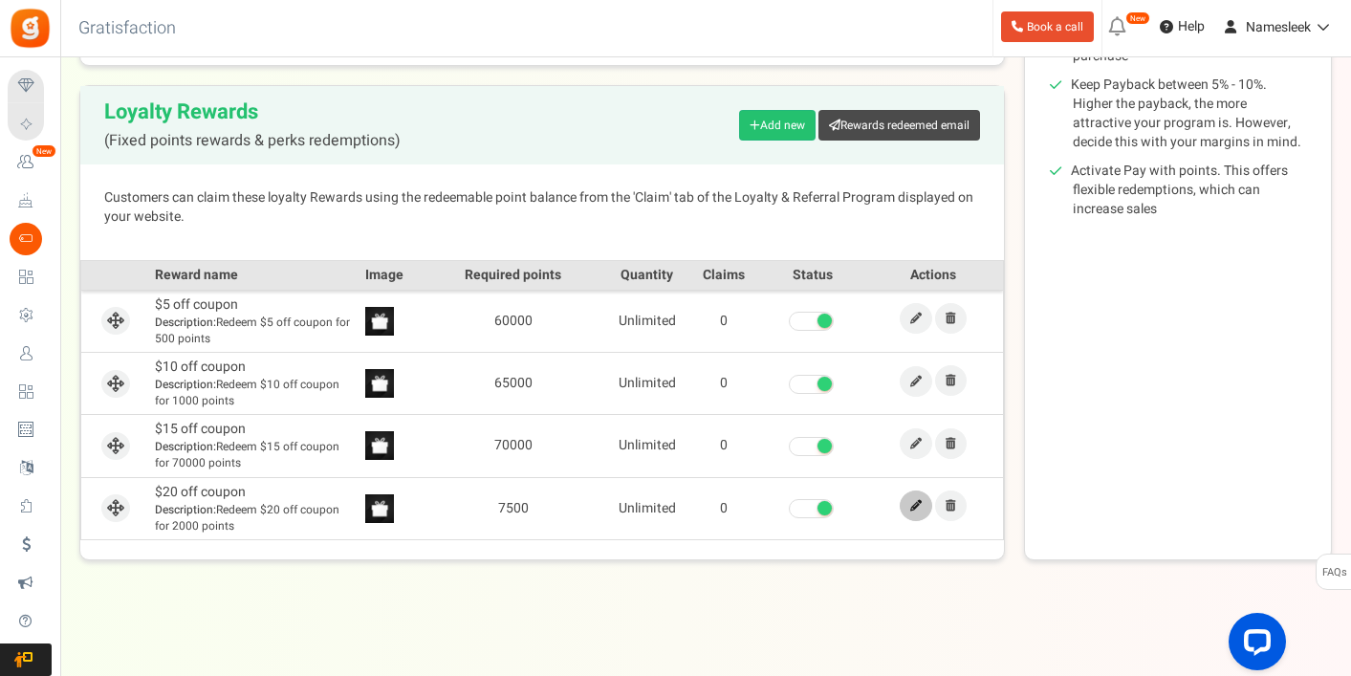
click at [910, 512] on link at bounding box center [916, 506] width 33 height 31
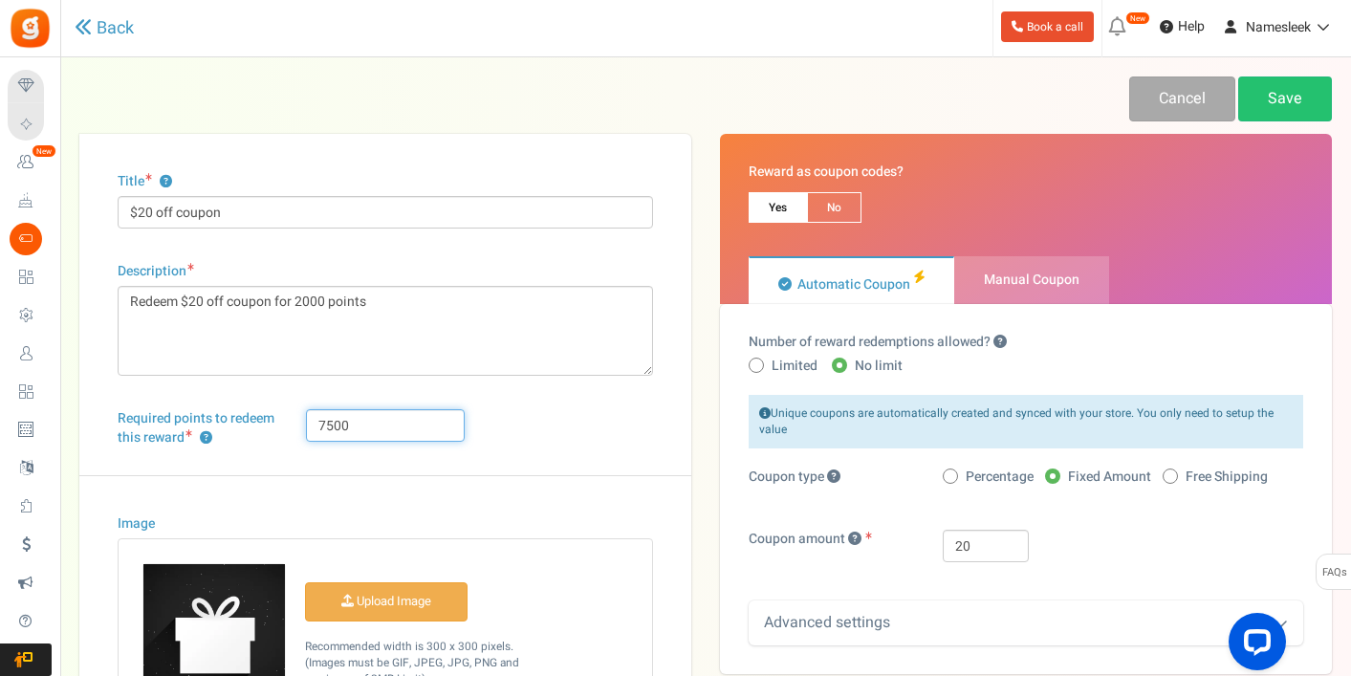
click at [331, 420] on input "7500" at bounding box center [386, 425] width 160 height 33
type input "75000"
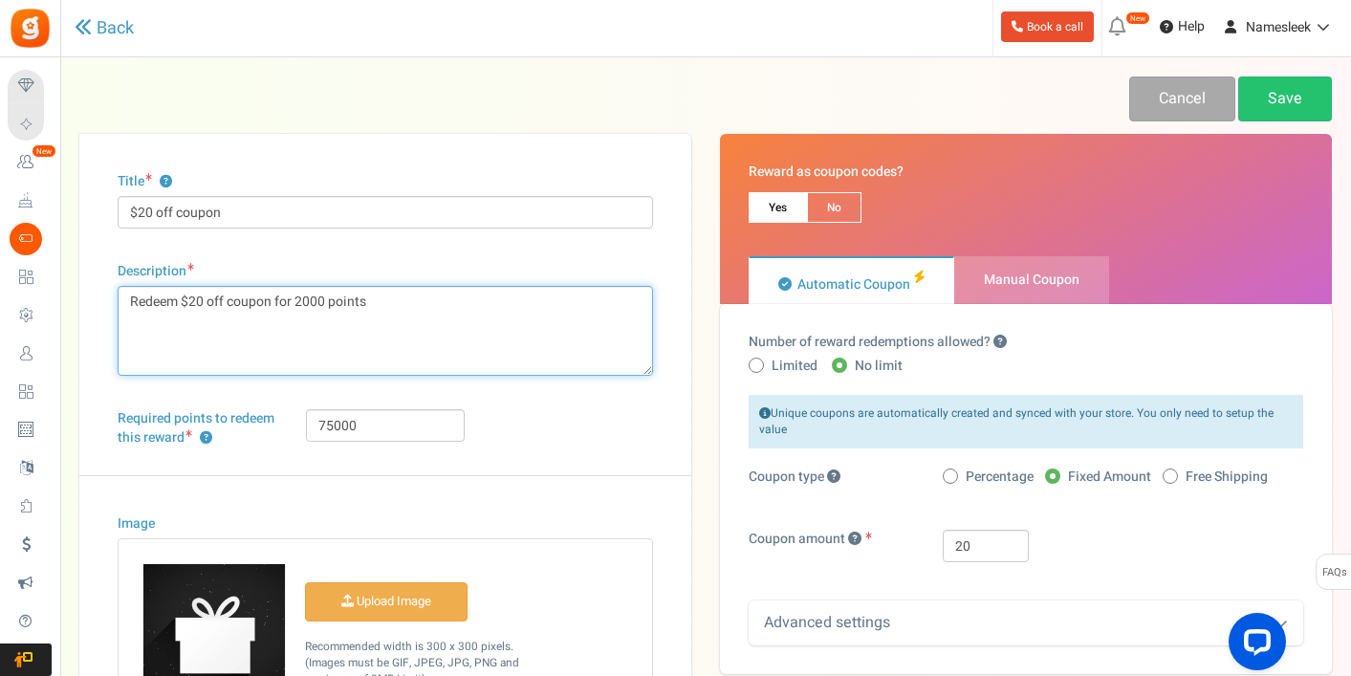
click at [323, 300] on textarea "Redeem $20 off coupon for 2000 points" at bounding box center [385, 331] width 535 height 90
drag, startPoint x: 318, startPoint y: 300, endPoint x: 307, endPoint y: 298, distance: 11.6
click at [304, 298] on textarea "Redeem $20 off coupon for 2000 points" at bounding box center [385, 331] width 535 height 90
drag, startPoint x: 326, startPoint y: 299, endPoint x: 295, endPoint y: 299, distance: 30.6
click at [295, 299] on textarea "Redeem $20 off coupon for 2000 points" at bounding box center [385, 331] width 535 height 90
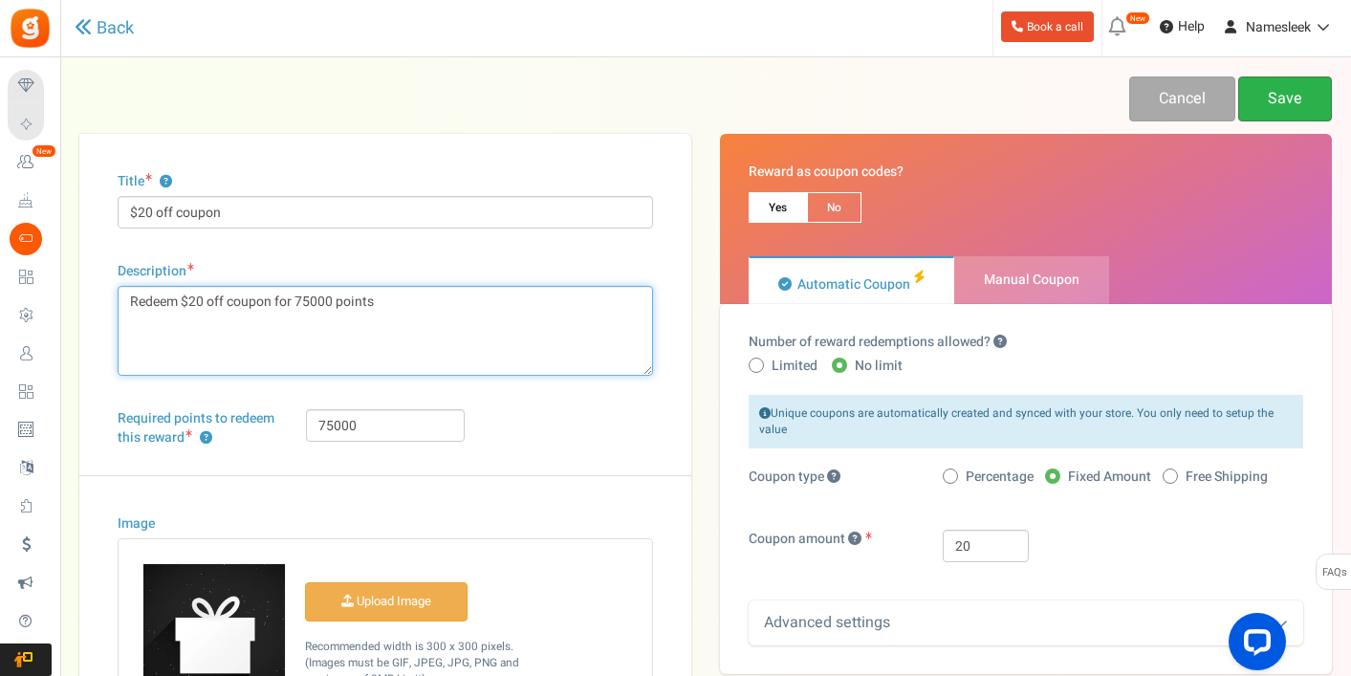
type textarea "Redeem $20 off coupon for 75000 points"
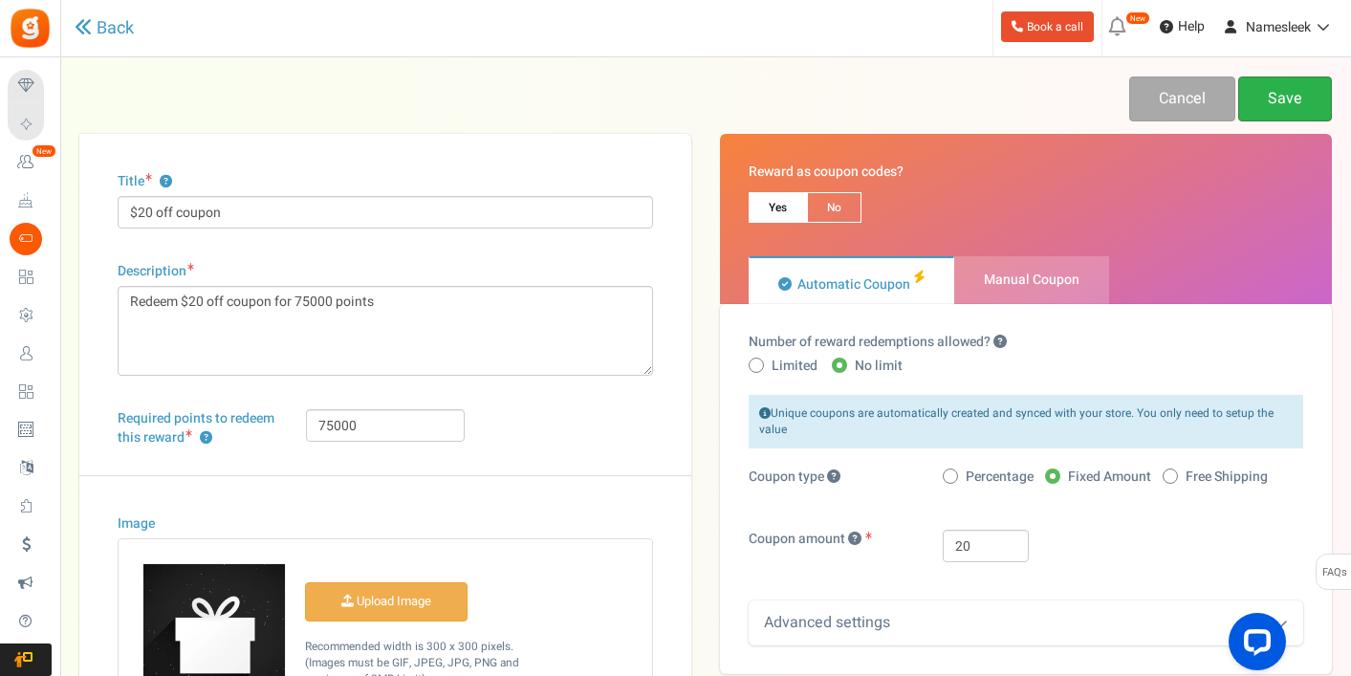
click at [1278, 93] on link "Save" at bounding box center [1285, 98] width 94 height 45
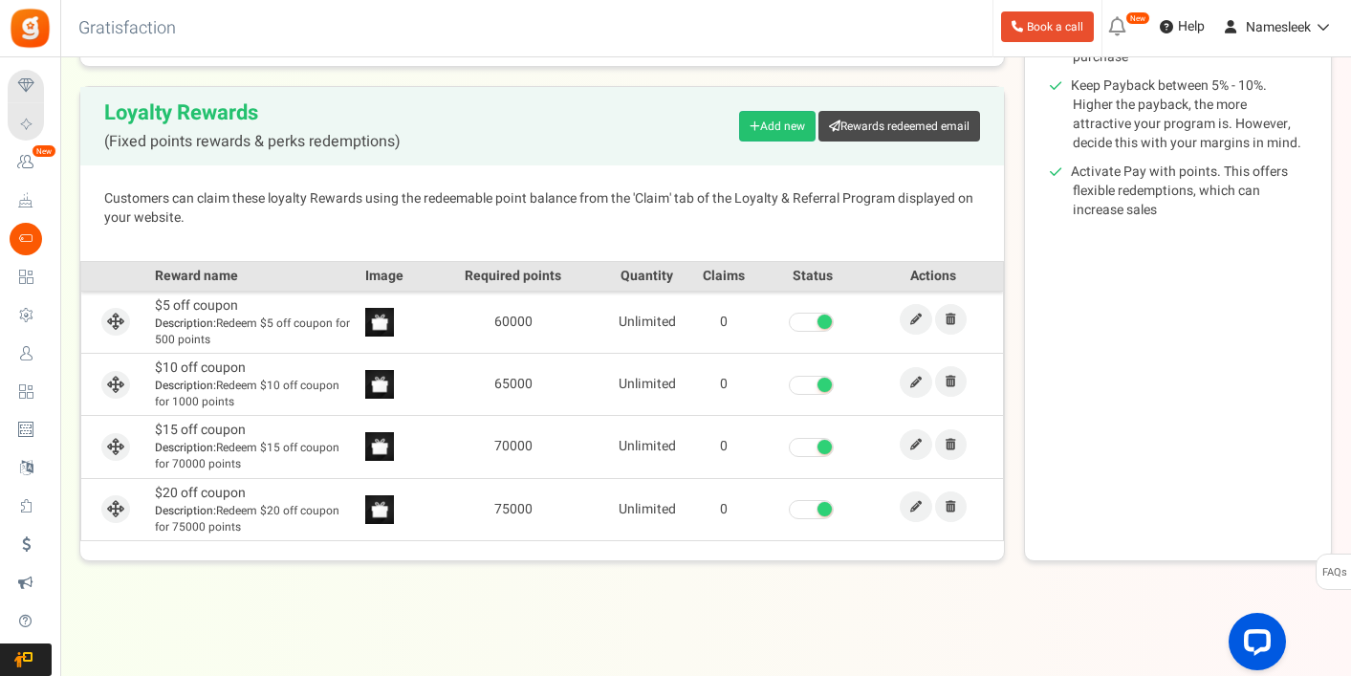
scroll to position [413, 0]
click at [910, 378] on icon at bounding box center [915, 381] width 11 height 11
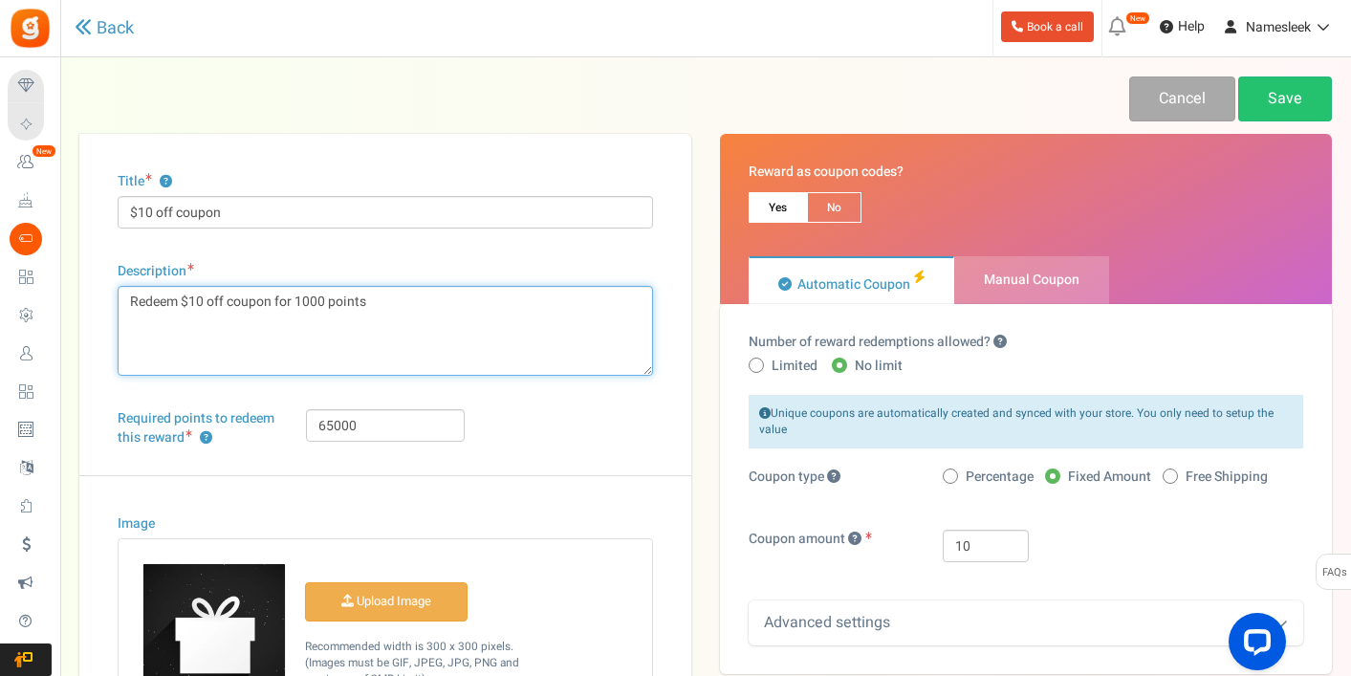
click at [309, 296] on textarea "Redeem $10 off coupon for 1000 points" at bounding box center [385, 331] width 535 height 90
type textarea "Redeem $10 off coupon for 65000 points"
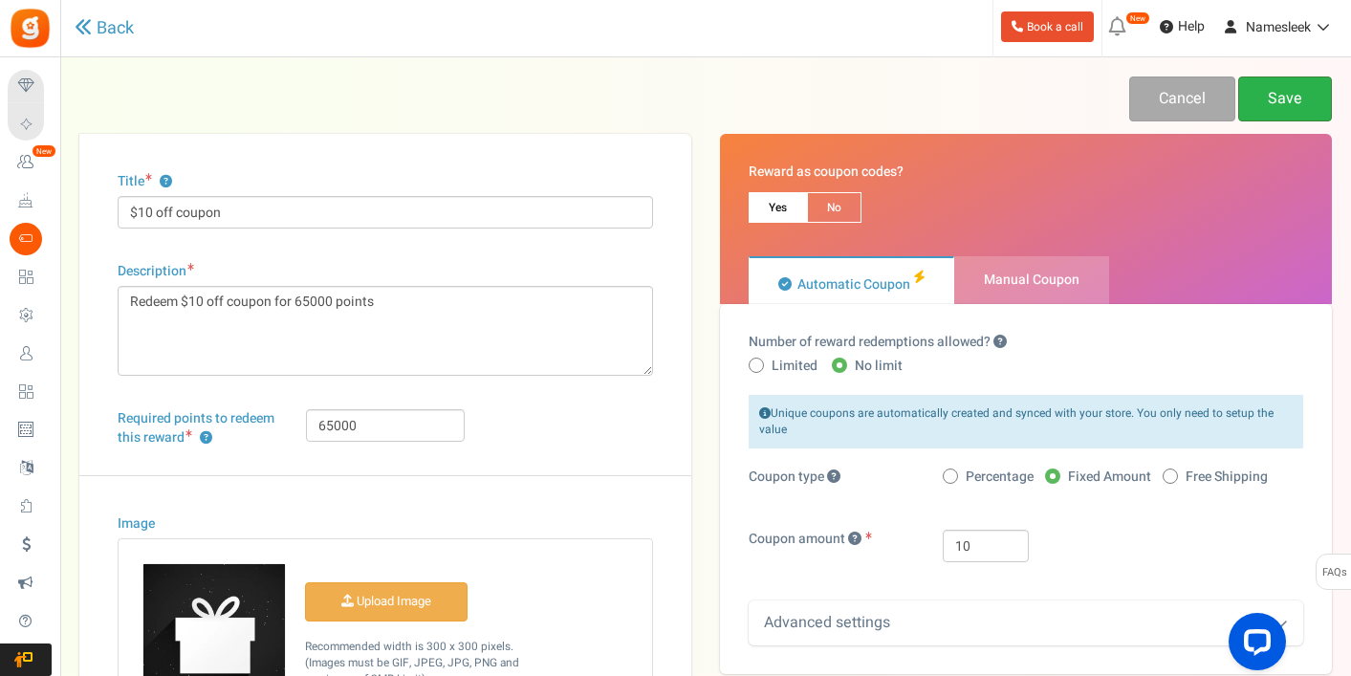
click at [1283, 99] on link "Save" at bounding box center [1285, 98] width 94 height 45
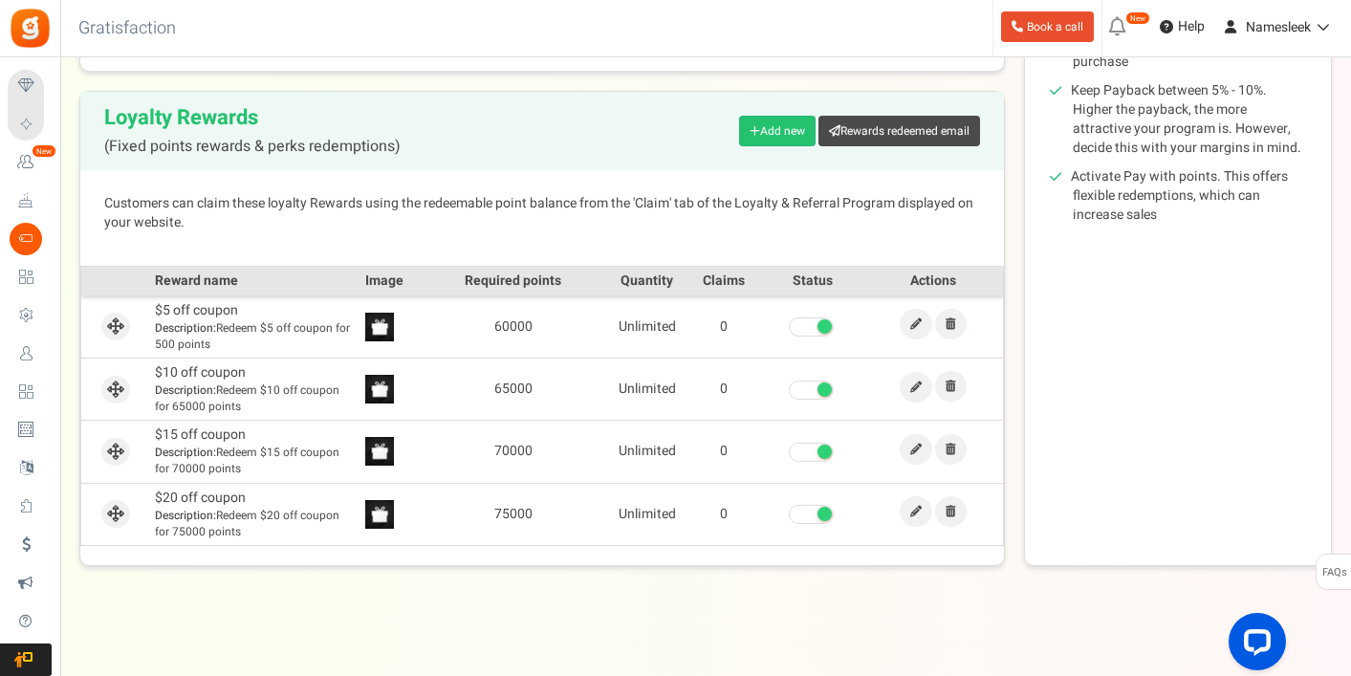
scroll to position [413, 0]
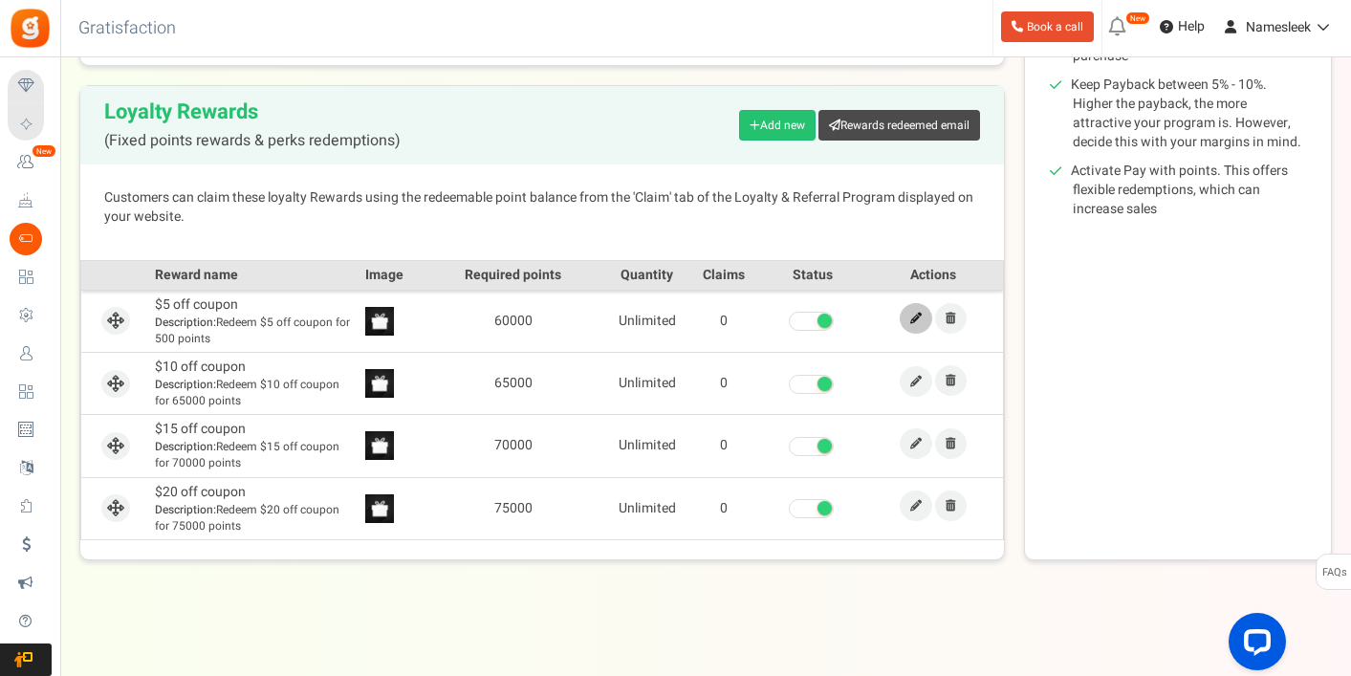
click at [910, 316] on icon at bounding box center [915, 318] width 11 height 11
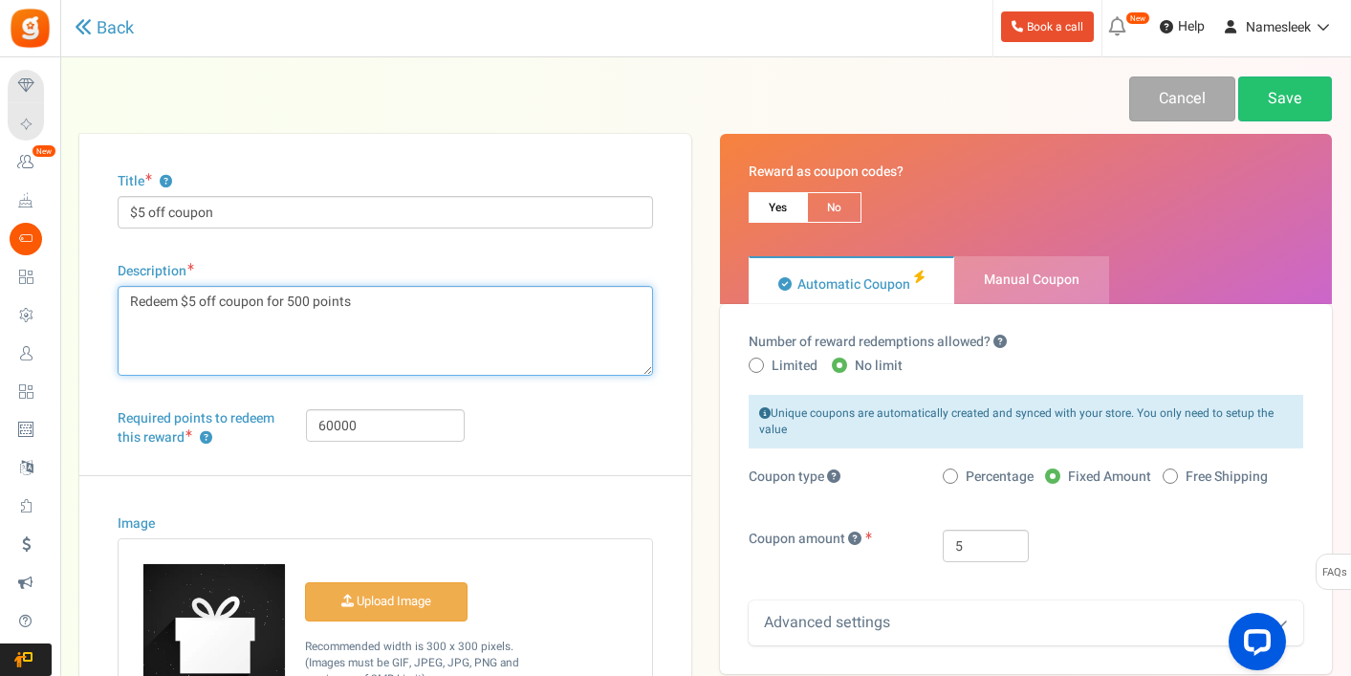
click at [299, 300] on textarea "Redeem $5 off coupon for 500 points" at bounding box center [385, 331] width 535 height 90
type textarea "Redeem $5 off coupon for 60000 points"
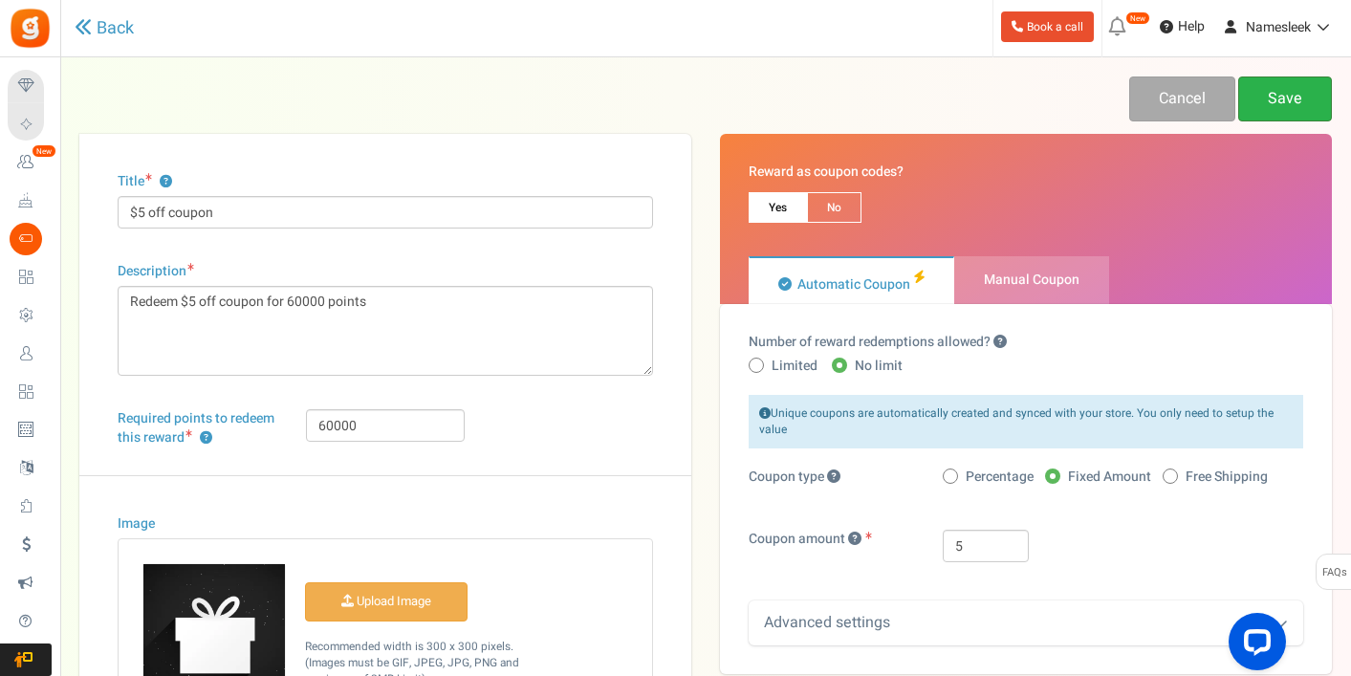
click at [1259, 93] on link "Save" at bounding box center [1285, 98] width 94 height 45
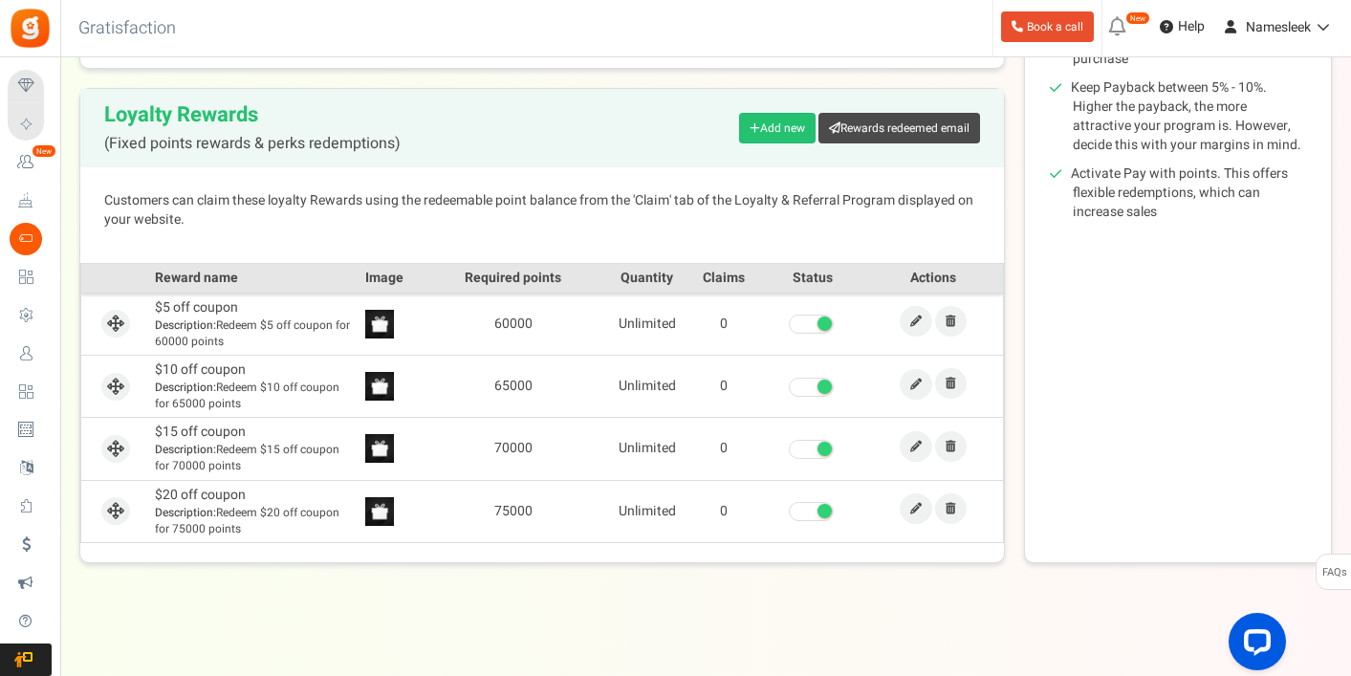
scroll to position [413, 0]
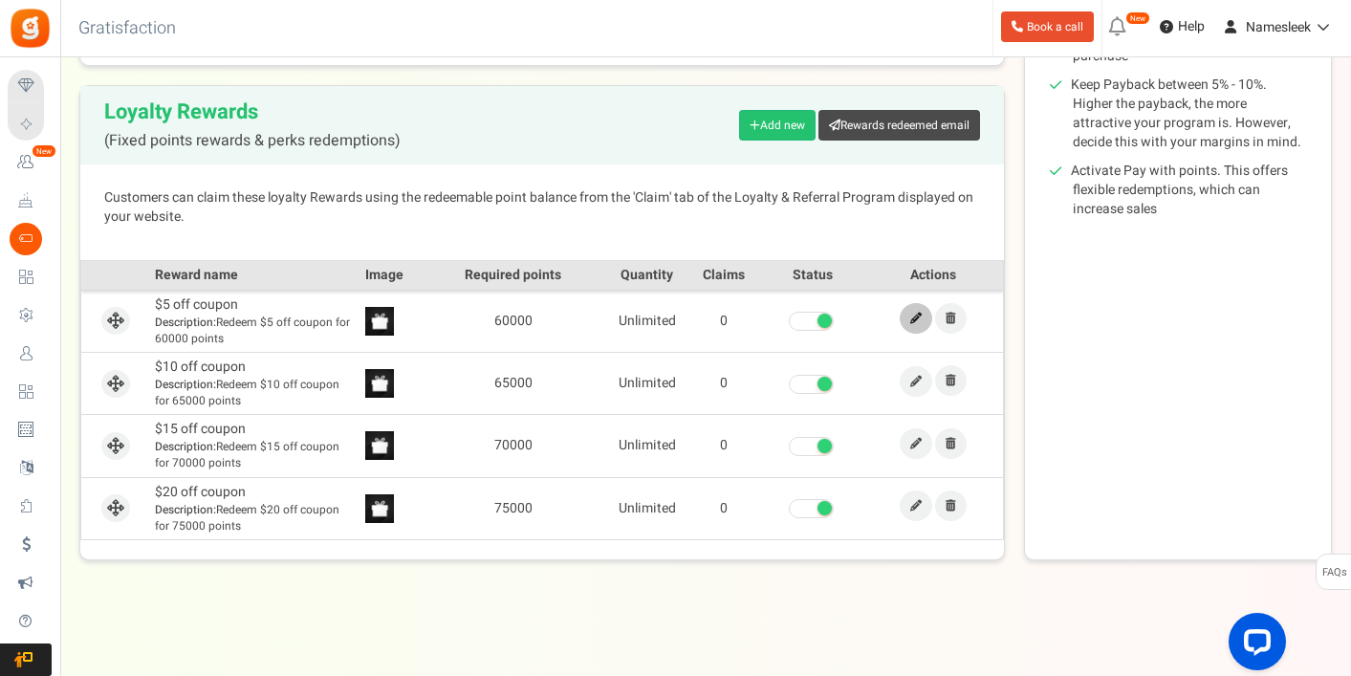
click at [916, 314] on icon at bounding box center [915, 318] width 11 height 11
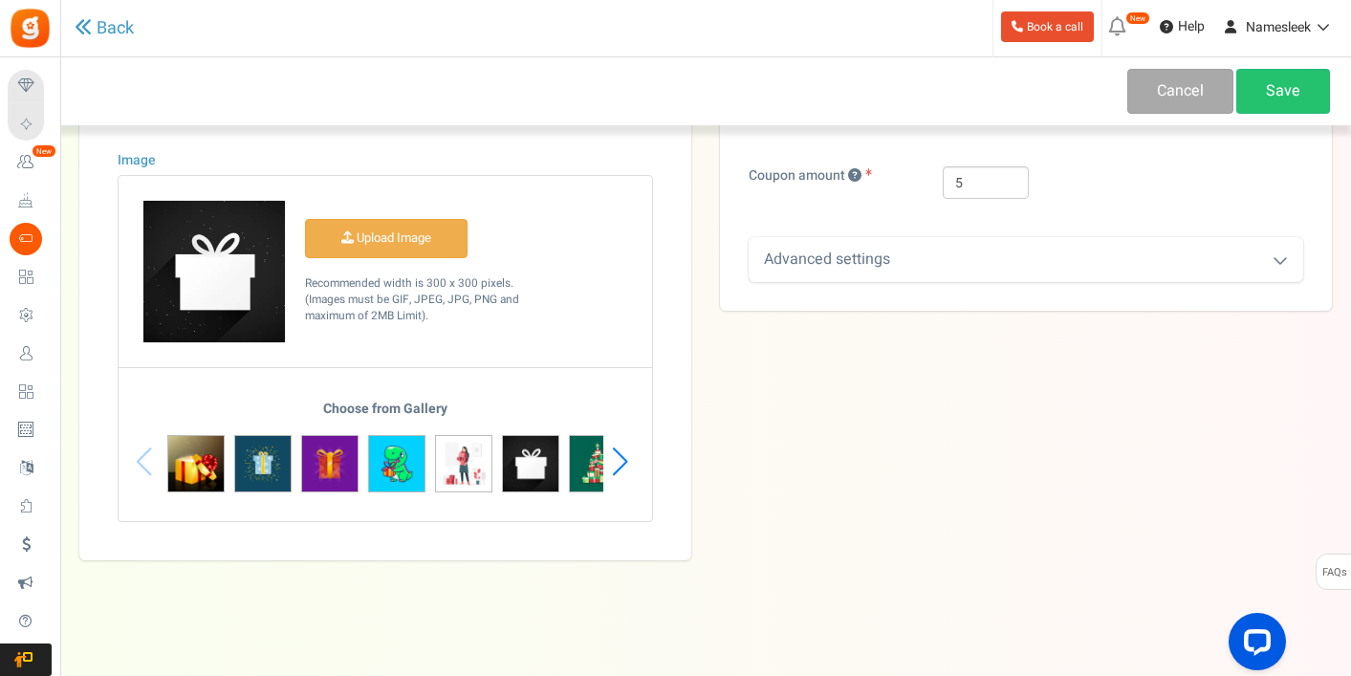
scroll to position [363, 0]
click at [623, 460] on div "Next slide" at bounding box center [620, 461] width 26 height 57
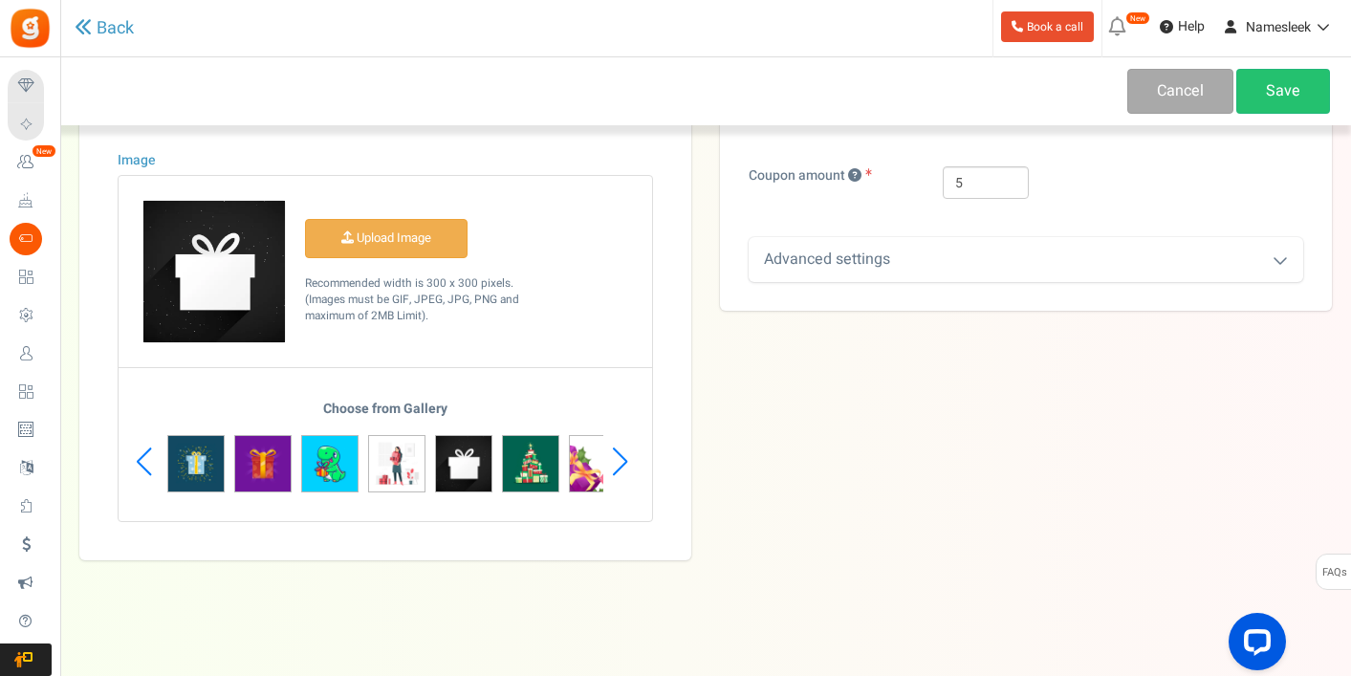
click at [623, 459] on div "Next slide" at bounding box center [620, 461] width 26 height 57
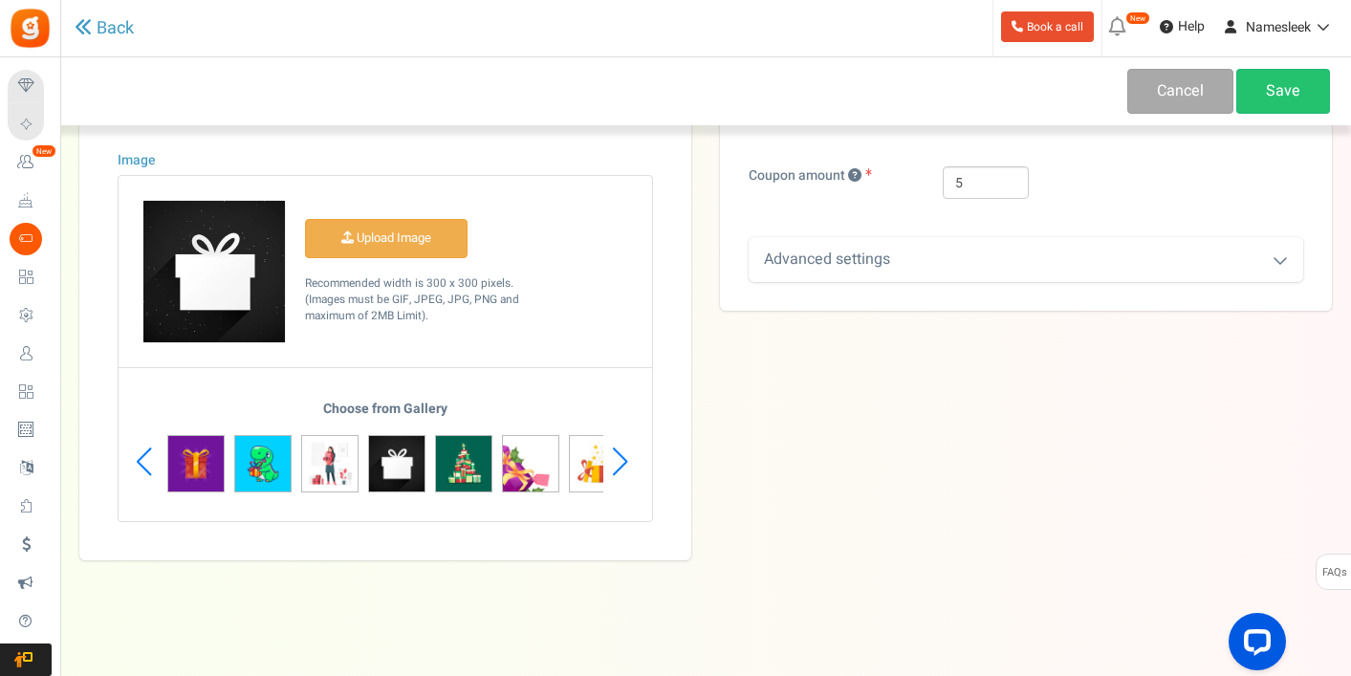
click at [623, 459] on div "Next slide" at bounding box center [620, 461] width 26 height 57
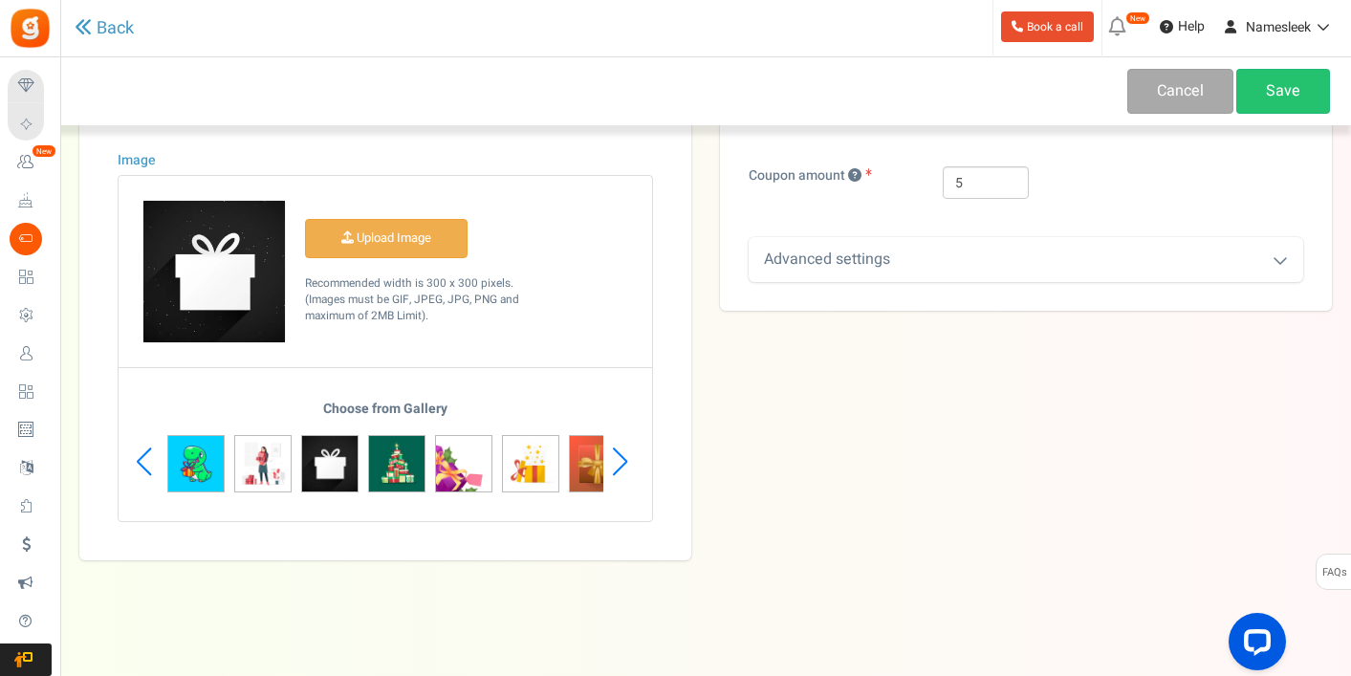
click at [623, 459] on div "Next slide" at bounding box center [620, 461] width 26 height 57
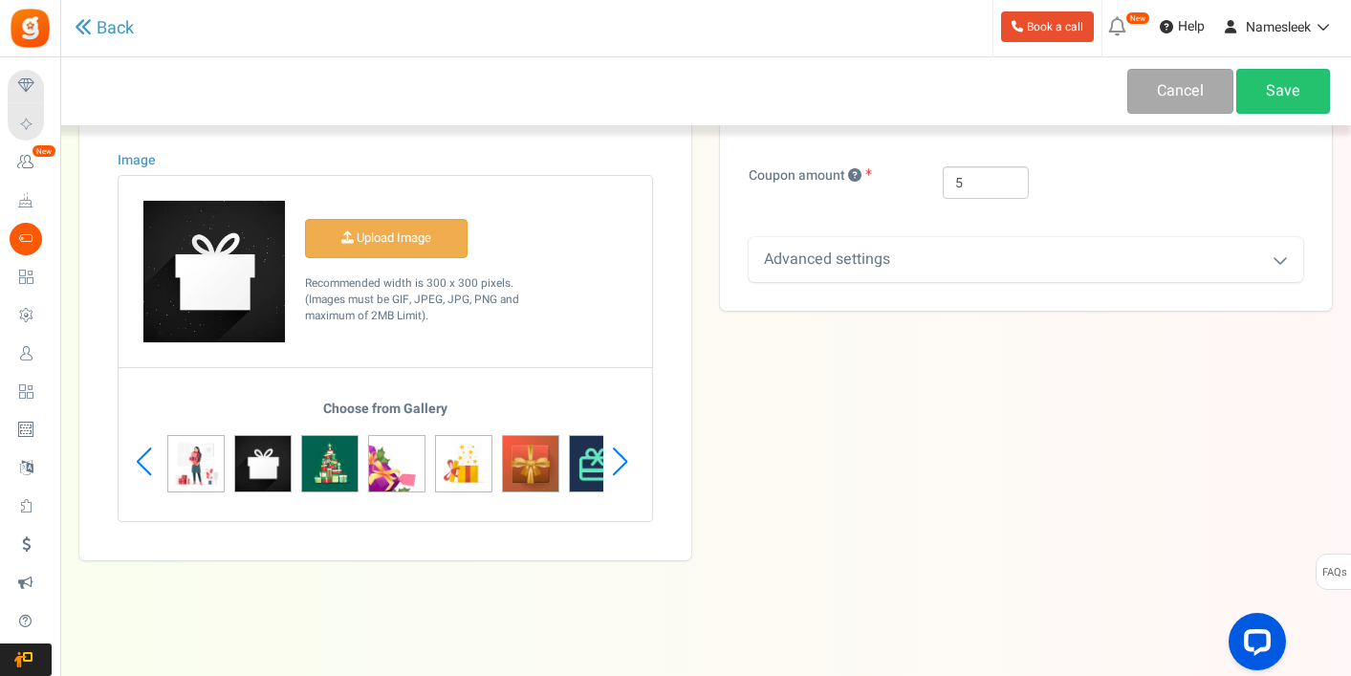
click at [623, 459] on div "Next slide" at bounding box center [620, 461] width 26 height 57
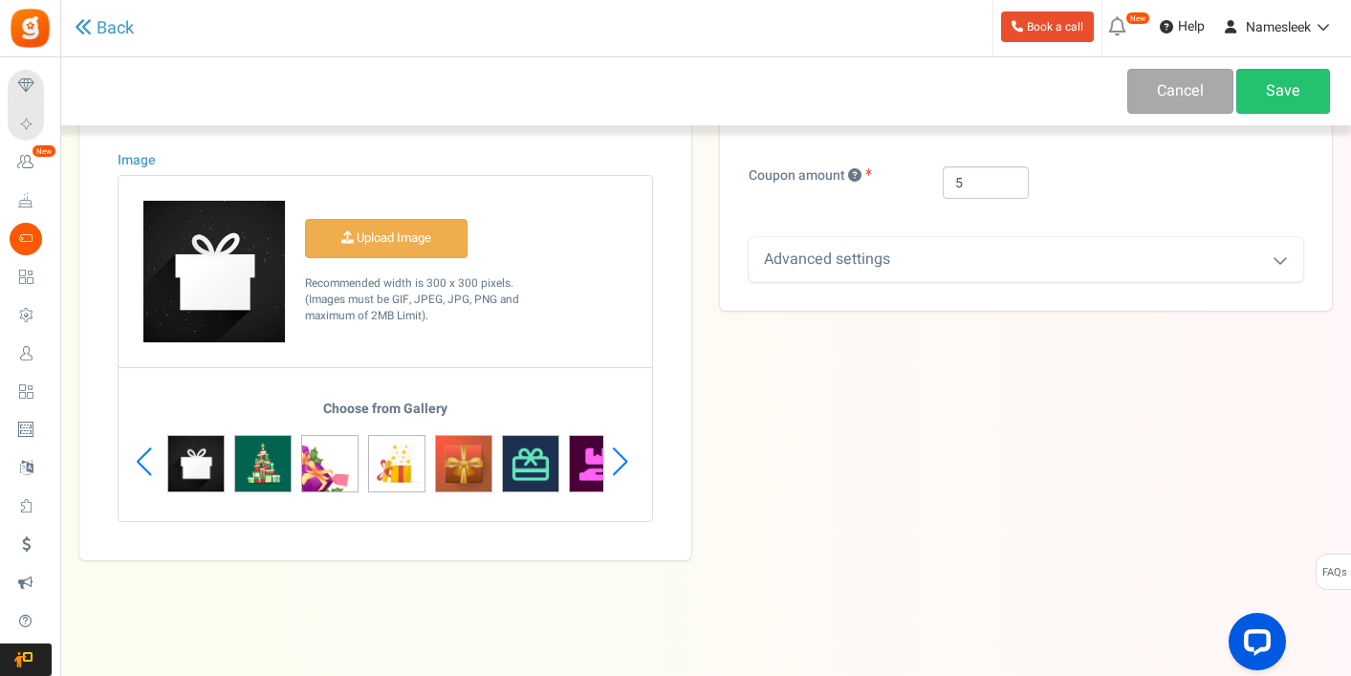
click at [623, 459] on div "Next slide" at bounding box center [620, 461] width 26 height 57
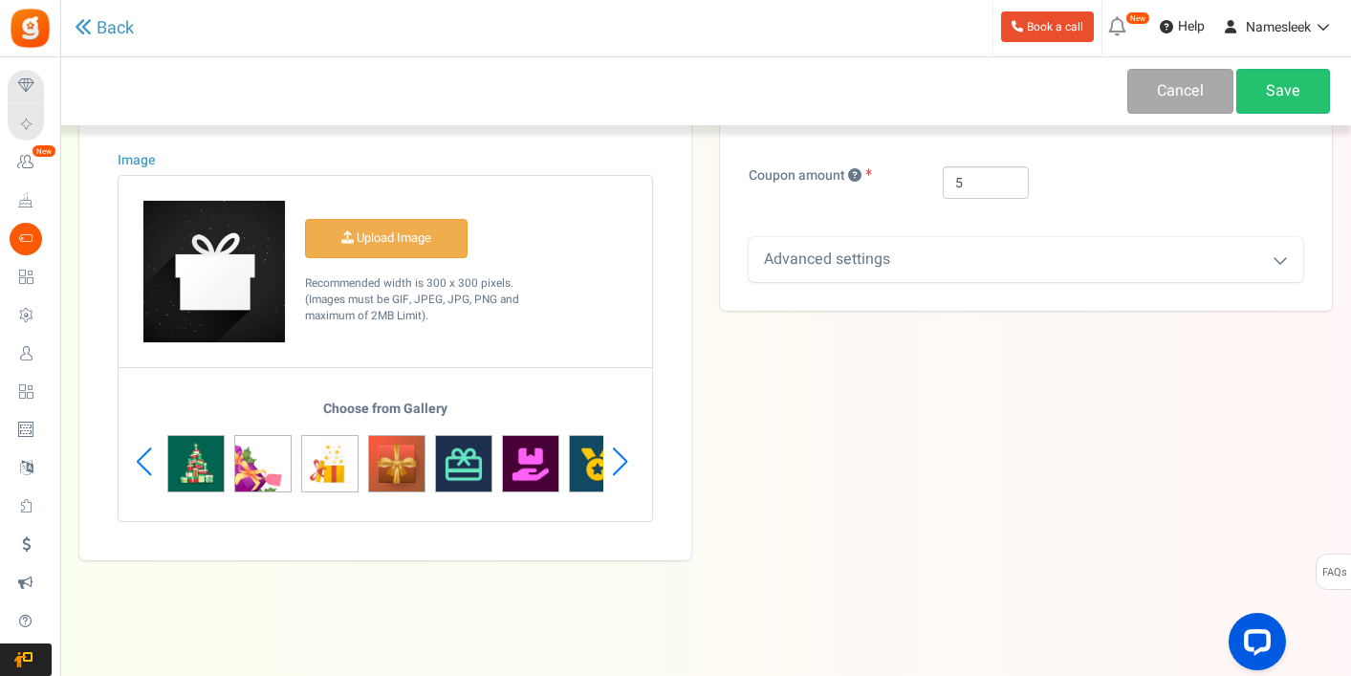
click at [623, 459] on div "Next slide" at bounding box center [620, 461] width 26 height 57
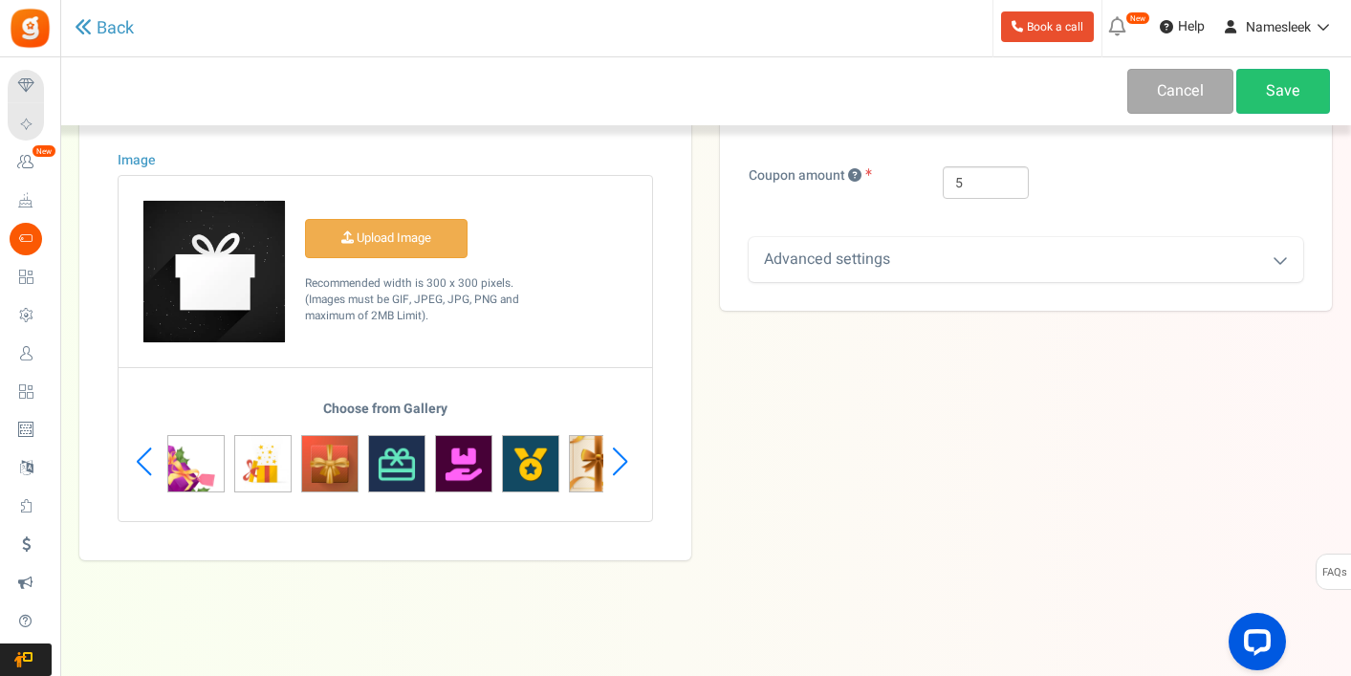
click at [623, 459] on div "Next slide" at bounding box center [620, 461] width 26 height 57
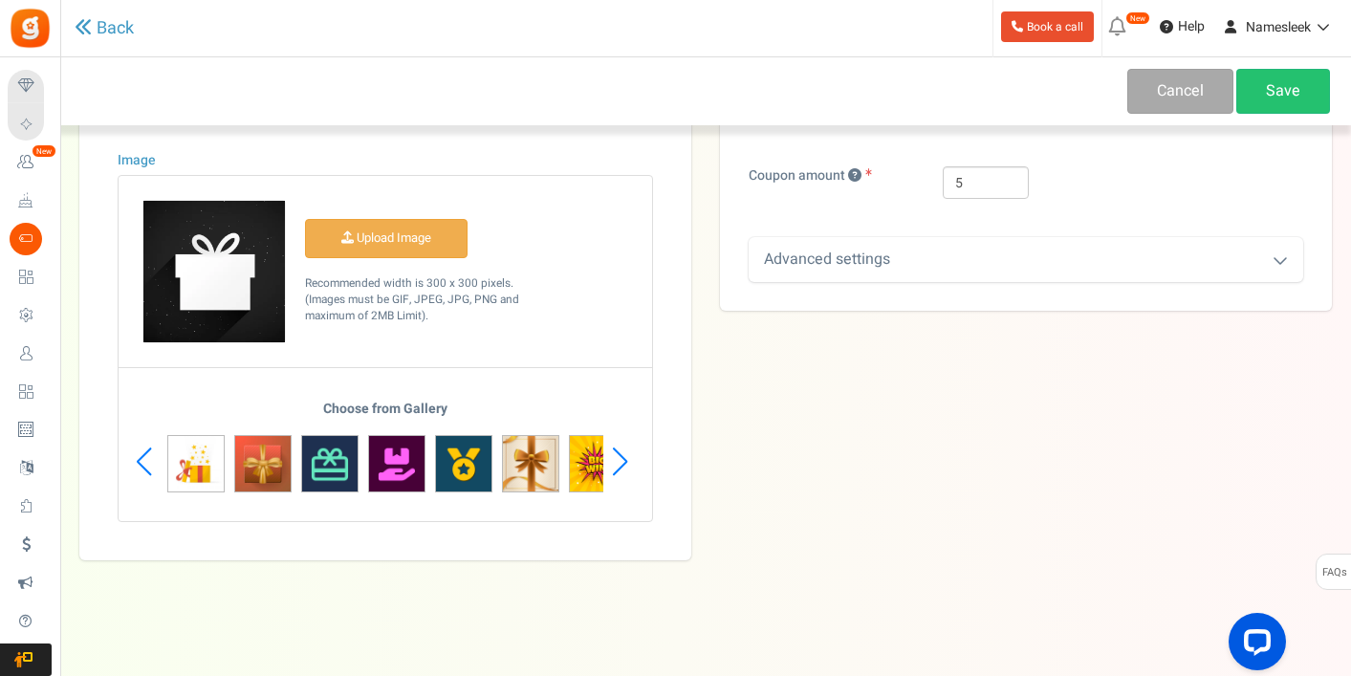
click at [623, 459] on div "Next slide" at bounding box center [620, 461] width 26 height 57
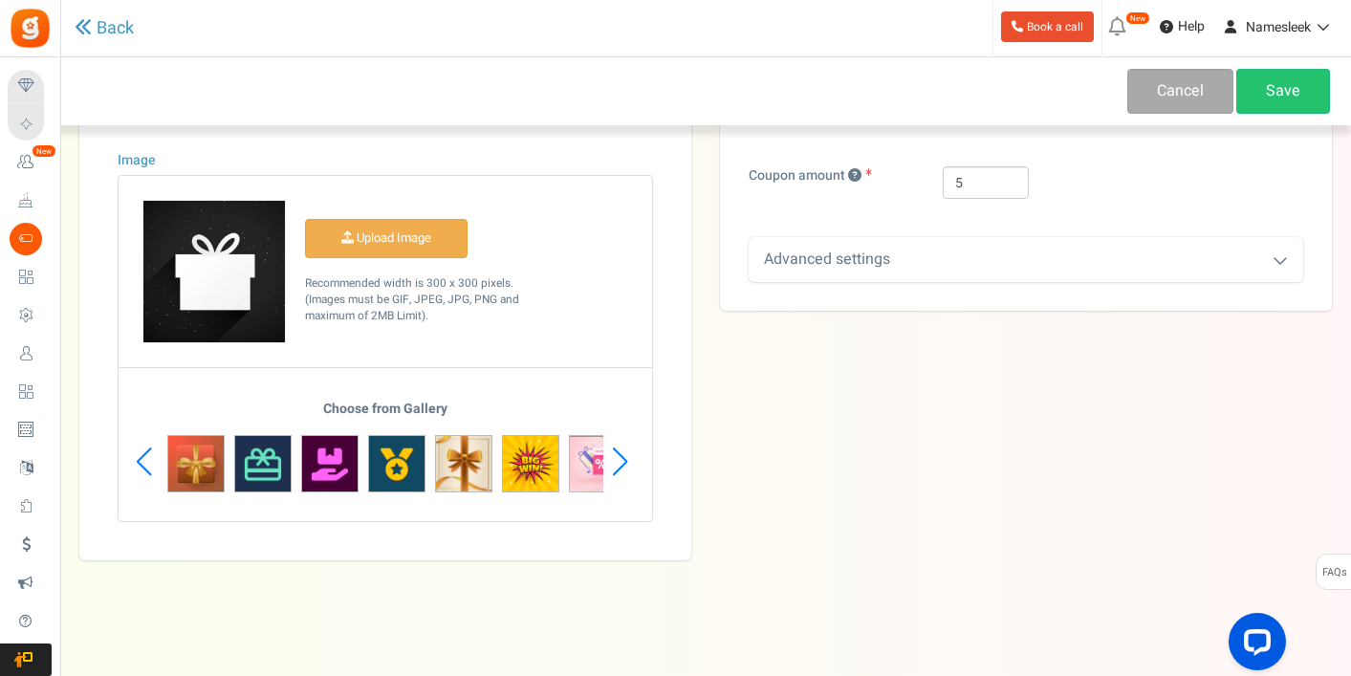
click at [623, 459] on div "Next slide" at bounding box center [620, 461] width 26 height 57
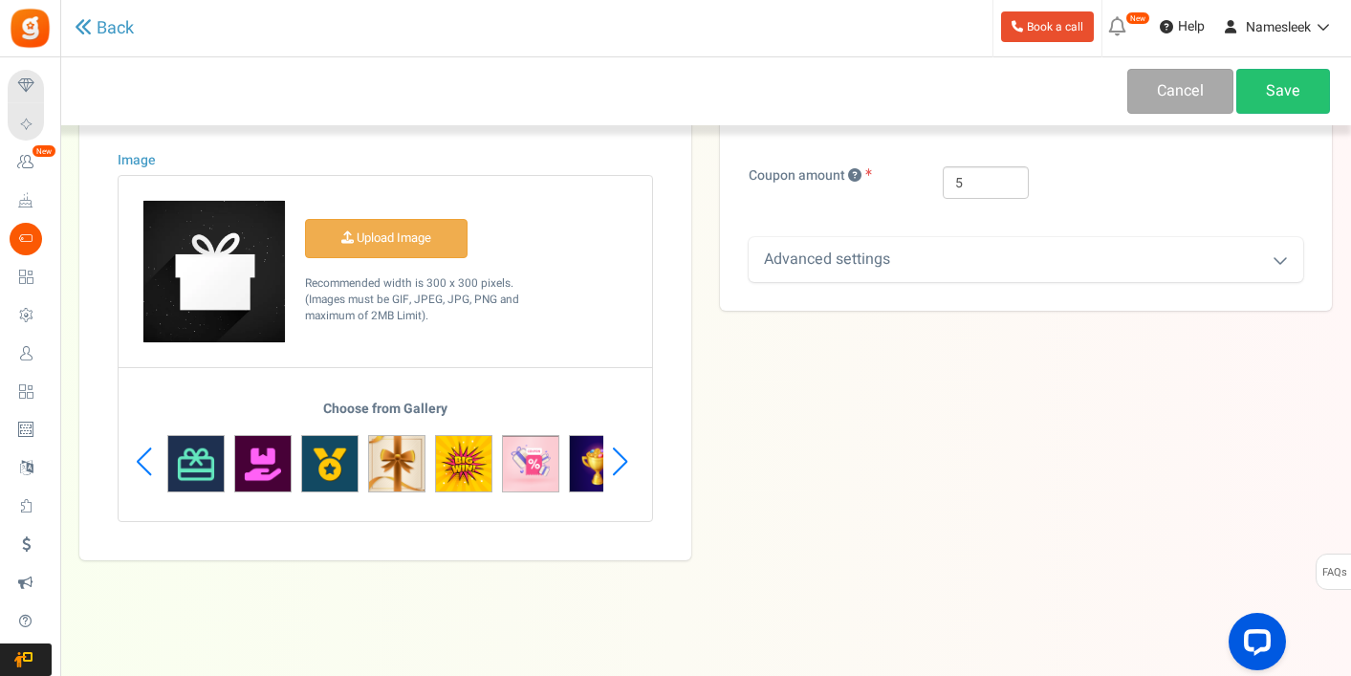
click at [623, 459] on div "Next slide" at bounding box center [620, 461] width 26 height 57
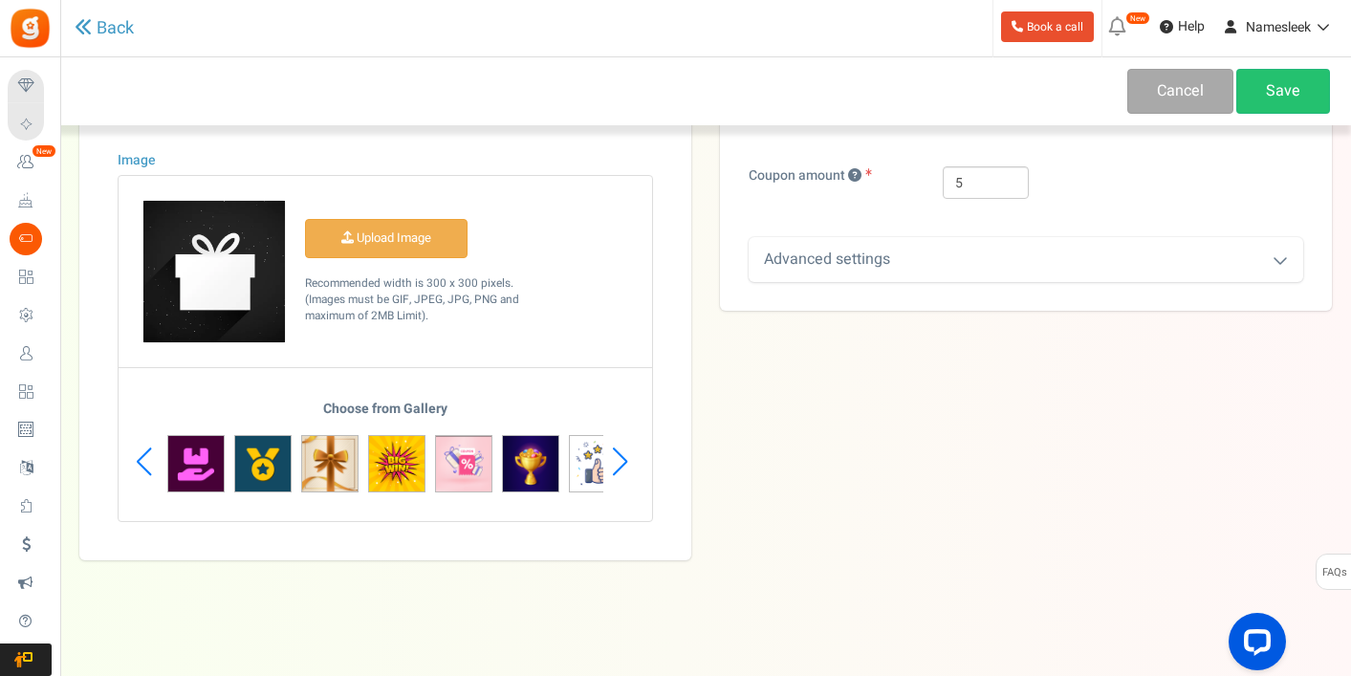
click at [623, 459] on div "Next slide" at bounding box center [620, 461] width 26 height 57
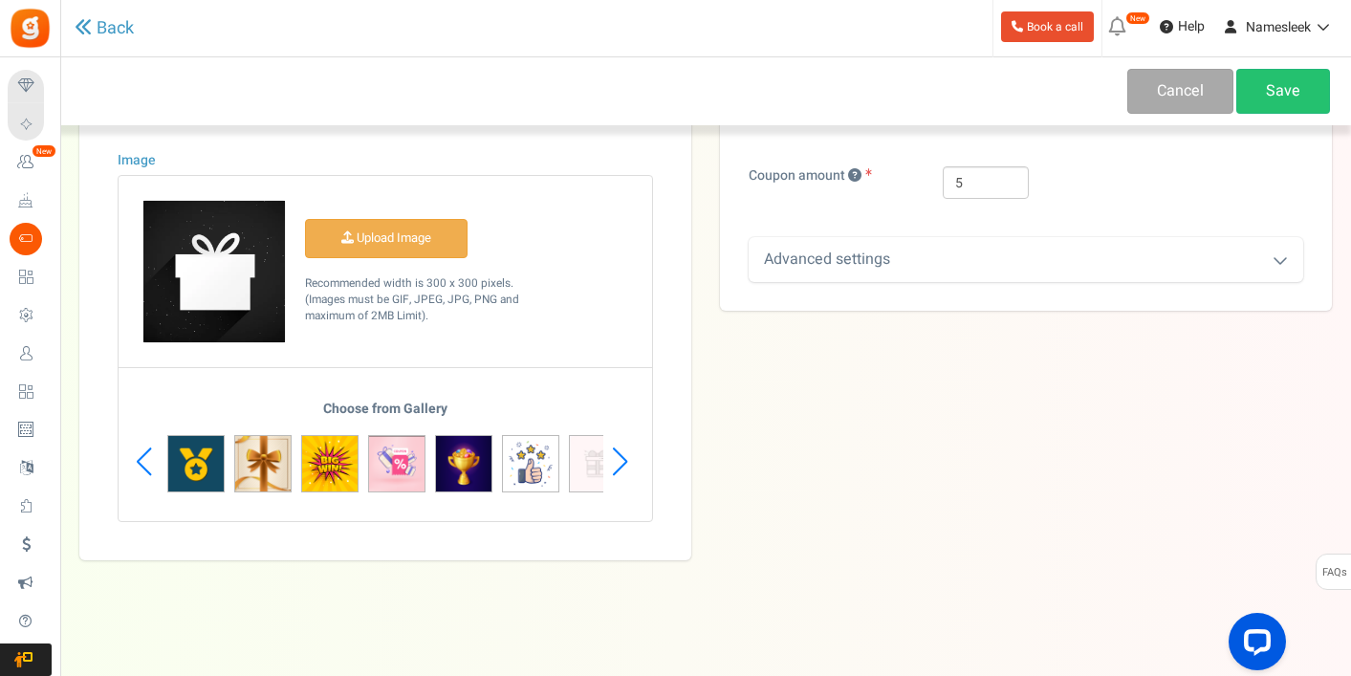
click at [623, 459] on div "Next slide" at bounding box center [620, 461] width 26 height 57
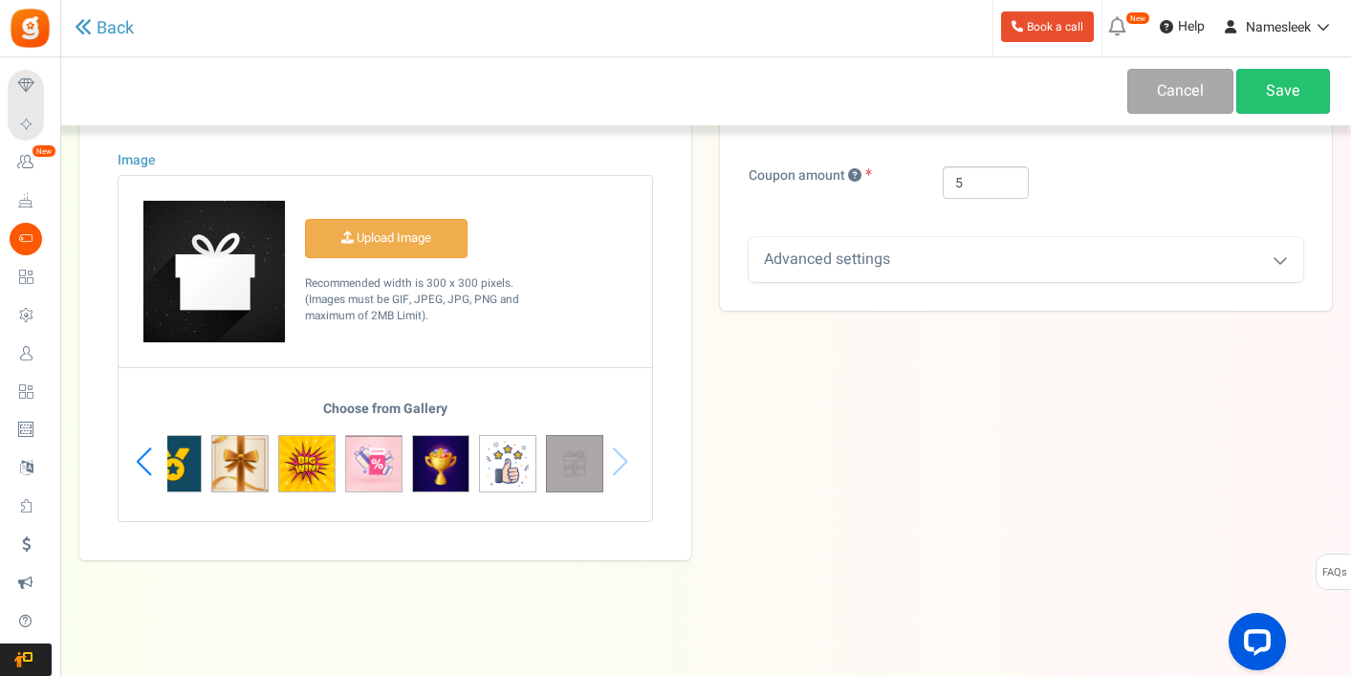
click at [581, 455] on img at bounding box center [574, 463] width 57 height 57
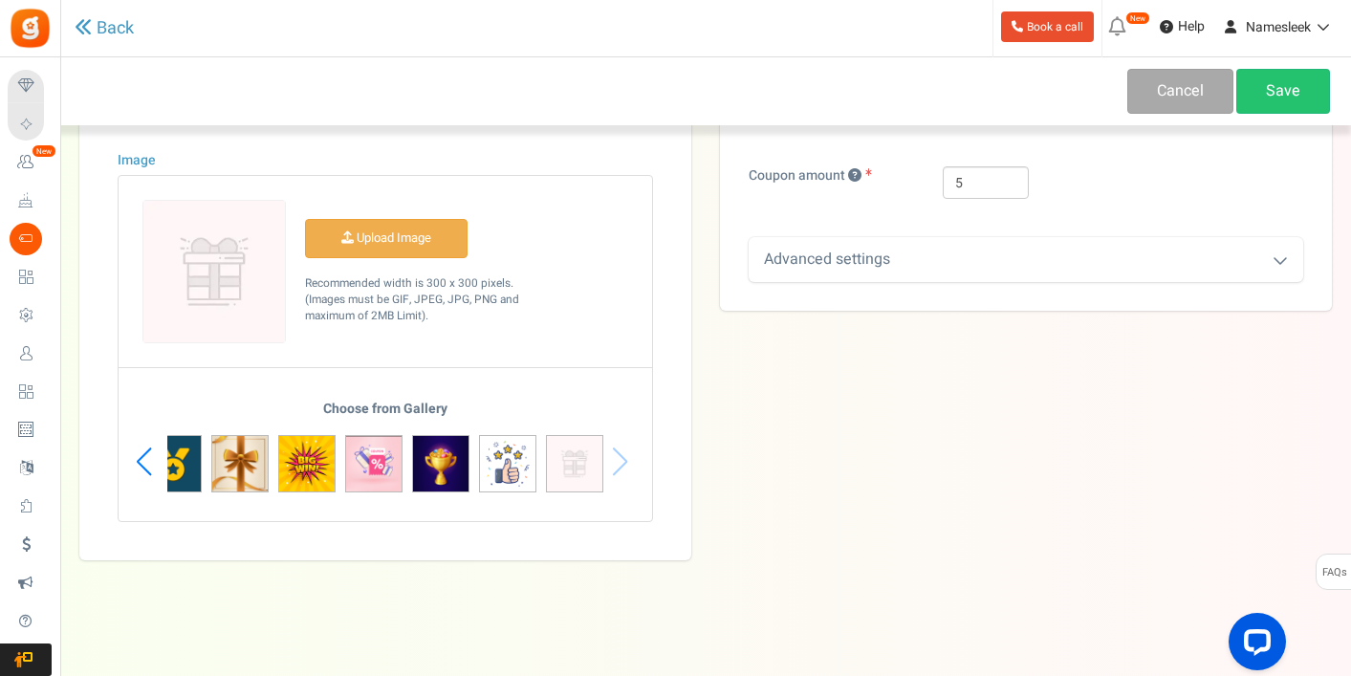
click at [807, 459] on div "Title ? $5 off coupon Description Redeem $5 off coupon for 60000 points Char(s)…" at bounding box center [705, 166] width 1281 height 790
click at [1269, 89] on link "Save" at bounding box center [1283, 91] width 94 height 45
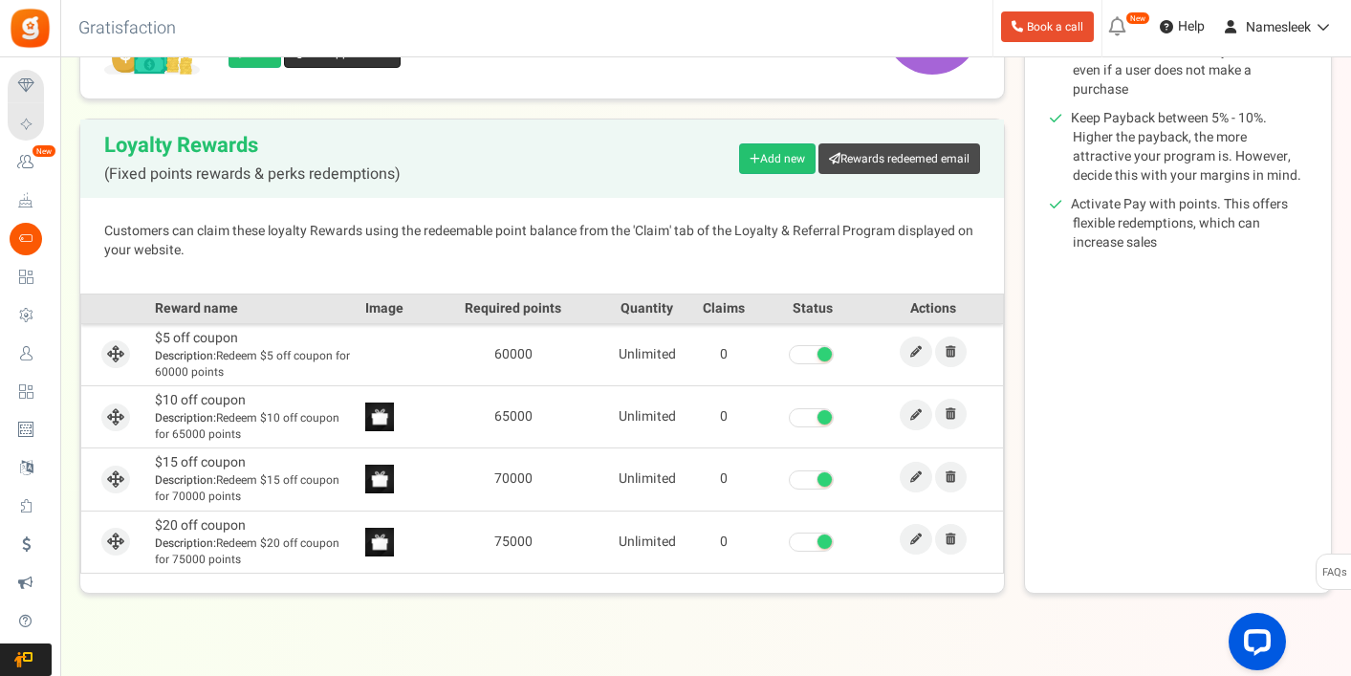
scroll to position [382, 0]
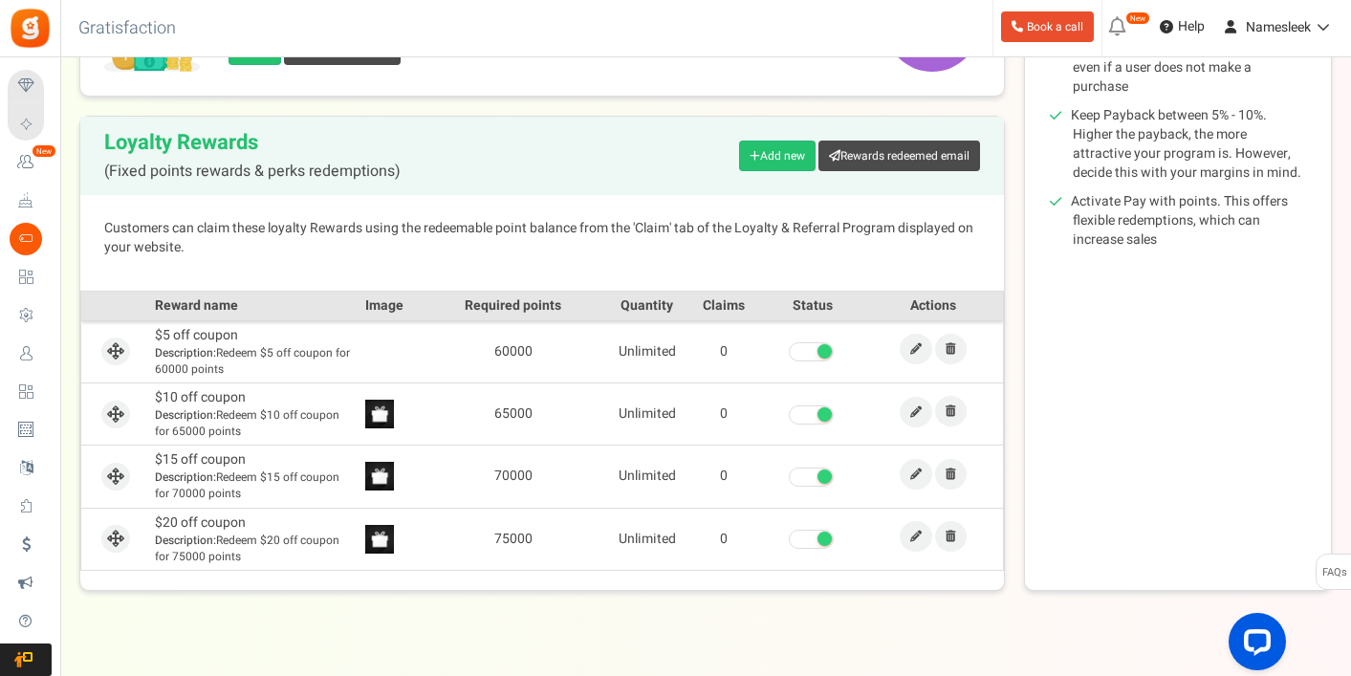
click at [902, 421] on span at bounding box center [916, 413] width 33 height 18
click at [910, 419] on link at bounding box center [916, 412] width 33 height 31
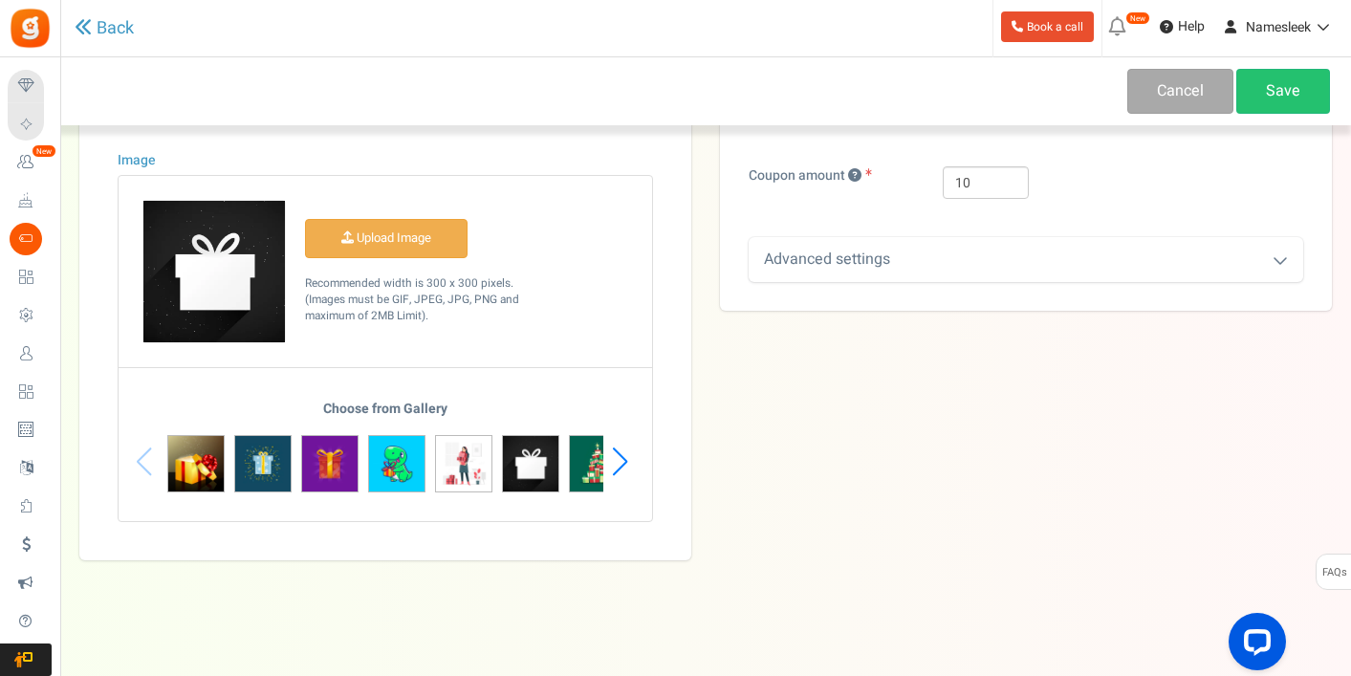
scroll to position [363, 0]
click at [1291, 84] on link "Save" at bounding box center [1283, 91] width 94 height 45
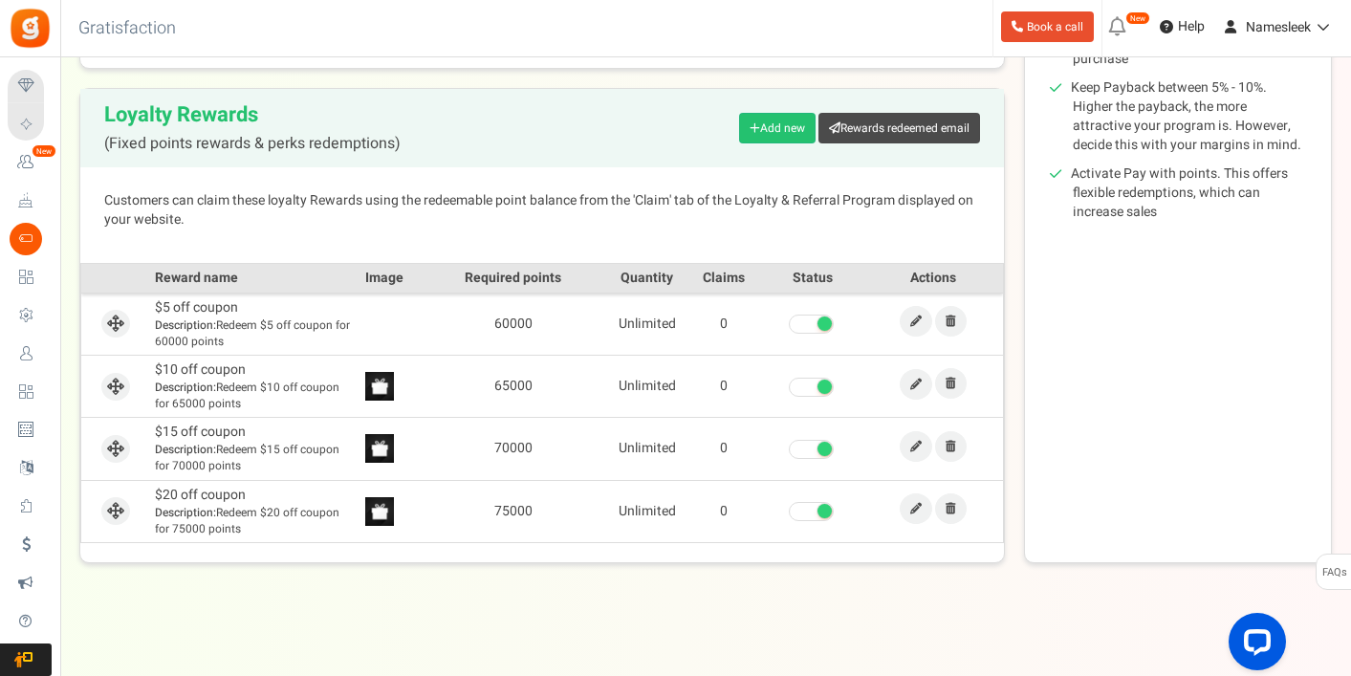
scroll to position [413, 0]
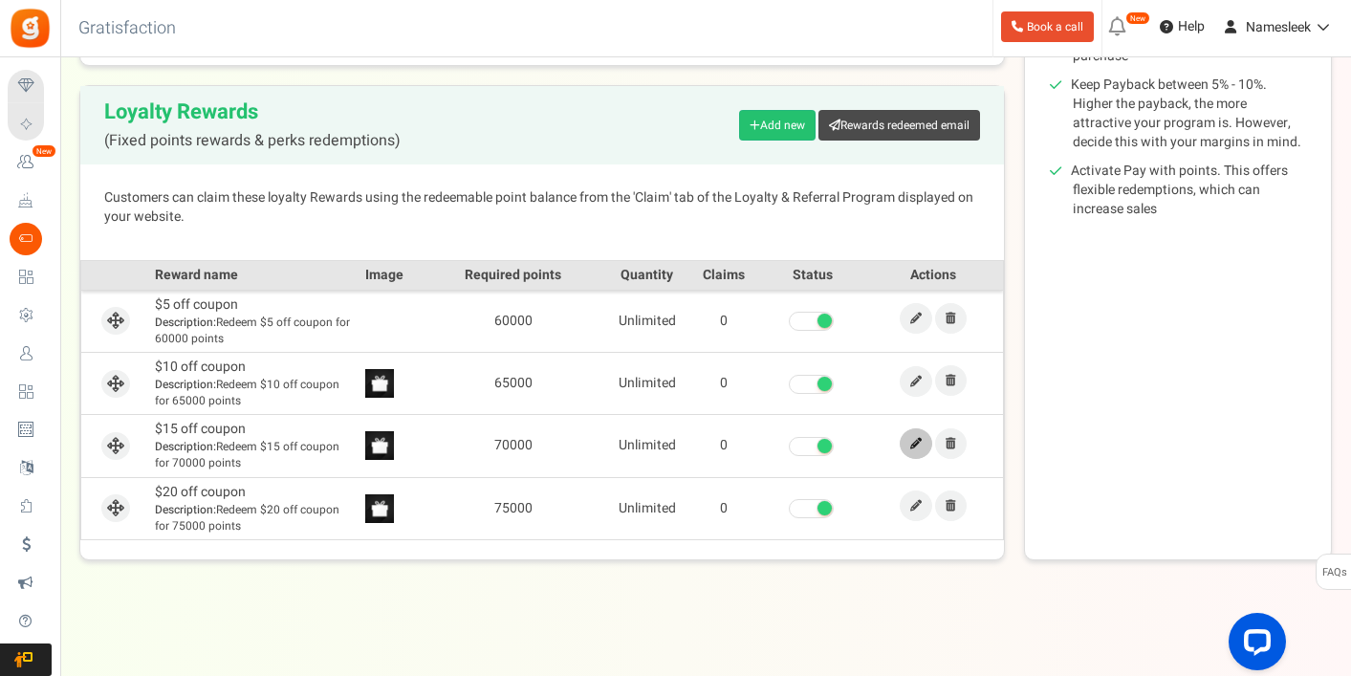
click at [906, 449] on link at bounding box center [916, 443] width 33 height 31
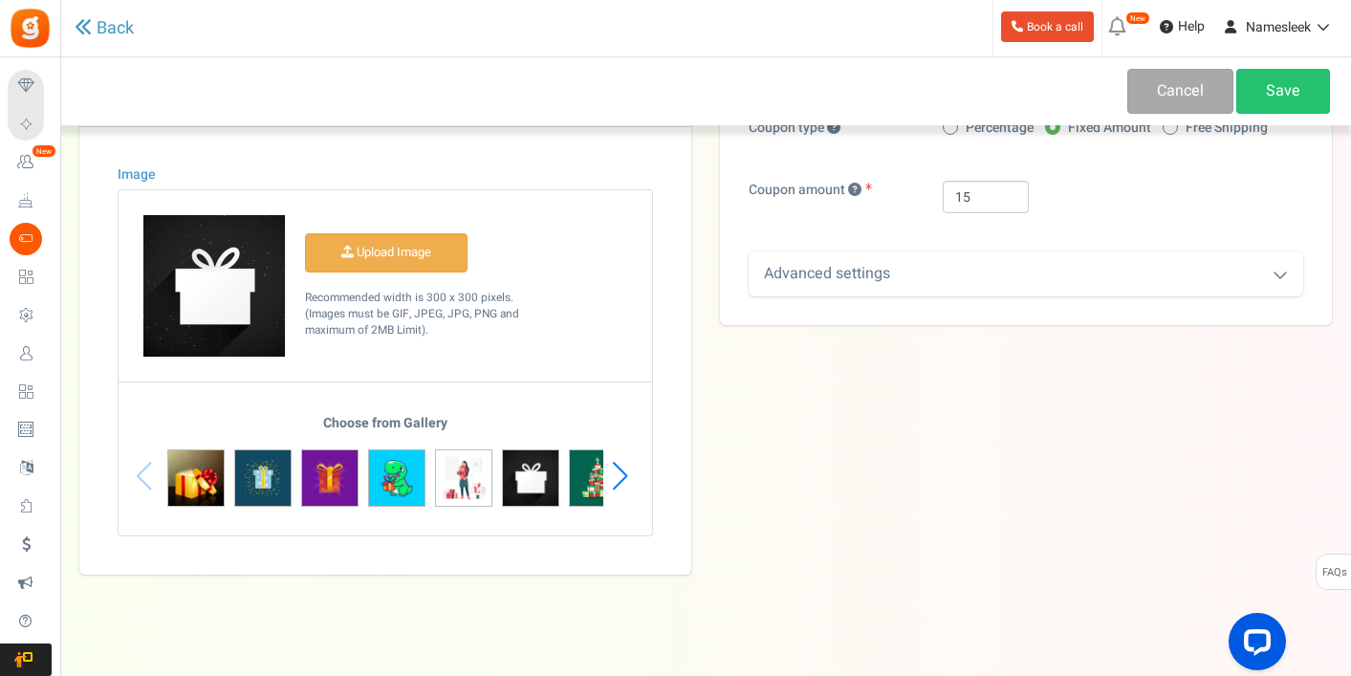
scroll to position [363, 0]
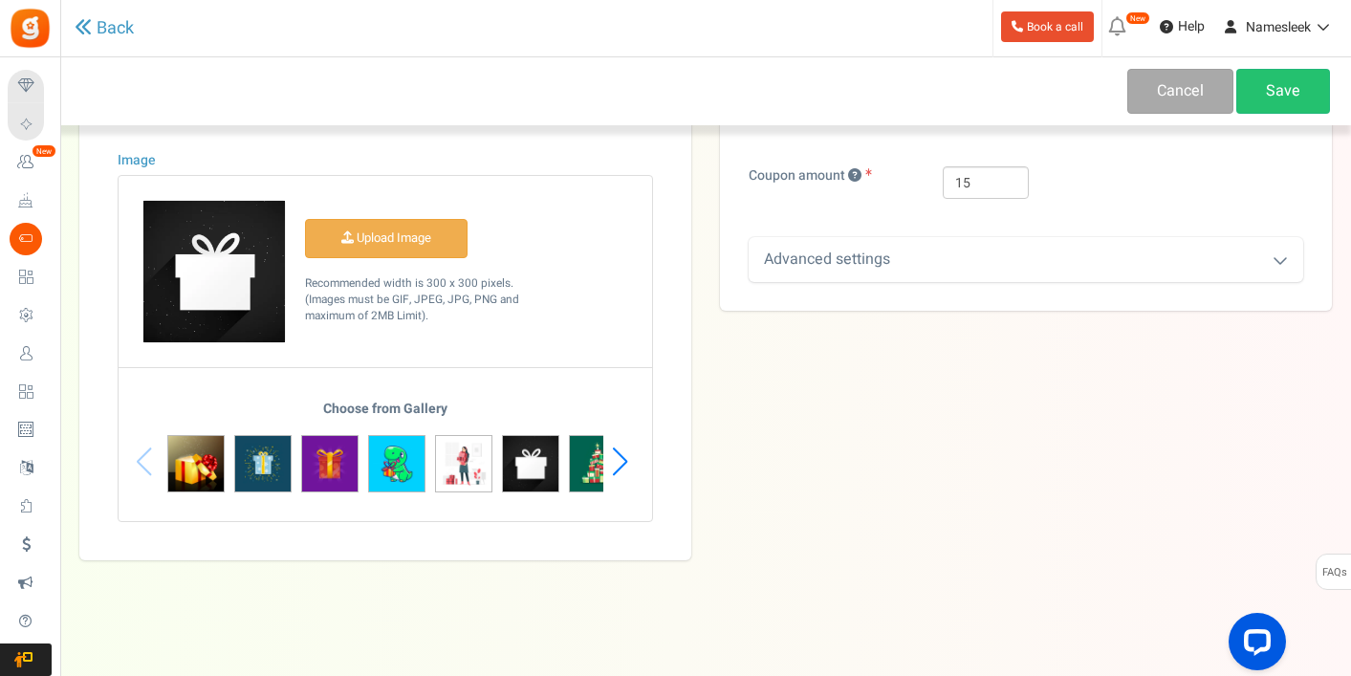
click at [616, 464] on div "Next slide" at bounding box center [620, 461] width 26 height 57
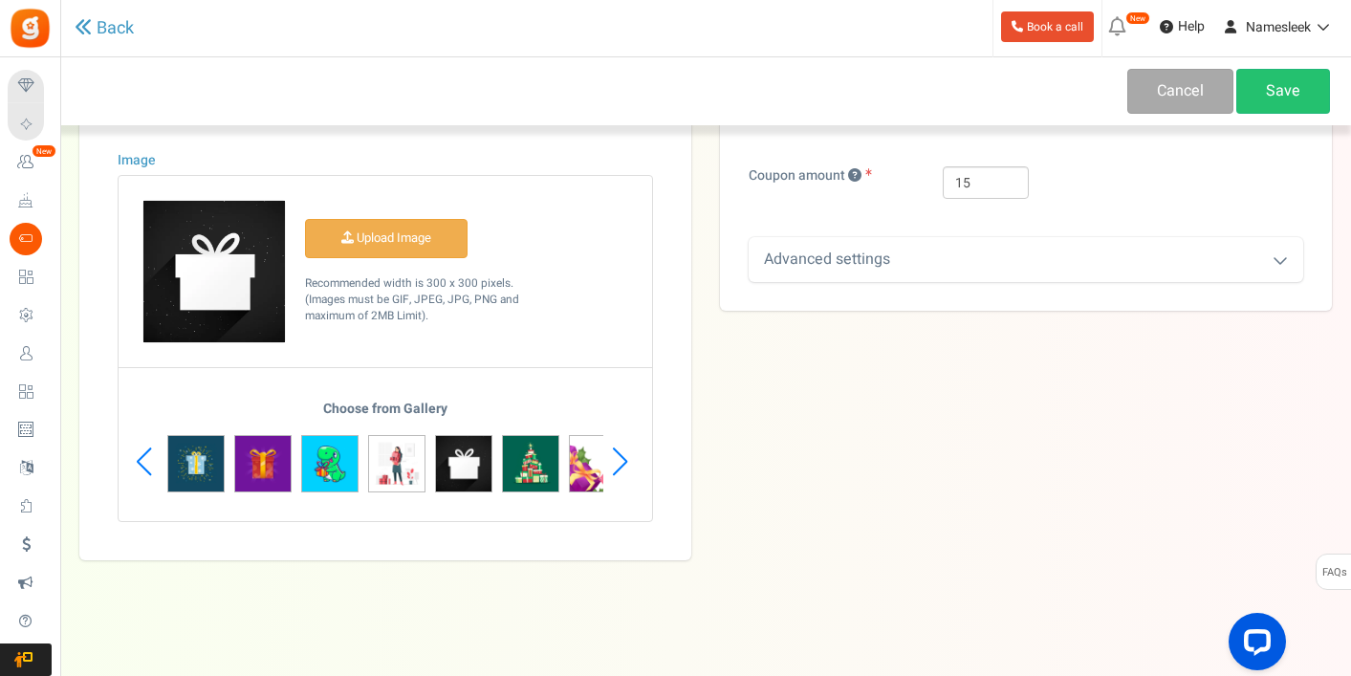
click at [620, 464] on div "Next slide" at bounding box center [620, 461] width 26 height 57
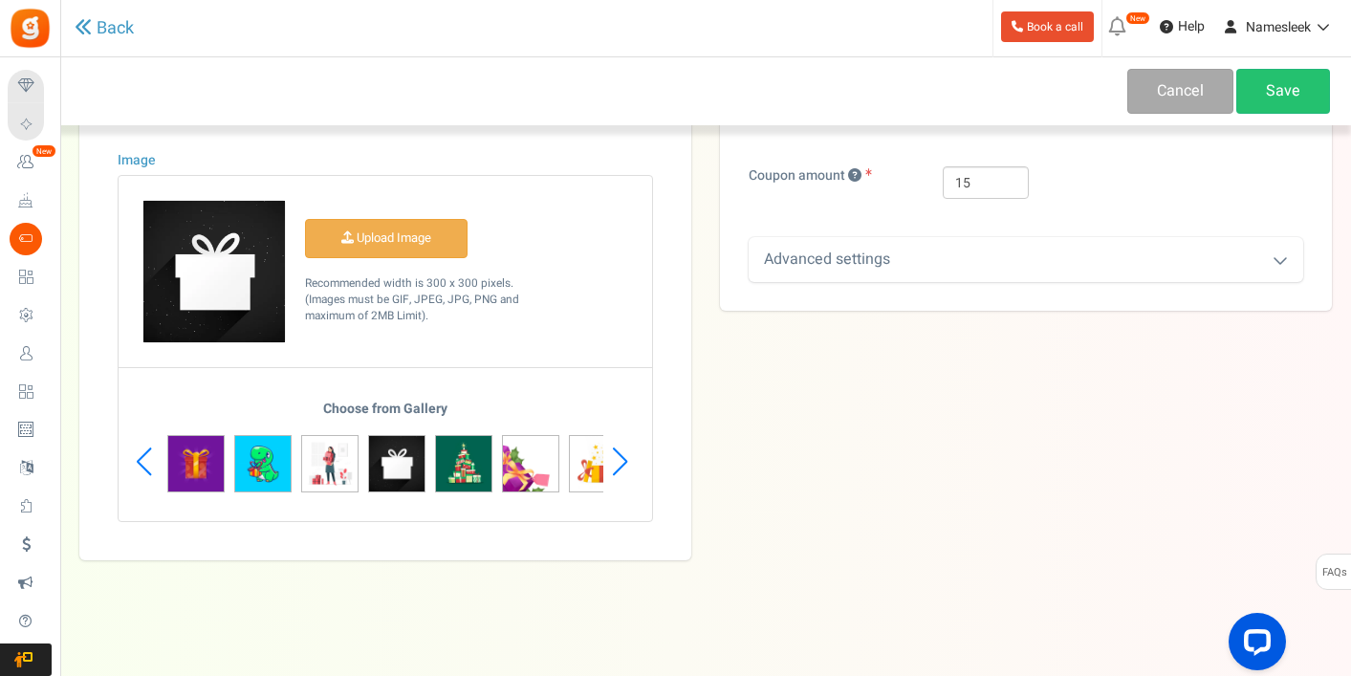
click at [620, 464] on div "Next slide" at bounding box center [620, 461] width 26 height 57
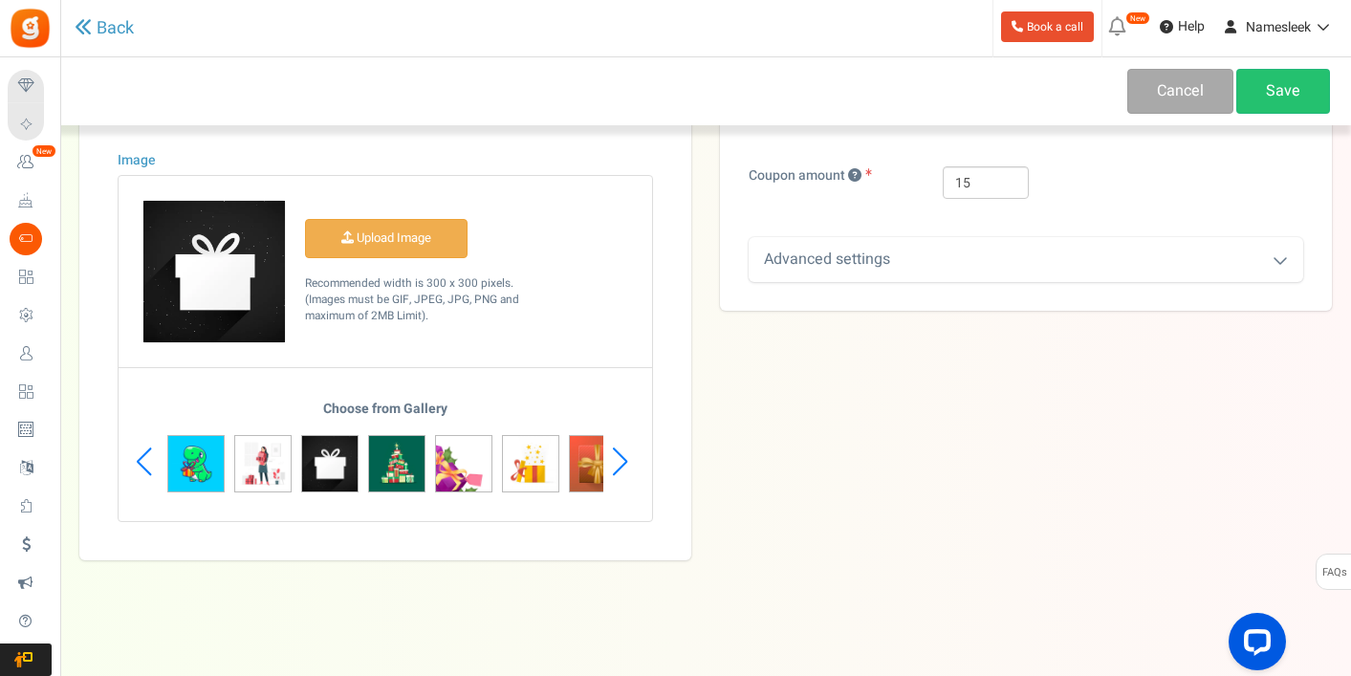
click at [620, 464] on div "Next slide" at bounding box center [620, 461] width 26 height 57
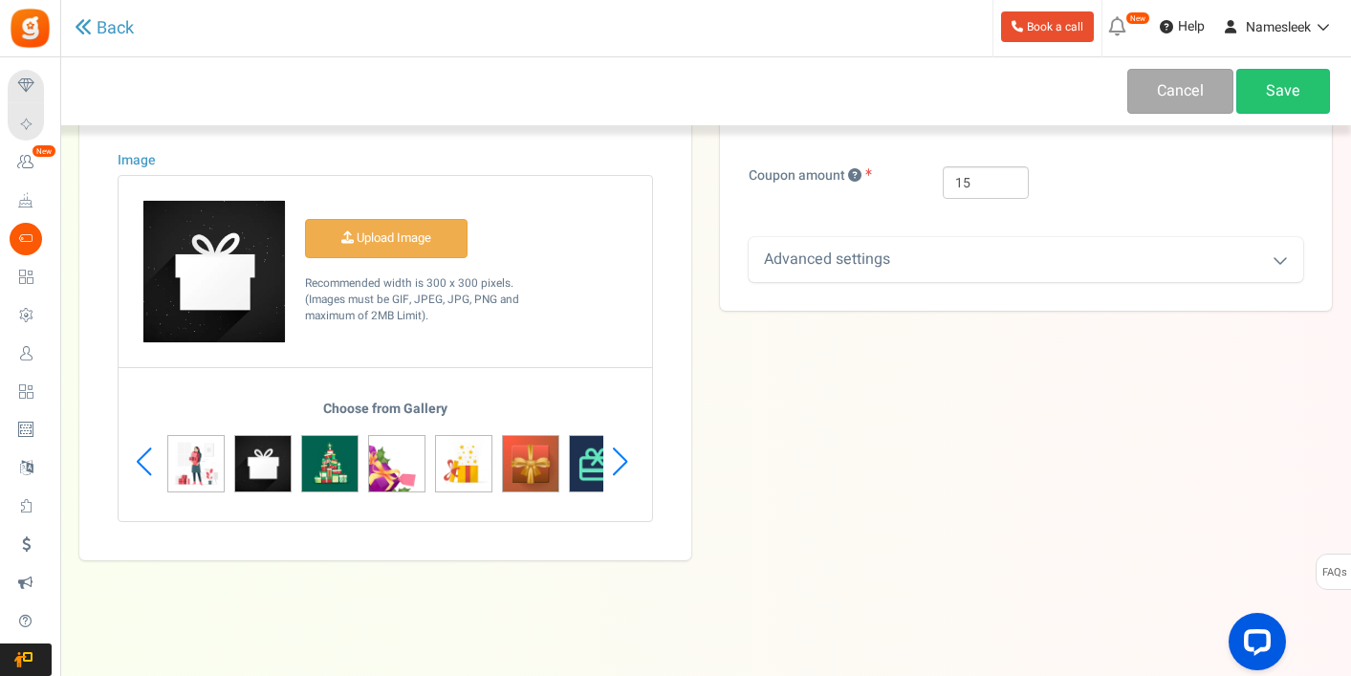
click at [620, 464] on div "Next slide" at bounding box center [620, 461] width 26 height 57
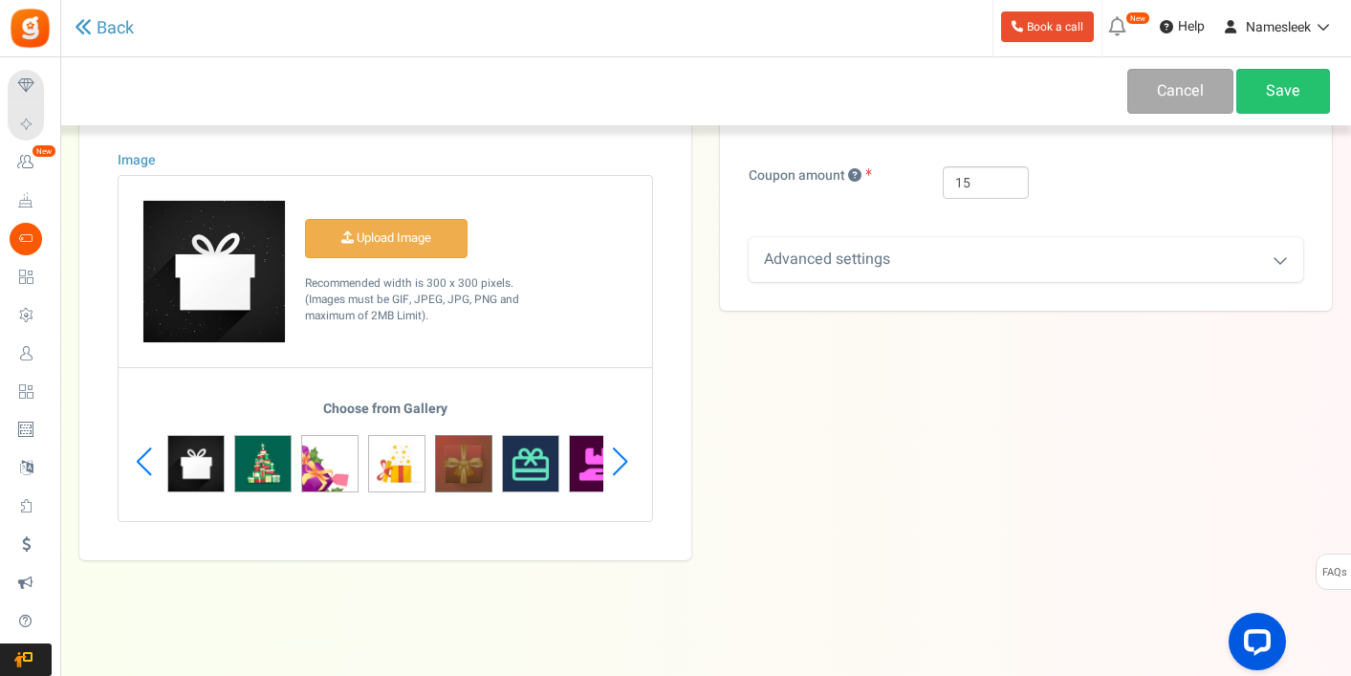
click at [473, 469] on img at bounding box center [463, 463] width 57 height 57
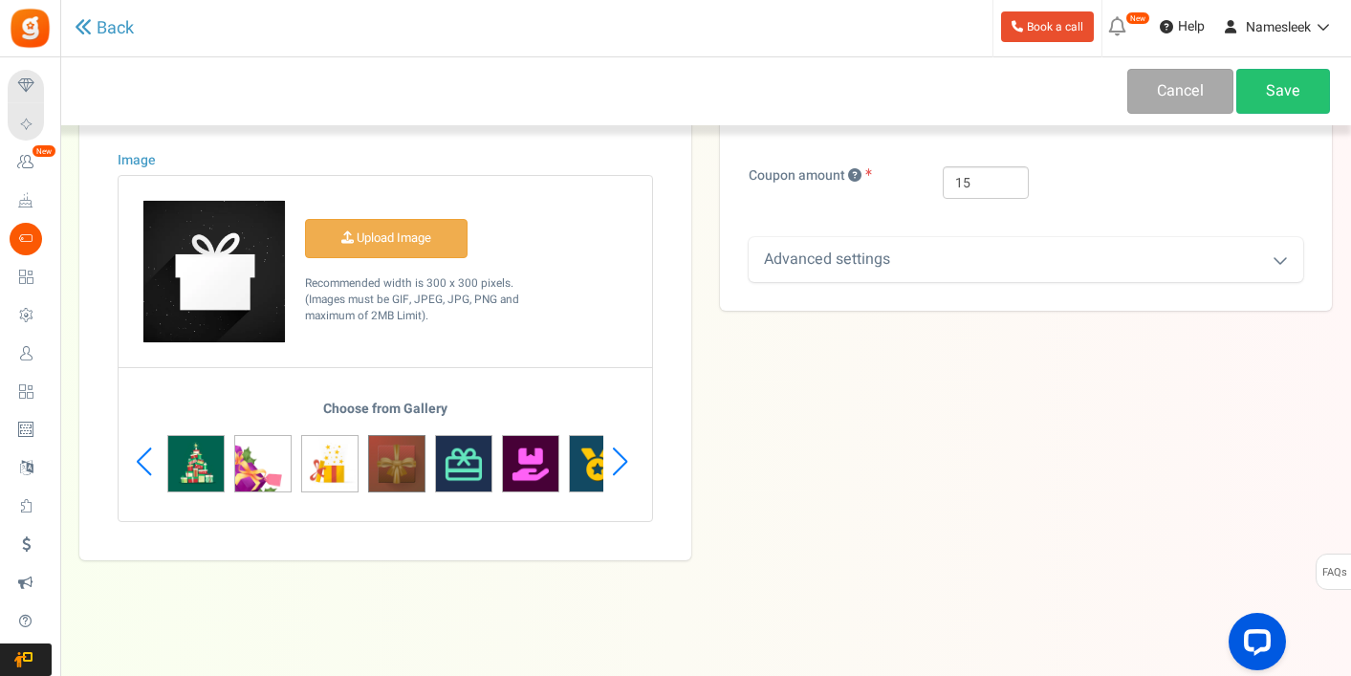
click at [404, 456] on img at bounding box center [396, 463] width 57 height 57
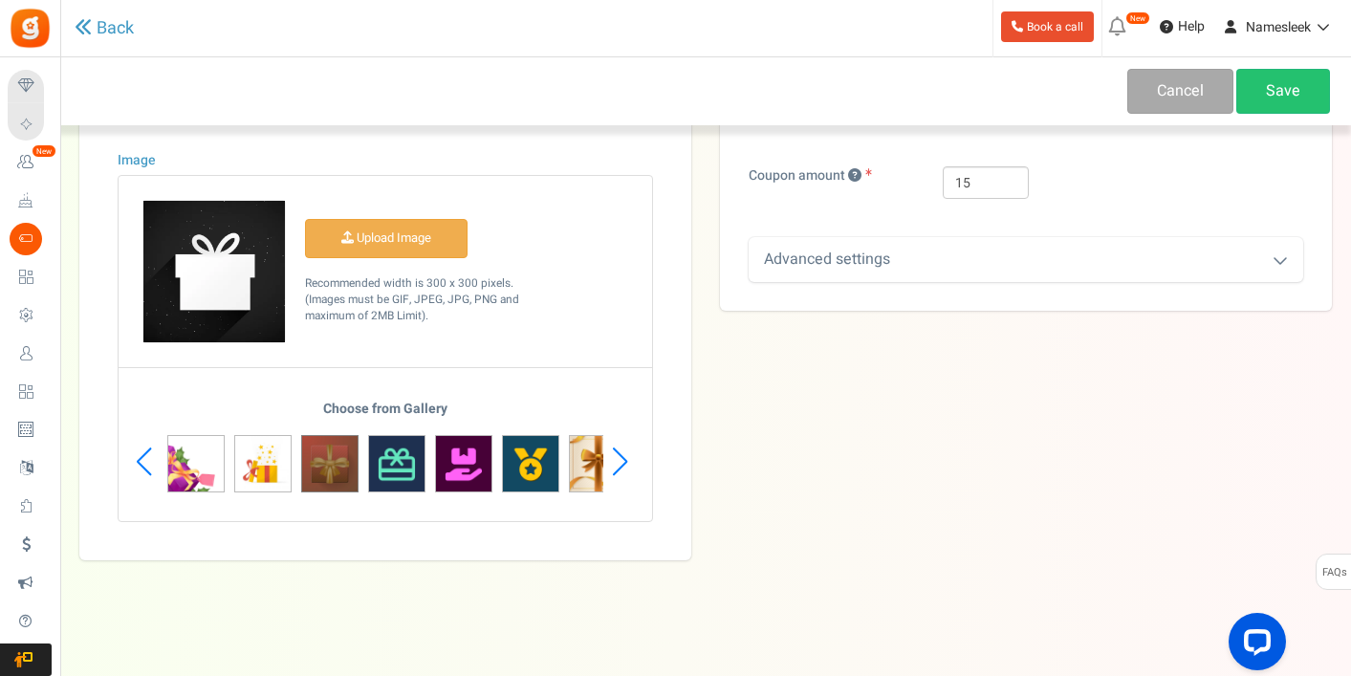
click at [337, 453] on img at bounding box center [329, 463] width 57 height 57
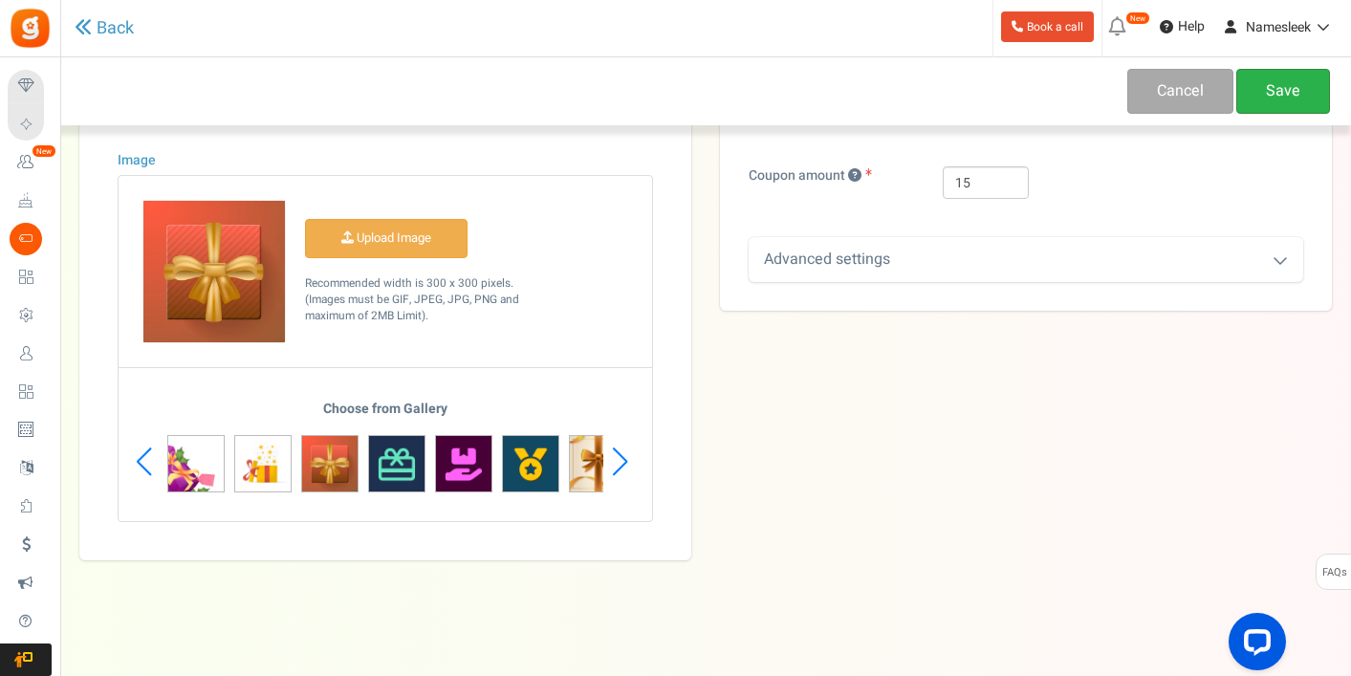
click at [1281, 78] on link "Save" at bounding box center [1283, 91] width 94 height 45
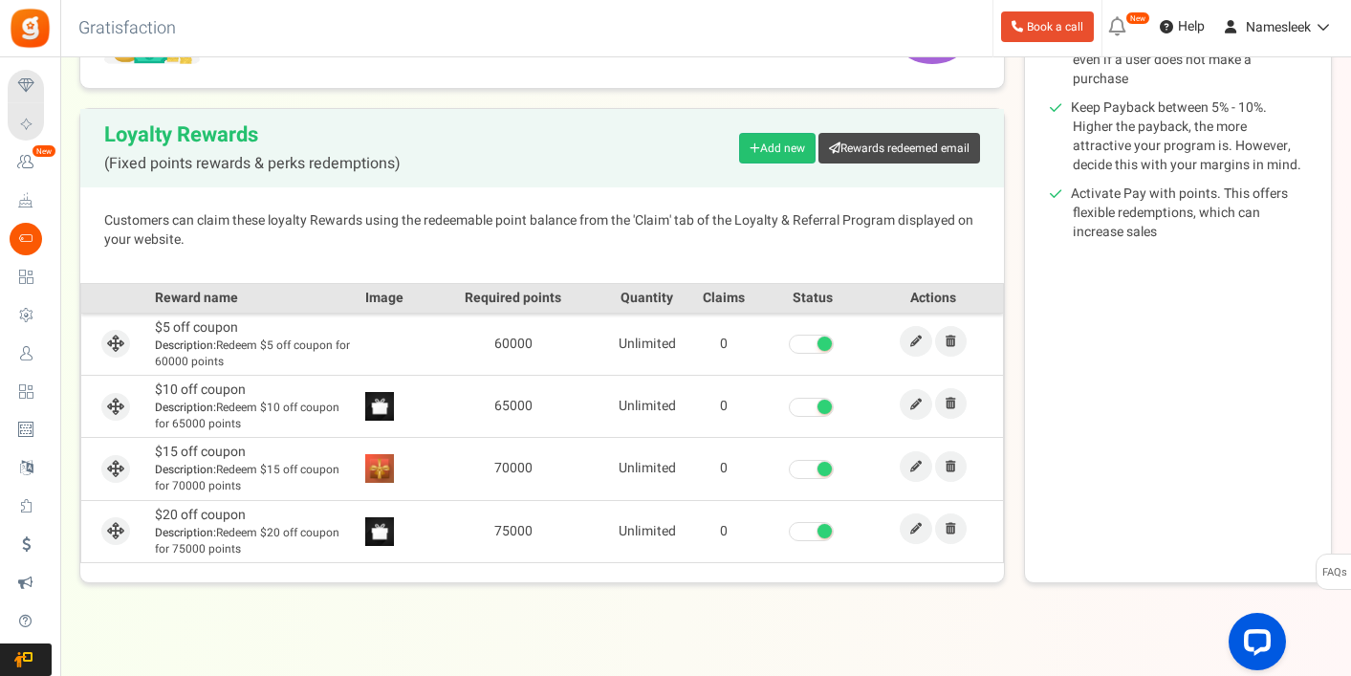
scroll to position [413, 0]
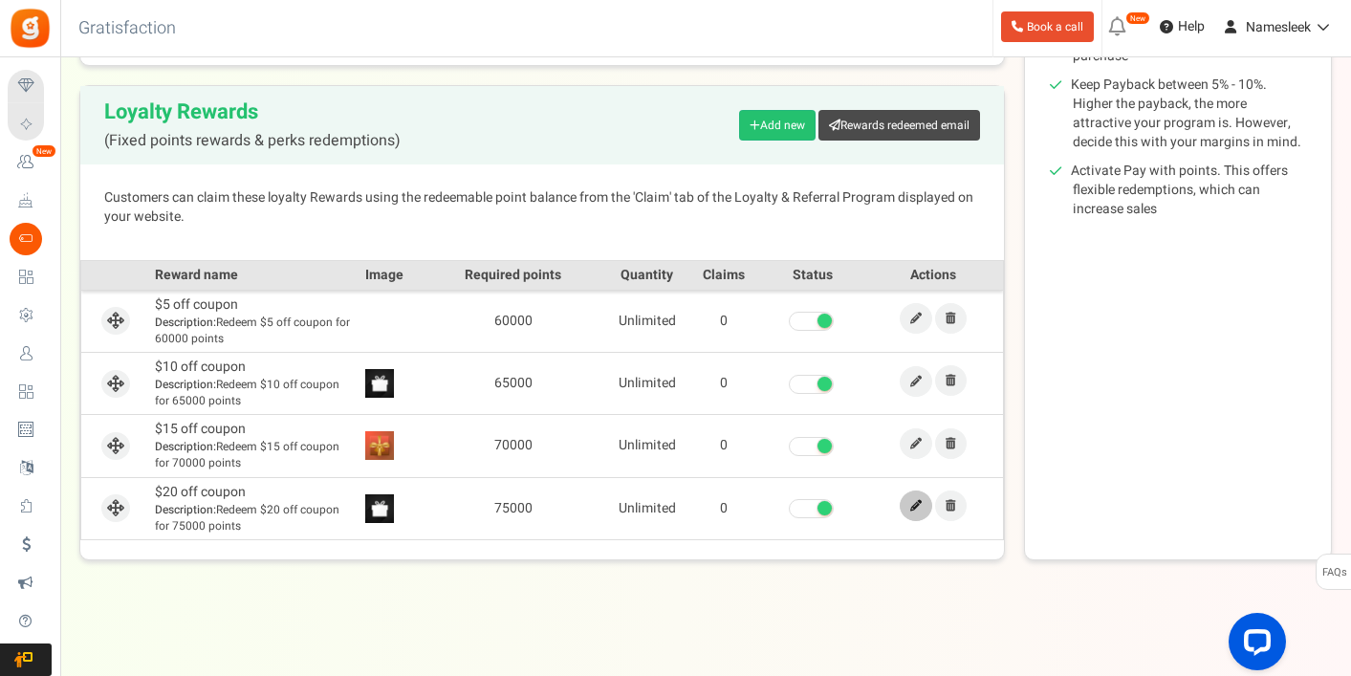
click at [910, 509] on icon at bounding box center [915, 505] width 11 height 11
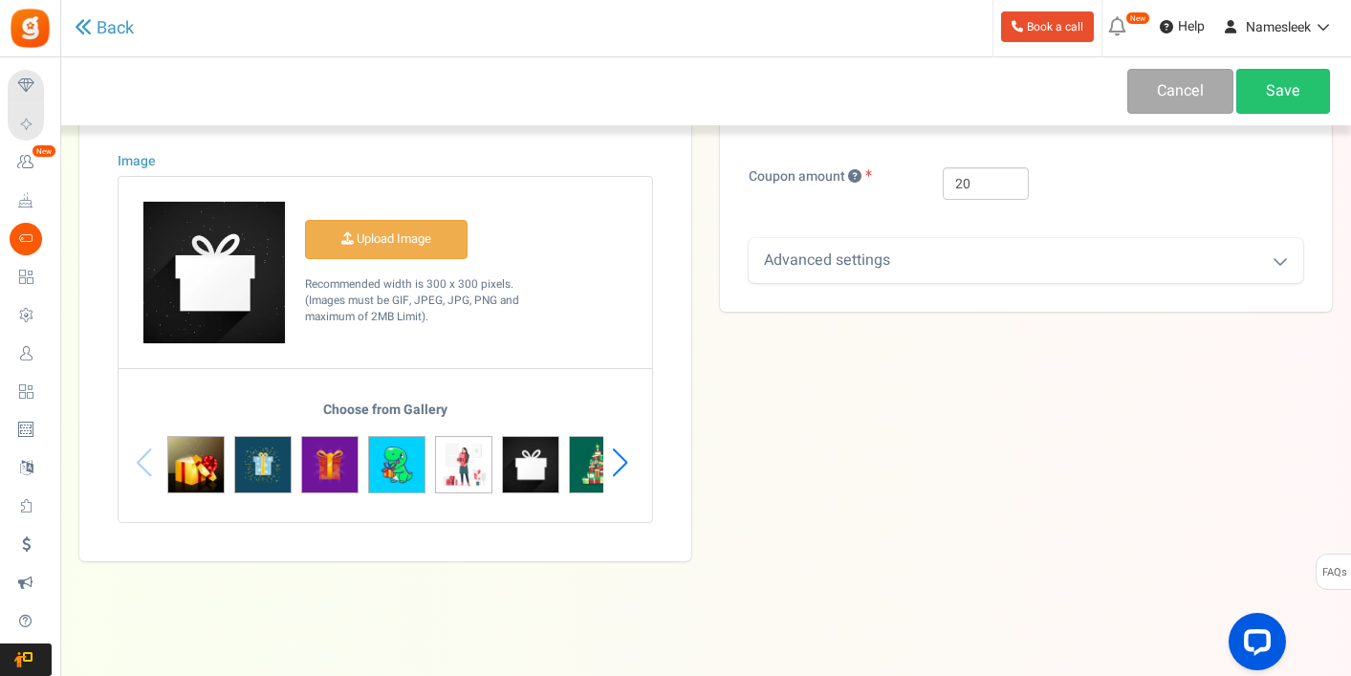
scroll to position [363, 0]
click at [637, 460] on div "Choose from Gallery" at bounding box center [386, 462] width 534 height 120
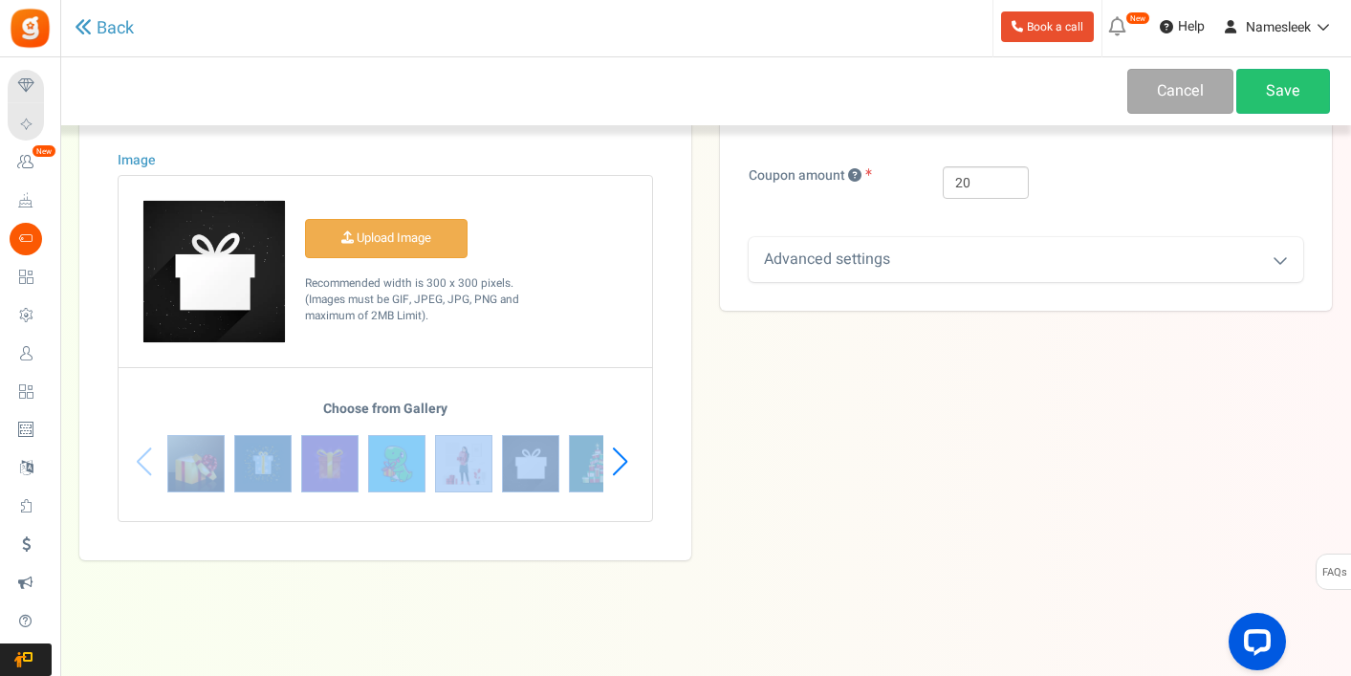
click at [637, 460] on div "Choose from Gallery" at bounding box center [386, 462] width 534 height 120
click at [621, 461] on div "Next slide" at bounding box center [620, 461] width 26 height 57
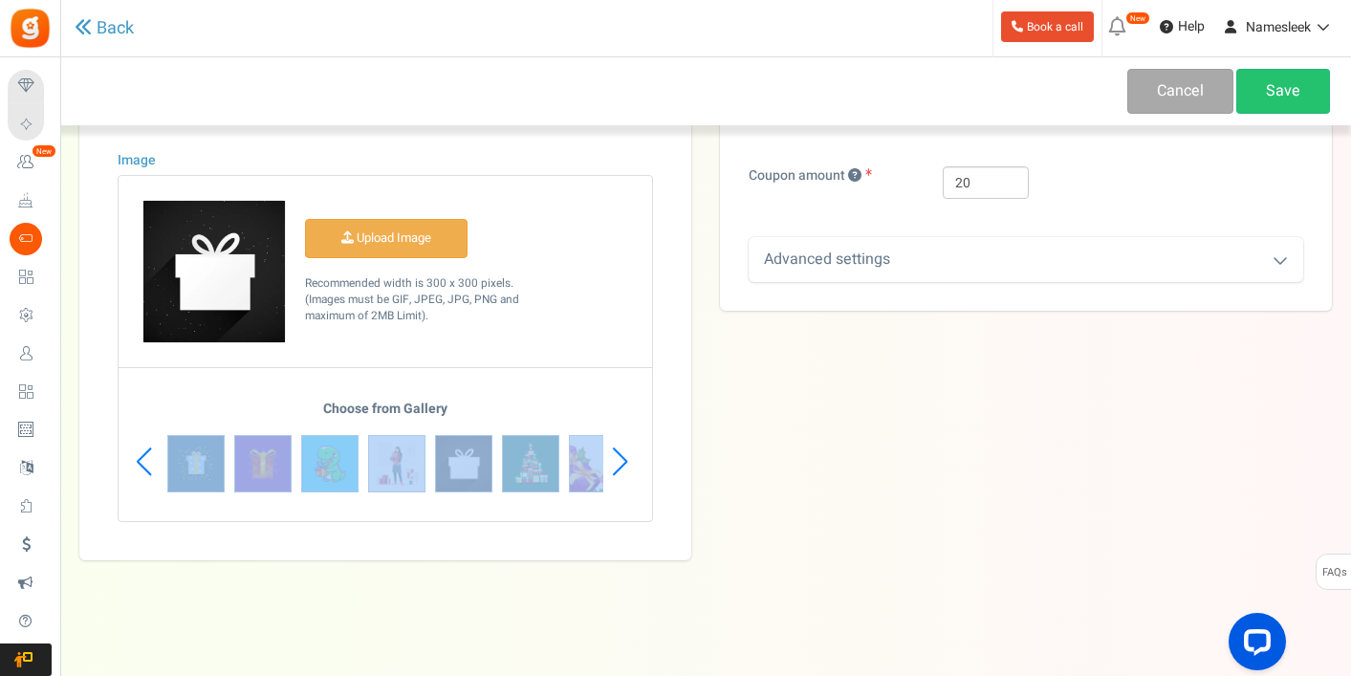
click at [622, 461] on div "Next slide" at bounding box center [620, 461] width 26 height 57
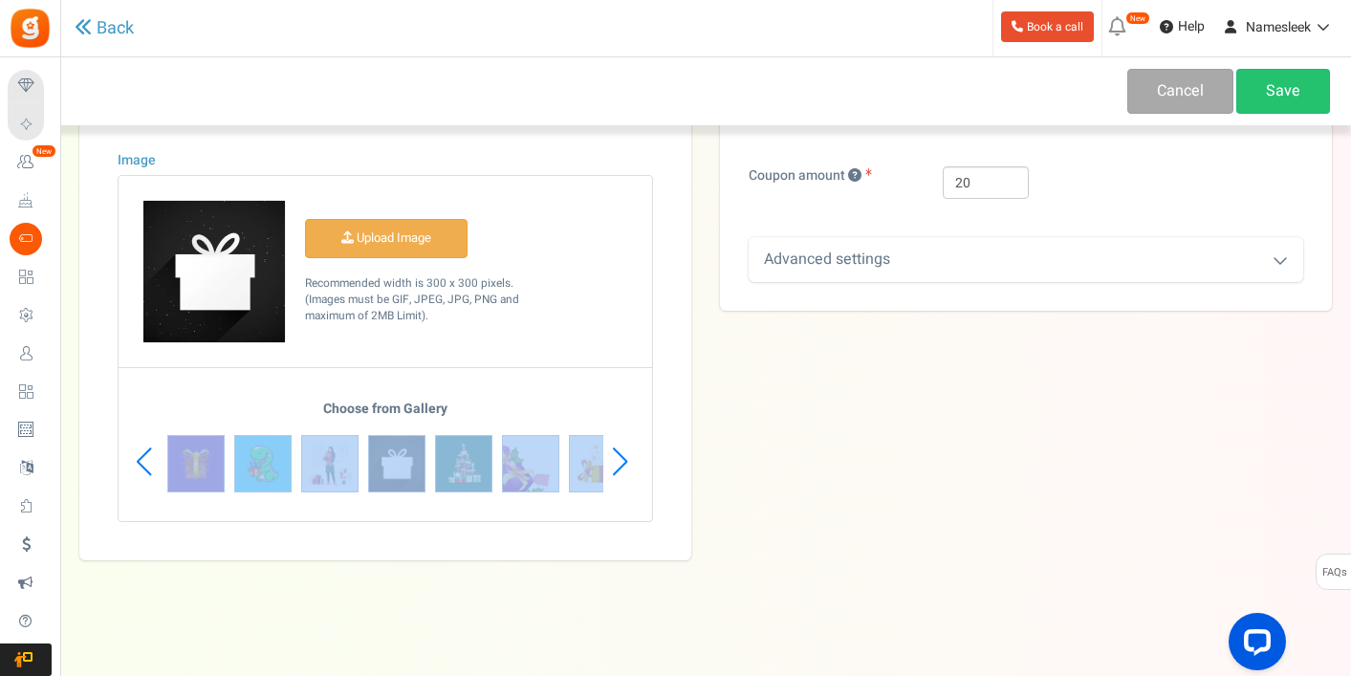
click at [622, 461] on div "Next slide" at bounding box center [620, 461] width 26 height 57
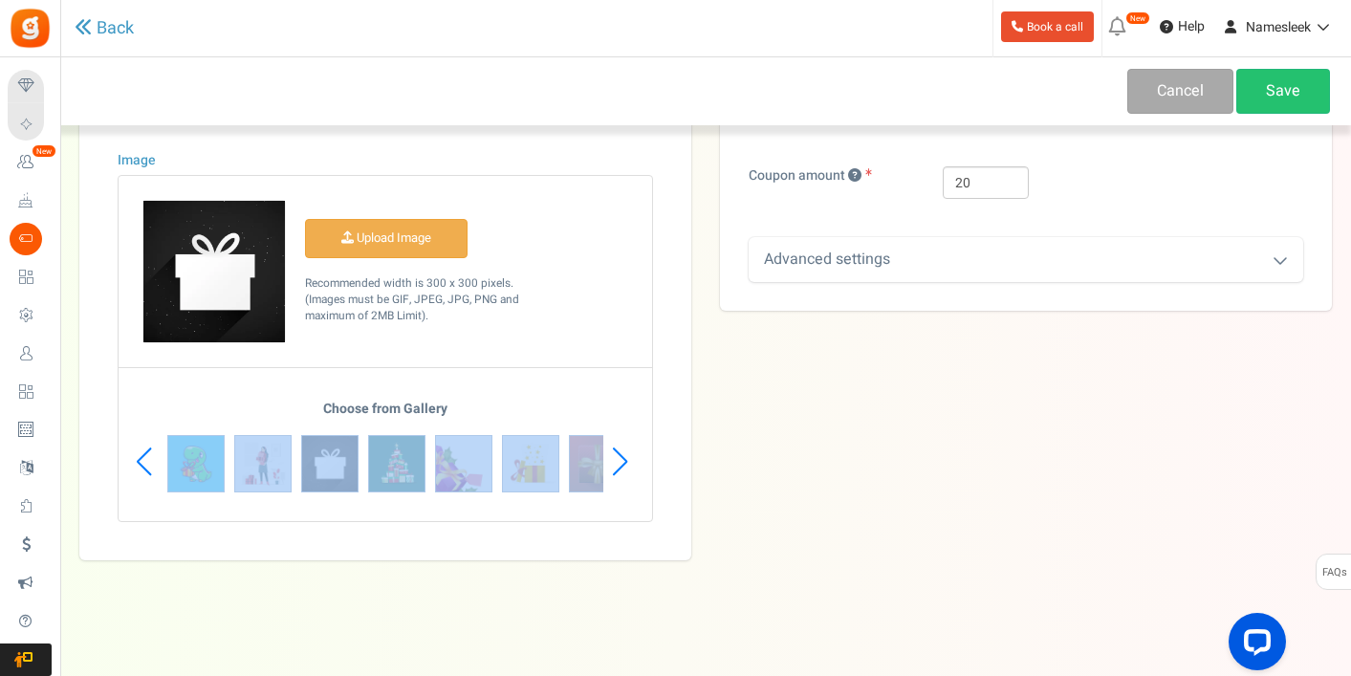
click at [622, 461] on div "Next slide" at bounding box center [620, 461] width 26 height 57
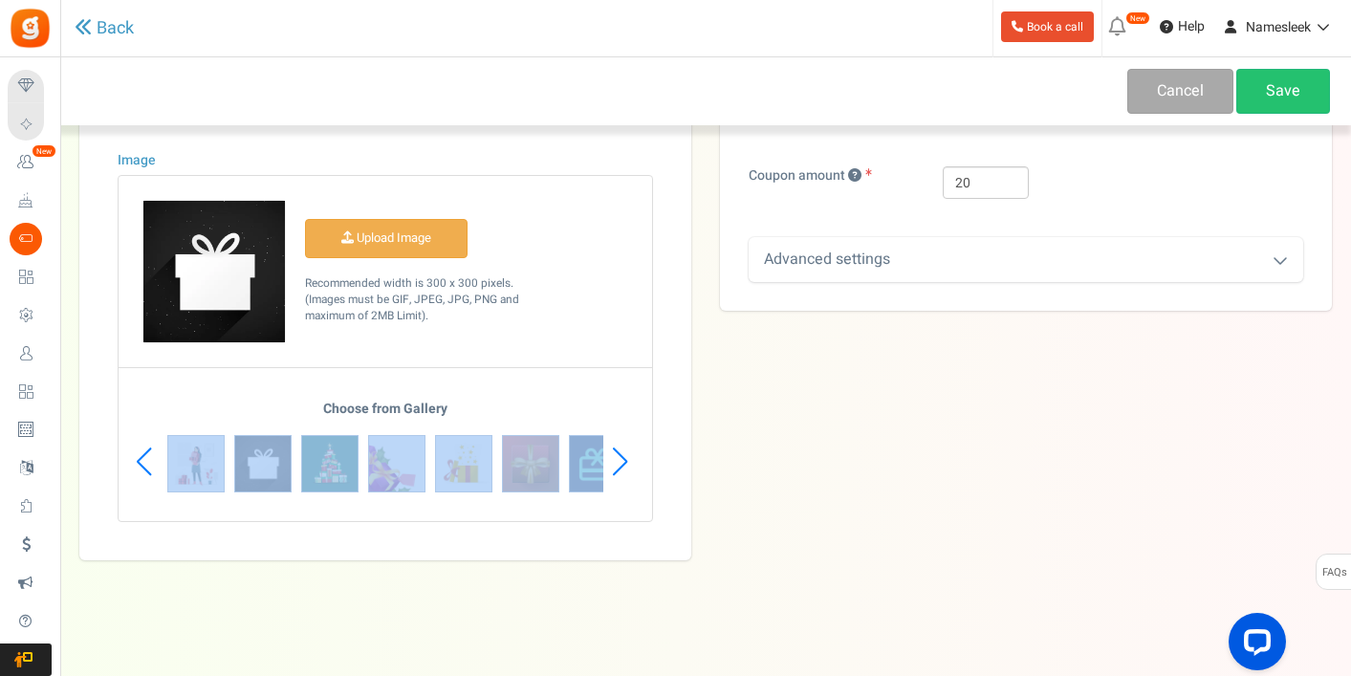
click at [622, 461] on div "Next slide" at bounding box center [620, 461] width 26 height 57
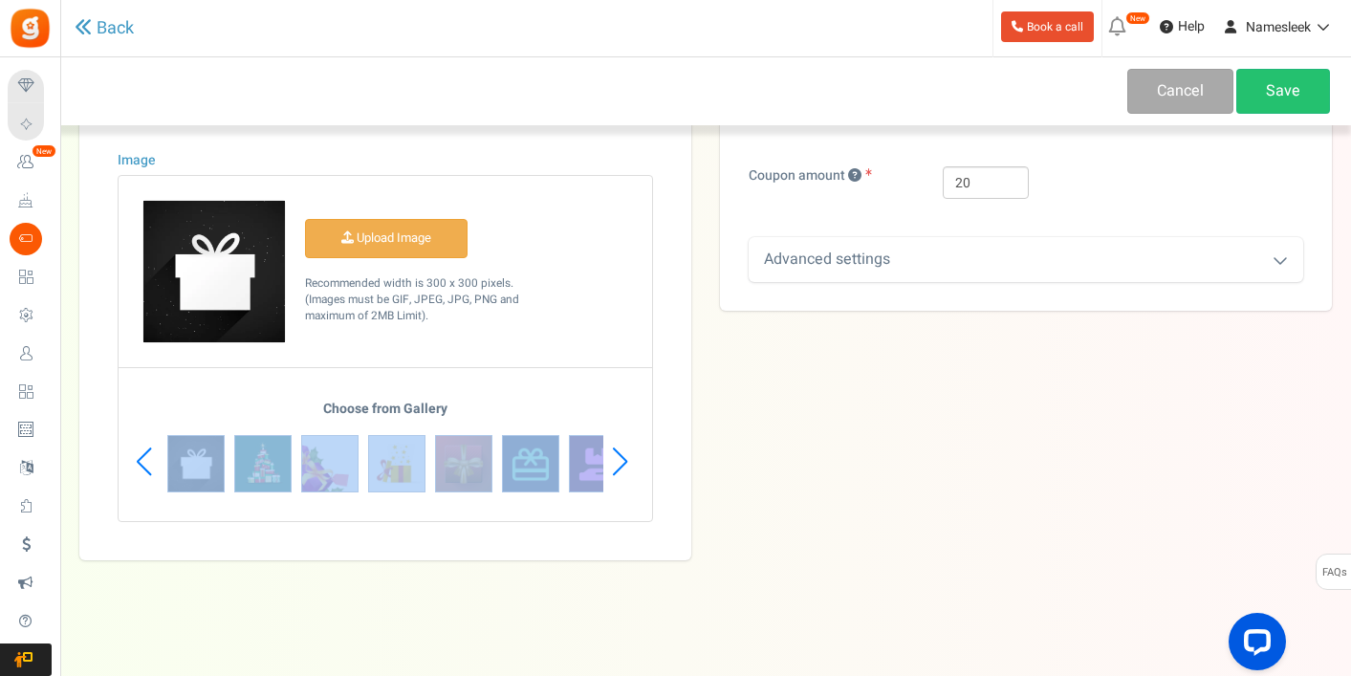
click at [622, 461] on div "Next slide" at bounding box center [620, 461] width 26 height 57
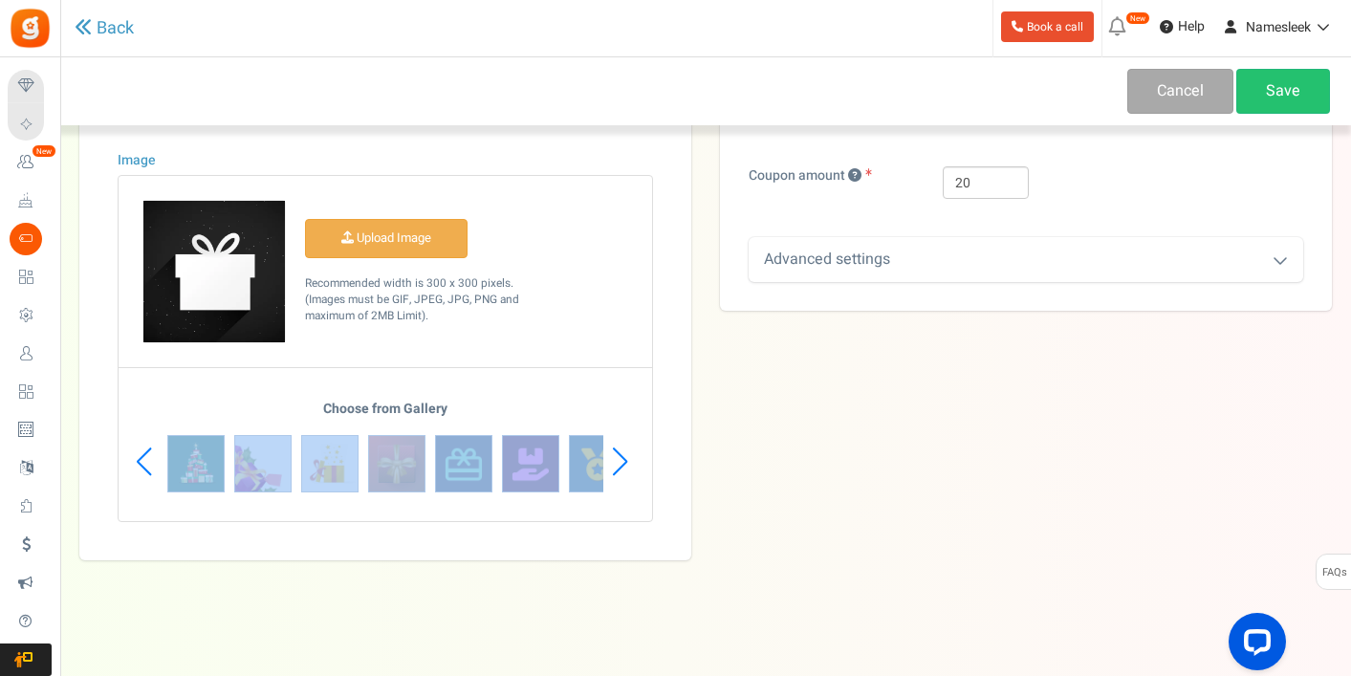
click at [622, 461] on div "Next slide" at bounding box center [620, 461] width 26 height 57
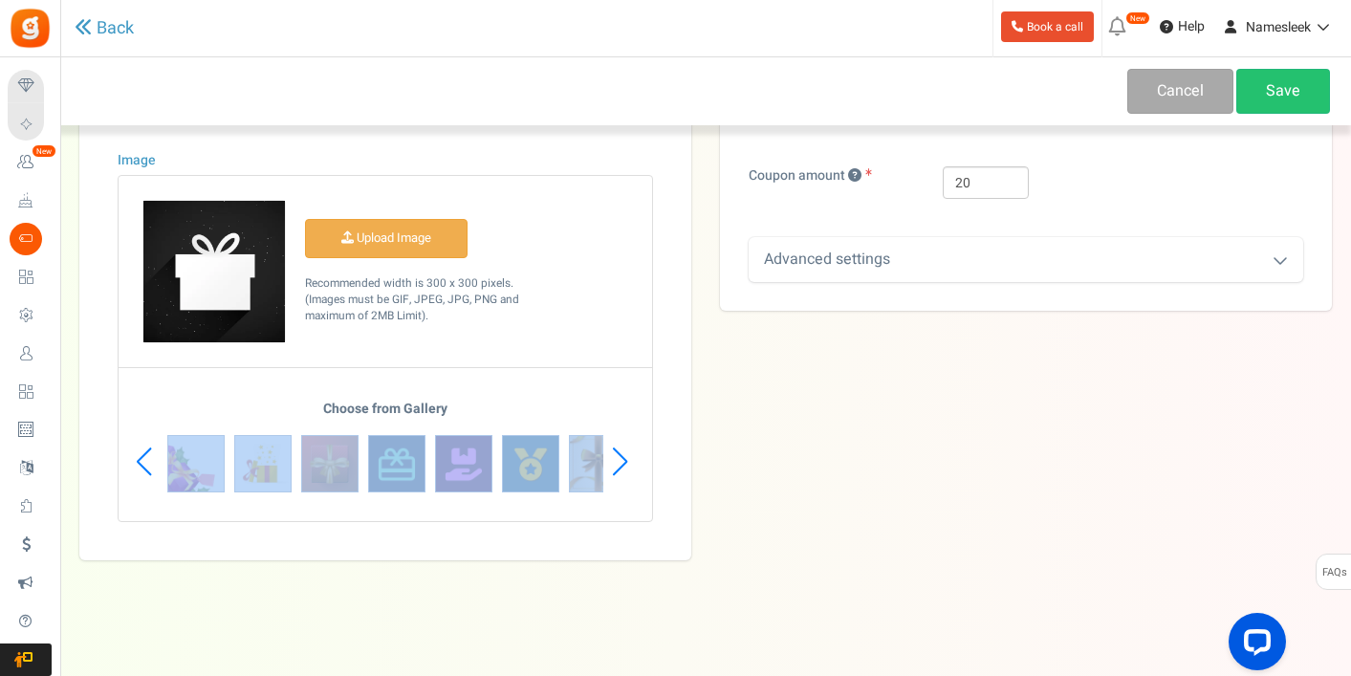
click at [622, 461] on div "Next slide" at bounding box center [620, 461] width 26 height 57
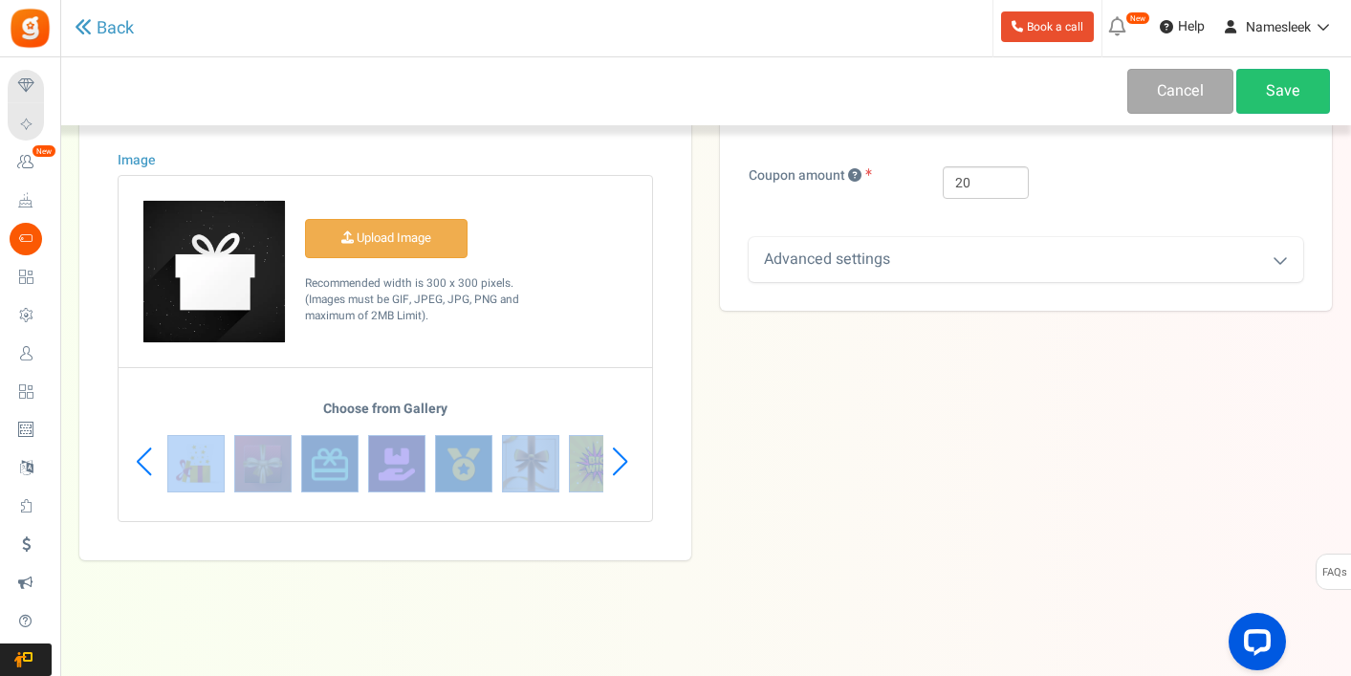
click at [622, 461] on div "Next slide" at bounding box center [620, 461] width 26 height 57
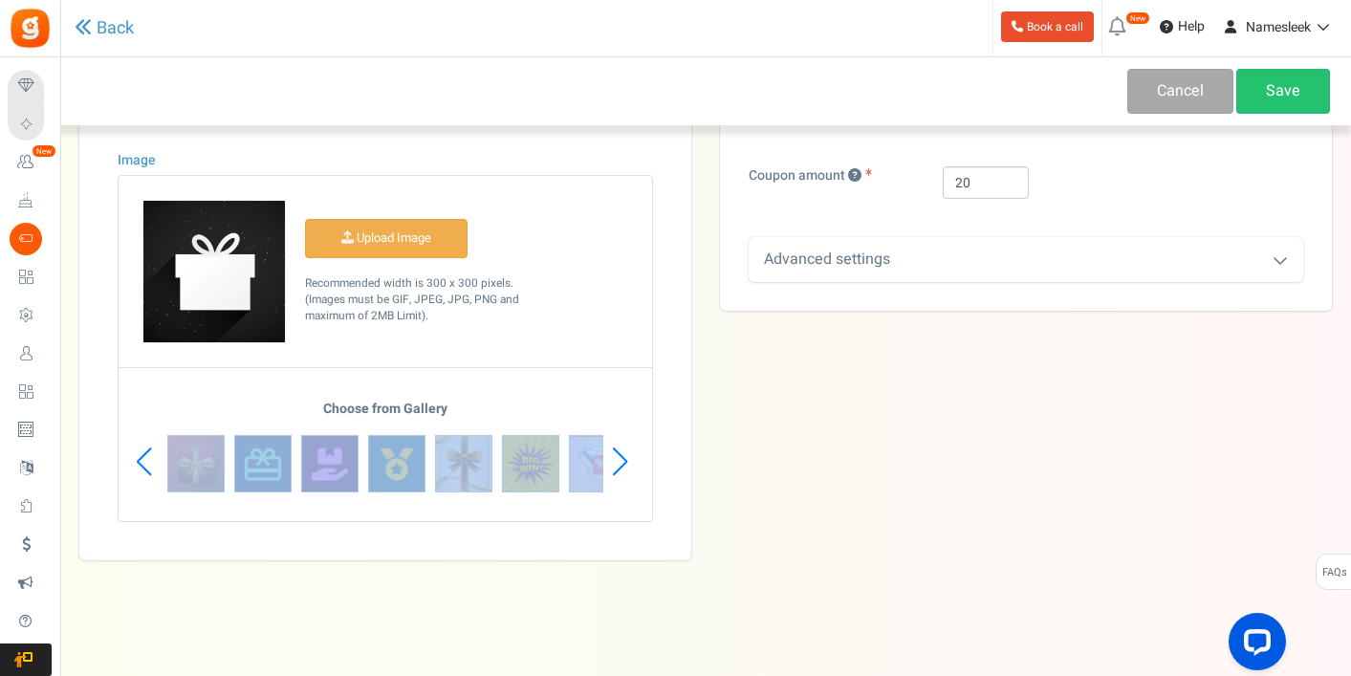
click at [622, 461] on div "Next slide" at bounding box center [620, 461] width 26 height 57
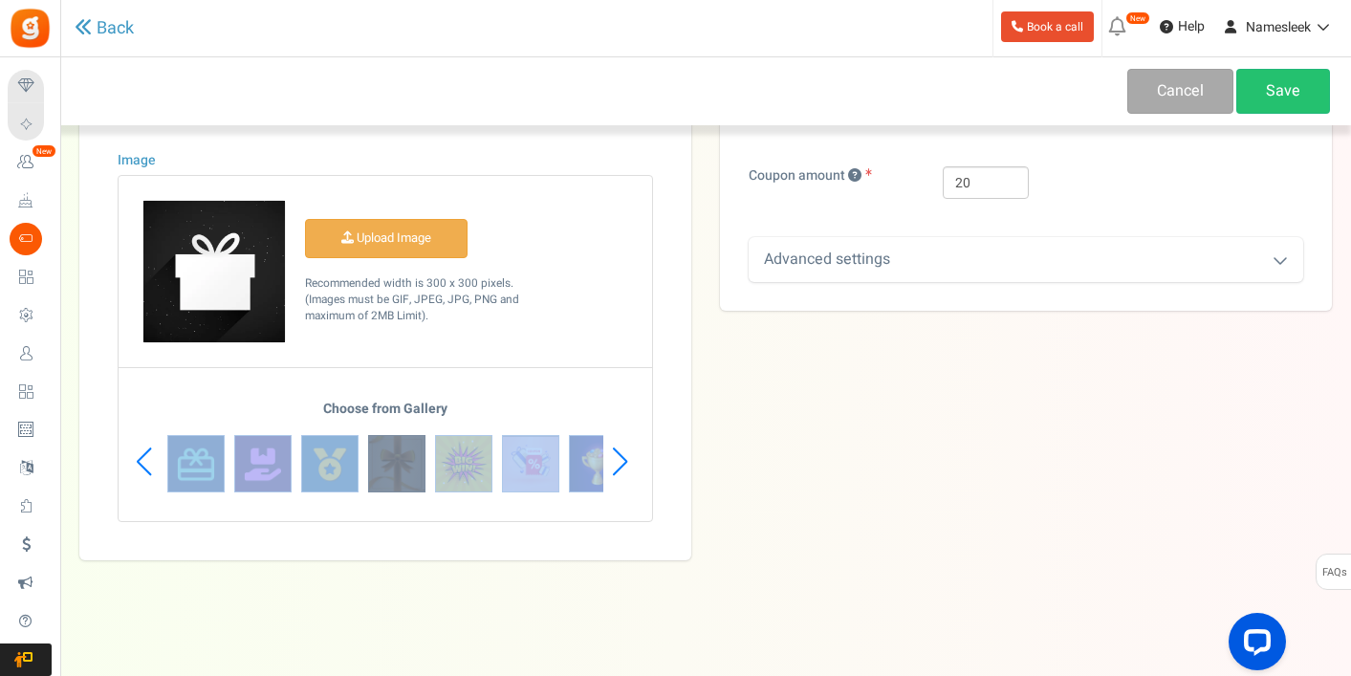
click at [398, 465] on img at bounding box center [396, 463] width 57 height 57
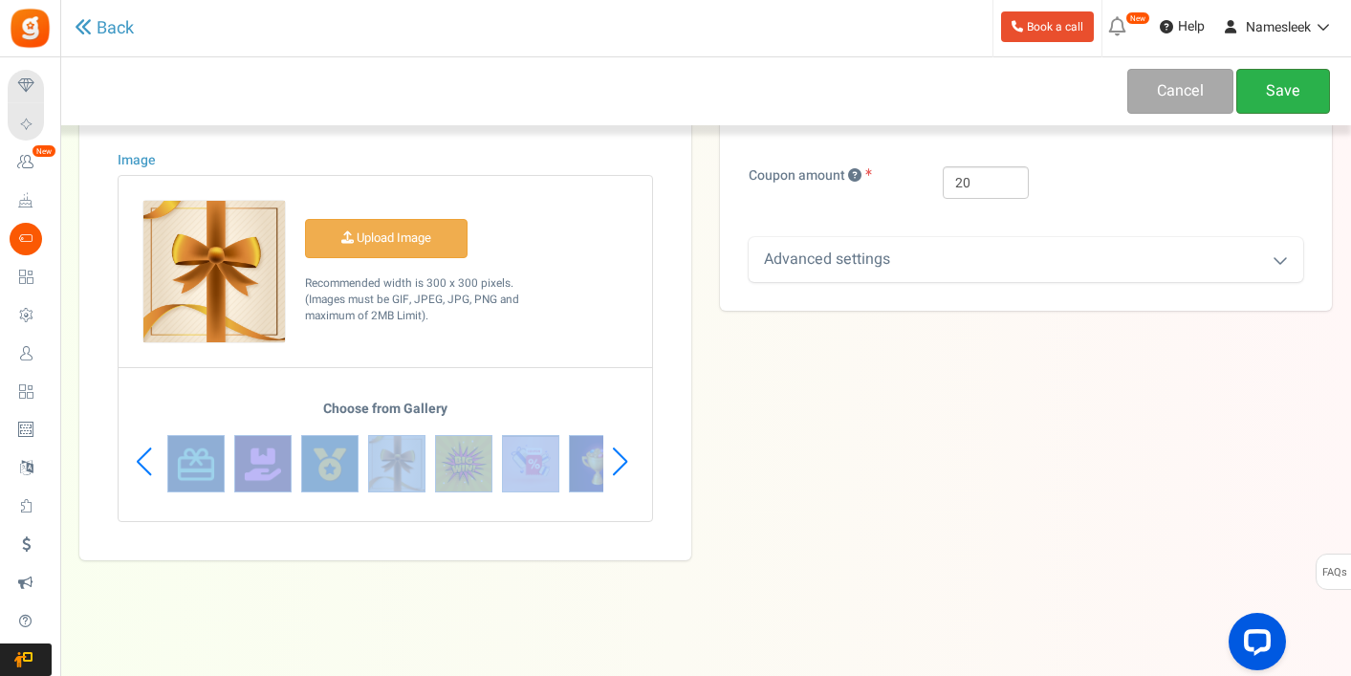
click at [1265, 88] on link "Save" at bounding box center [1283, 91] width 94 height 45
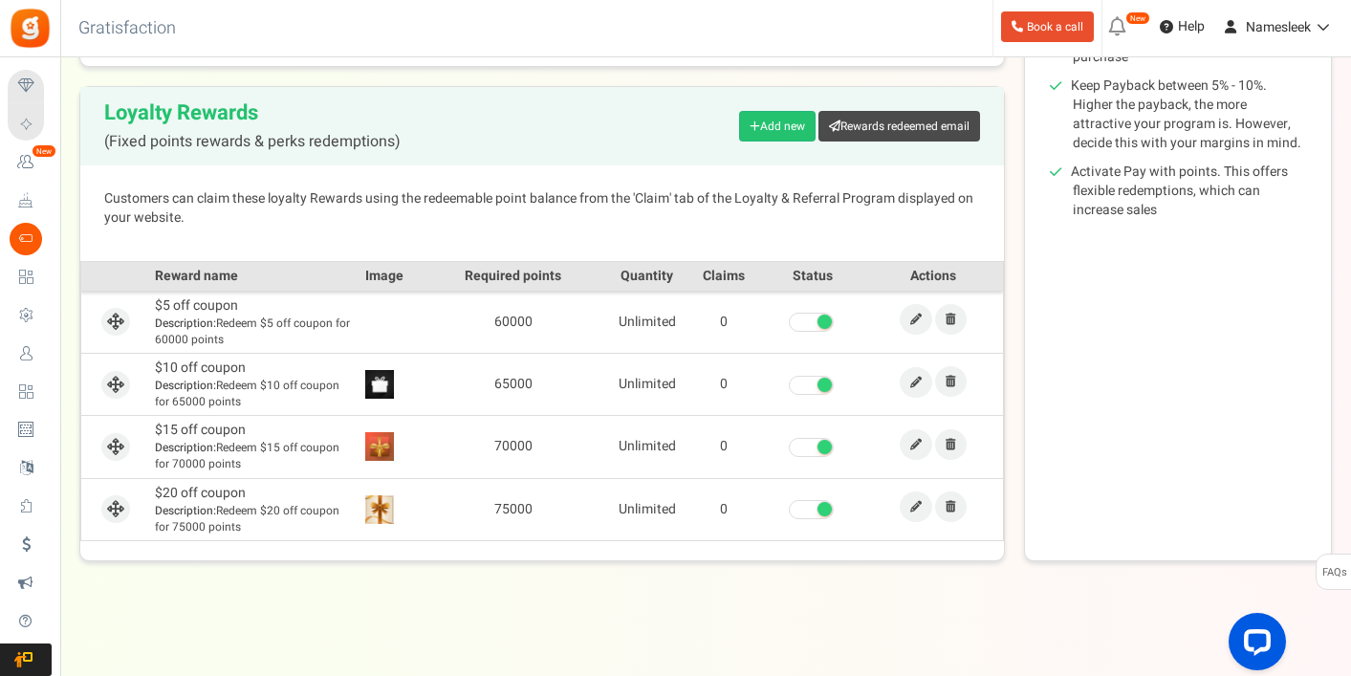
scroll to position [413, 0]
click at [905, 376] on link at bounding box center [916, 381] width 33 height 31
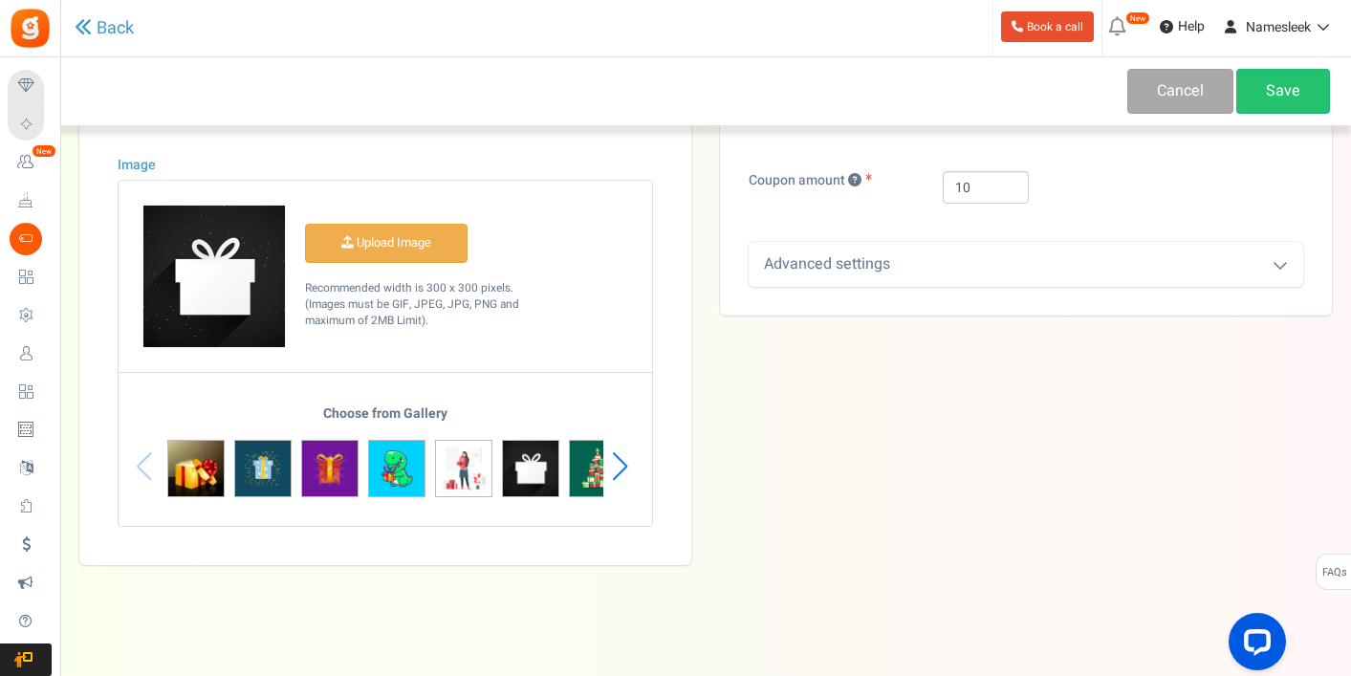
scroll to position [363, 0]
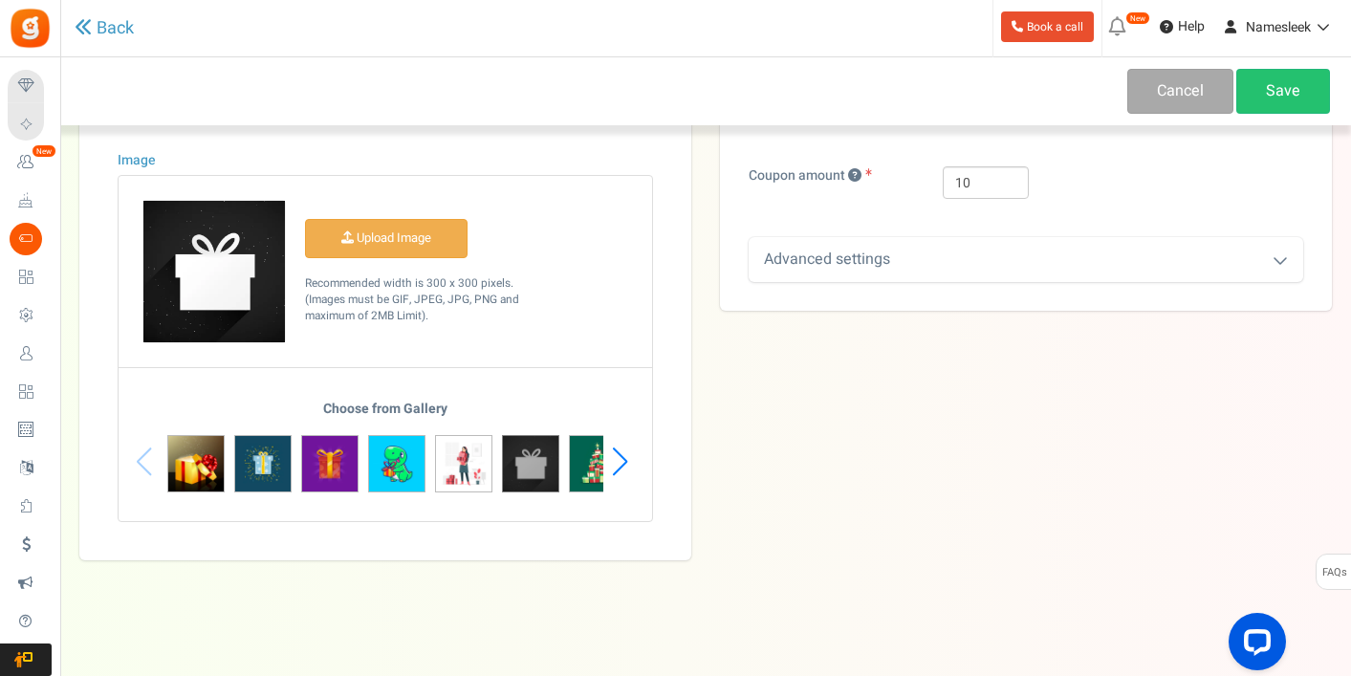
click at [532, 459] on img at bounding box center [530, 463] width 57 height 57
click at [1270, 94] on link "Save" at bounding box center [1283, 91] width 94 height 45
